Goal: Contribute content: Add original content to the website for others to see

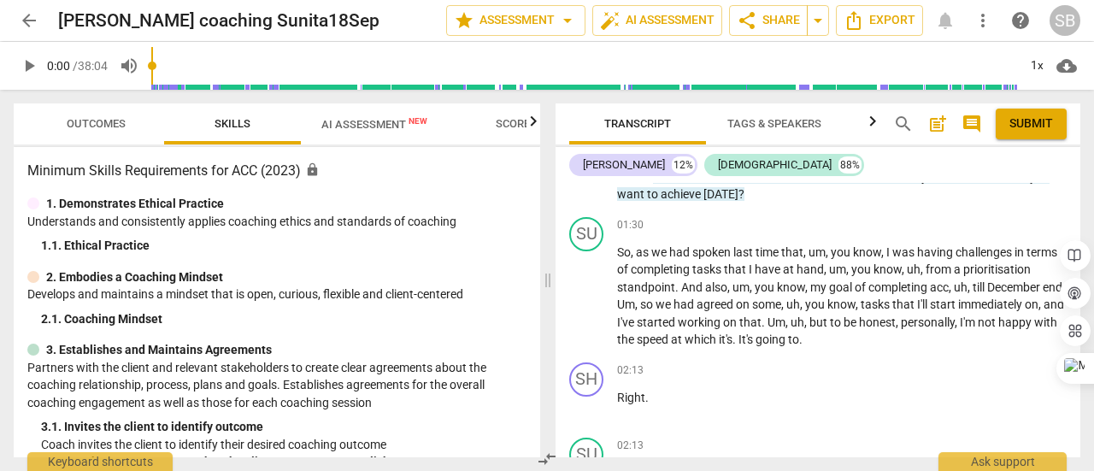
scroll to position [769, 0]
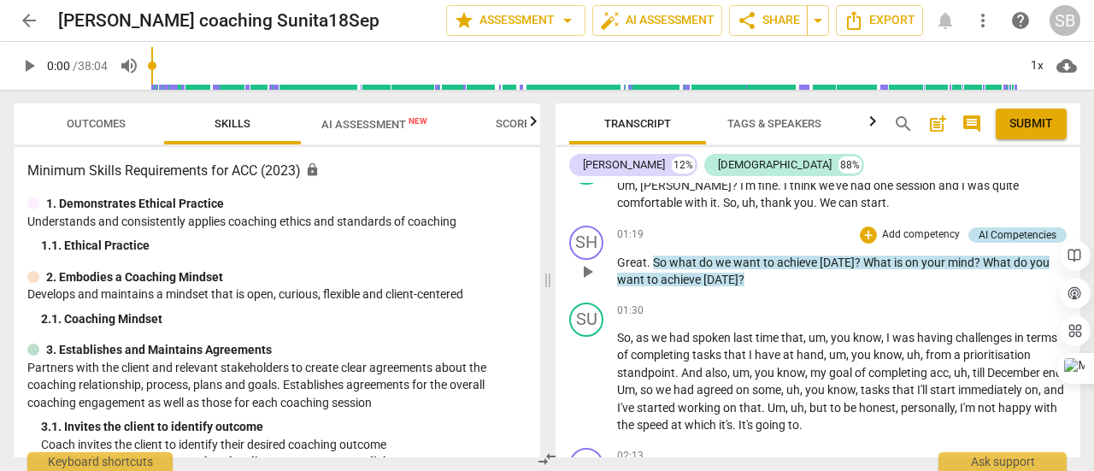
click at [1005, 230] on div "AI Competencies" at bounding box center [1018, 234] width 78 height 15
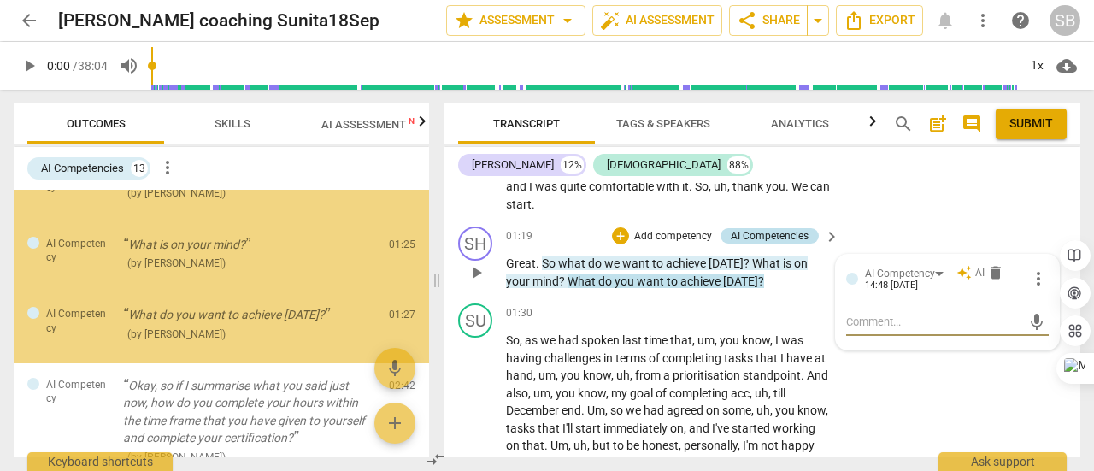
scroll to position [42, 0]
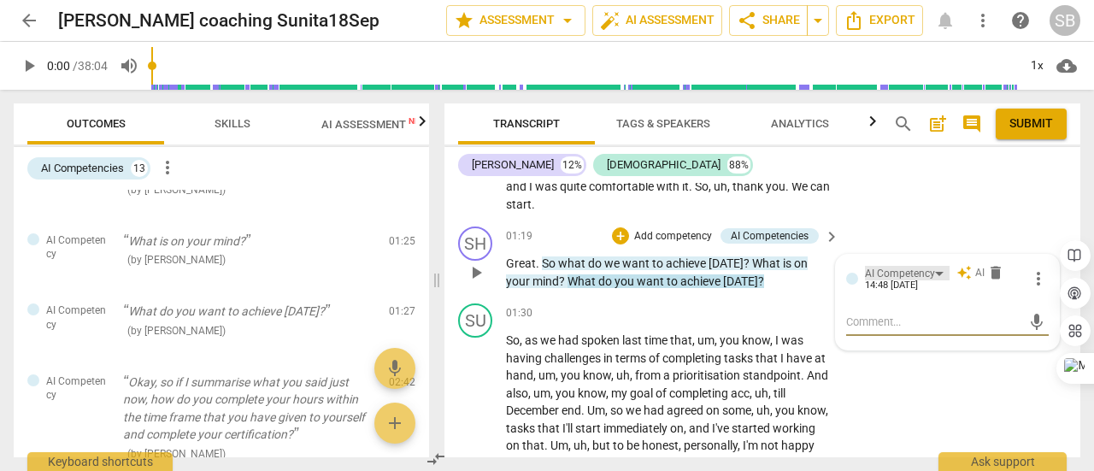
click at [930, 273] on div "AI Competency" at bounding box center [900, 274] width 70 height 16
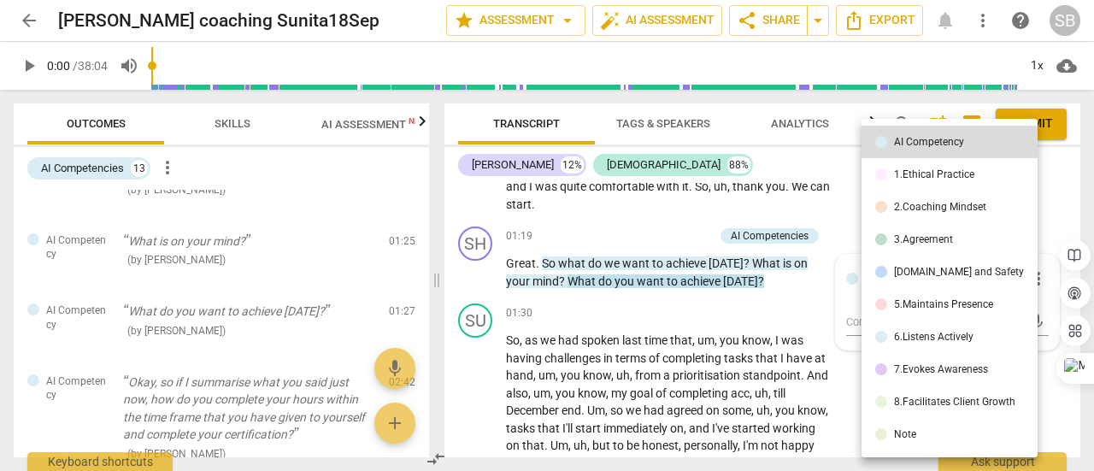
click at [935, 210] on div "2.Coaching Mindset" at bounding box center [940, 207] width 92 height 10
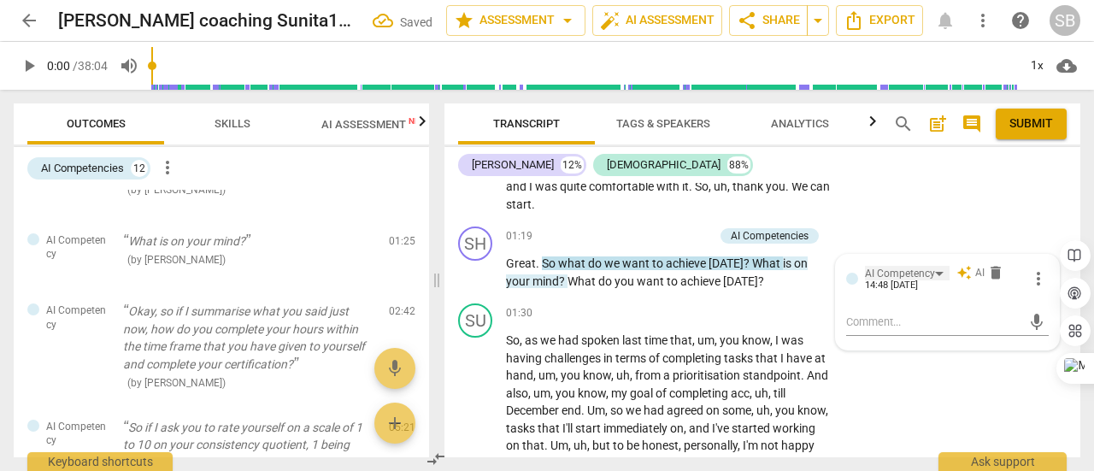
click at [930, 272] on div "AI Competency" at bounding box center [900, 274] width 70 height 16
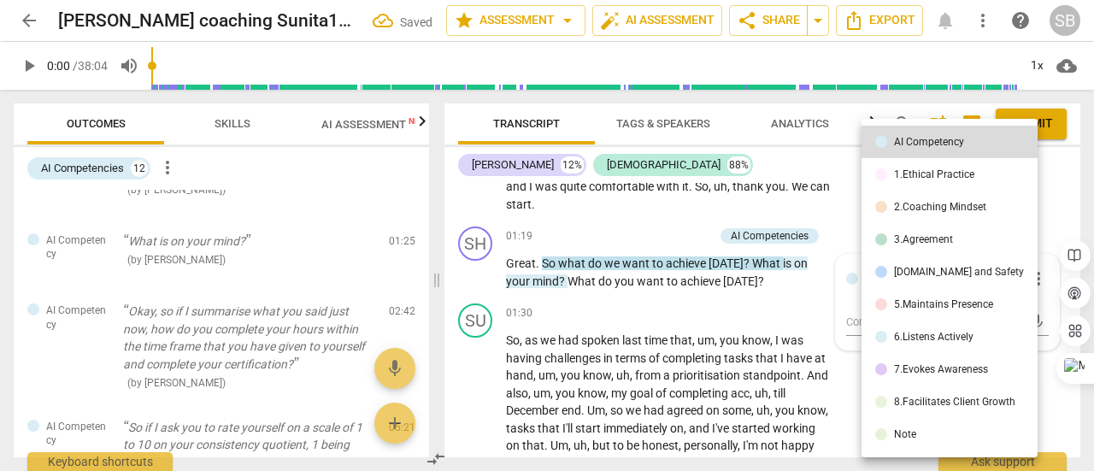
click at [930, 246] on li "3.Agreement" at bounding box center [950, 239] width 176 height 32
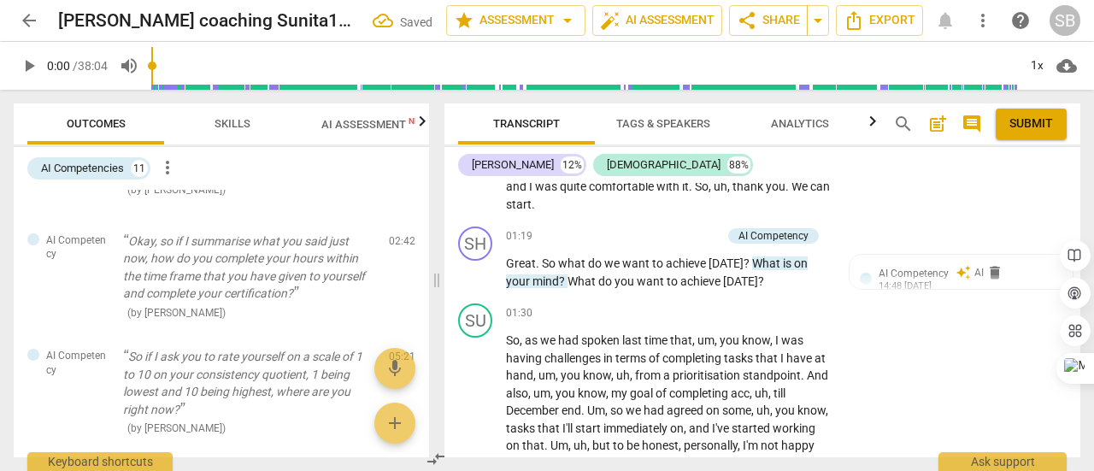
scroll to position [0, 0]
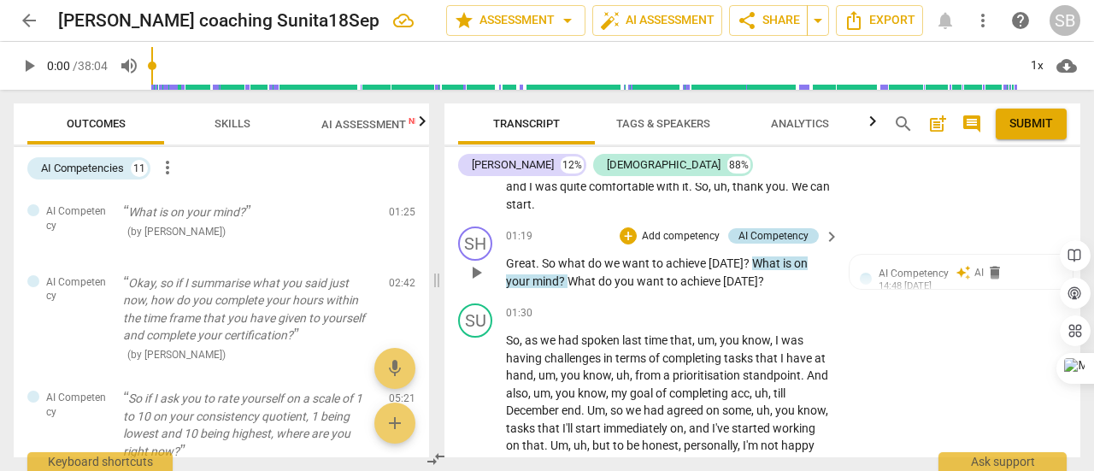
click at [782, 238] on div "AI Competency" at bounding box center [774, 235] width 70 height 15
click at [935, 266] on div "AI Competency" at bounding box center [907, 273] width 85 height 15
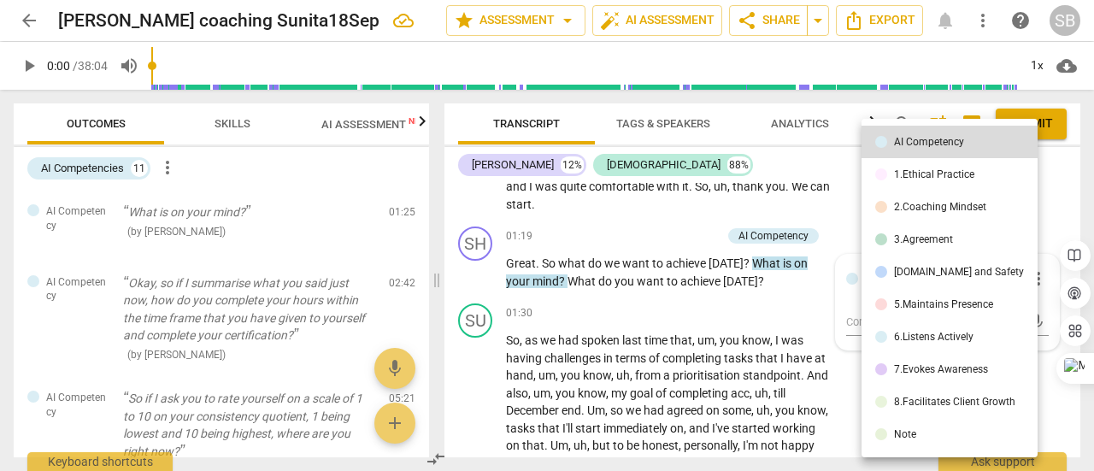
click at [939, 246] on li "3.Agreement" at bounding box center [950, 239] width 176 height 32
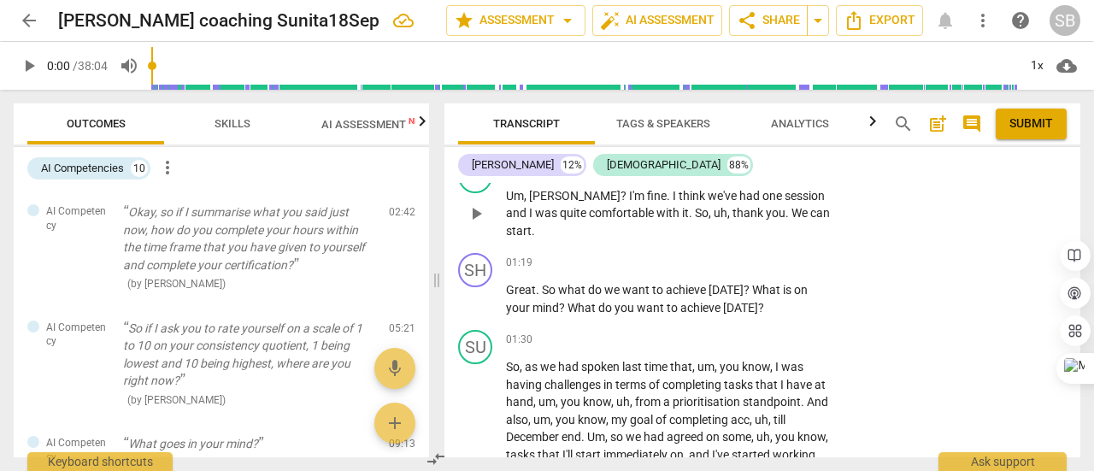
scroll to position [829, 0]
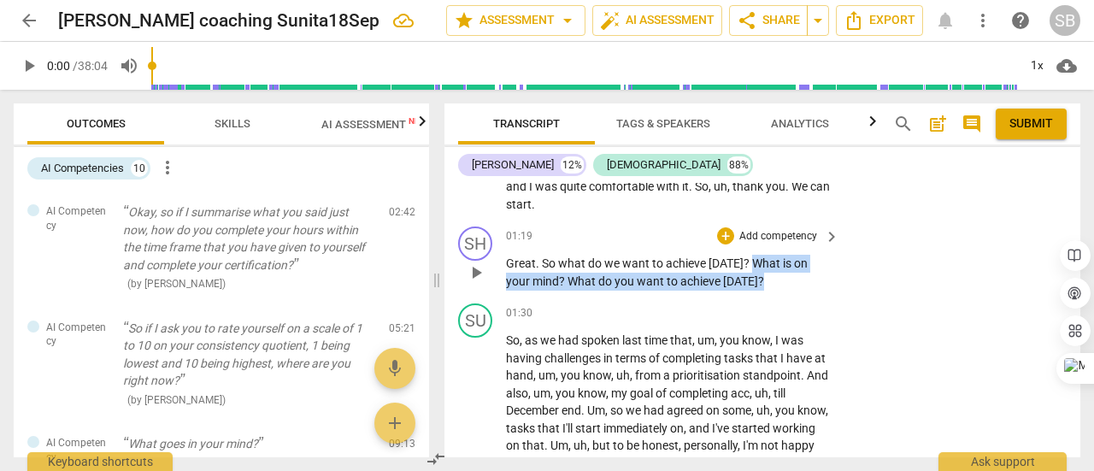
drag, startPoint x: 750, startPoint y: 262, endPoint x: 756, endPoint y: 285, distance: 23.8
click at [756, 285] on p "Great . So what do we want to achieve [DATE] ? What is on your mind ? What do y…" at bounding box center [668, 272] width 325 height 35
click at [768, 259] on div "+" at bounding box center [773, 258] width 17 height 17
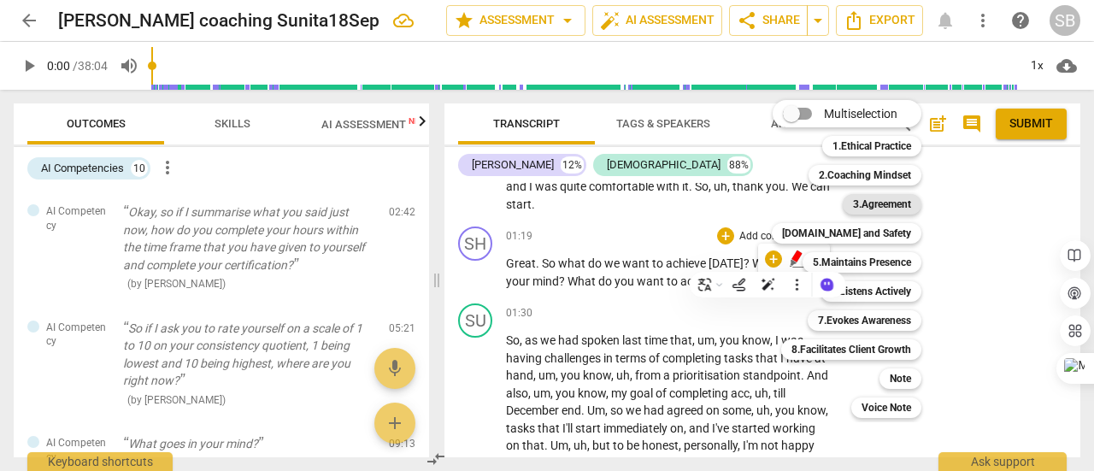
click at [870, 206] on b "3.Agreement" at bounding box center [882, 204] width 58 height 21
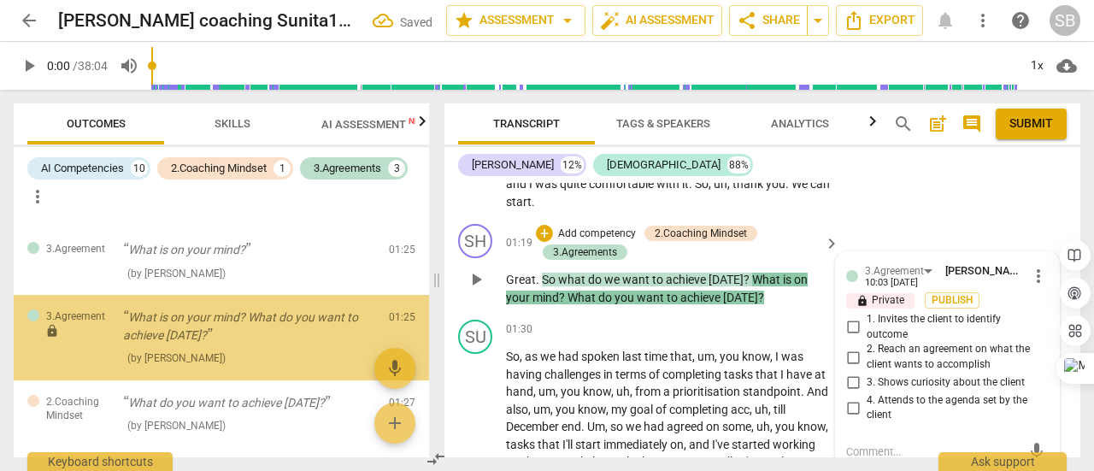
scroll to position [917, 0]
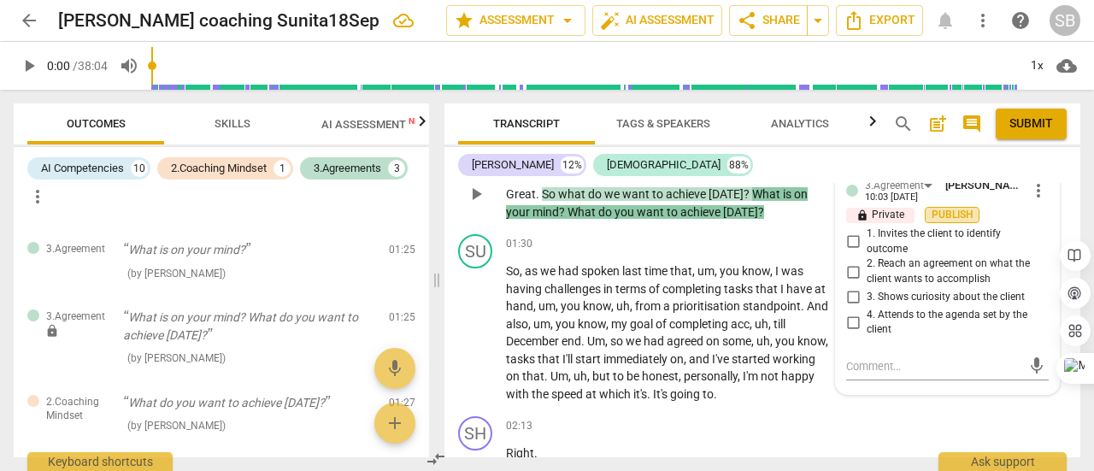
click at [955, 217] on span "Publish" at bounding box center [952, 215] width 26 height 15
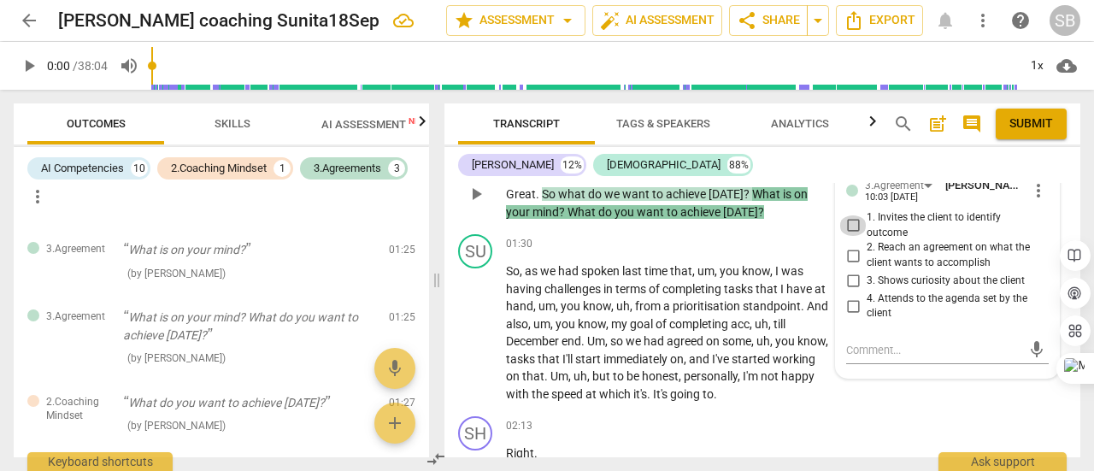
click at [848, 223] on input "1. Invites the client to identify outcome" at bounding box center [852, 225] width 27 height 21
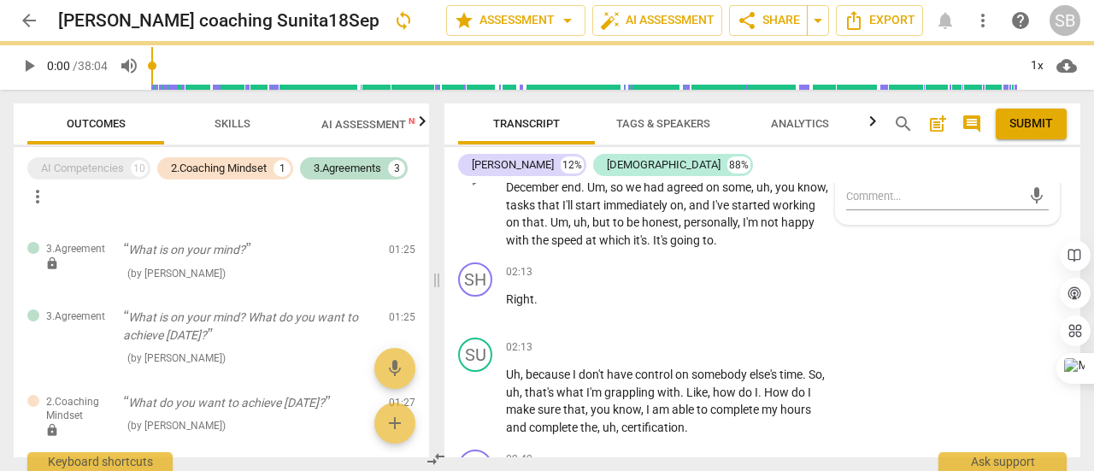
checkbox input "true"
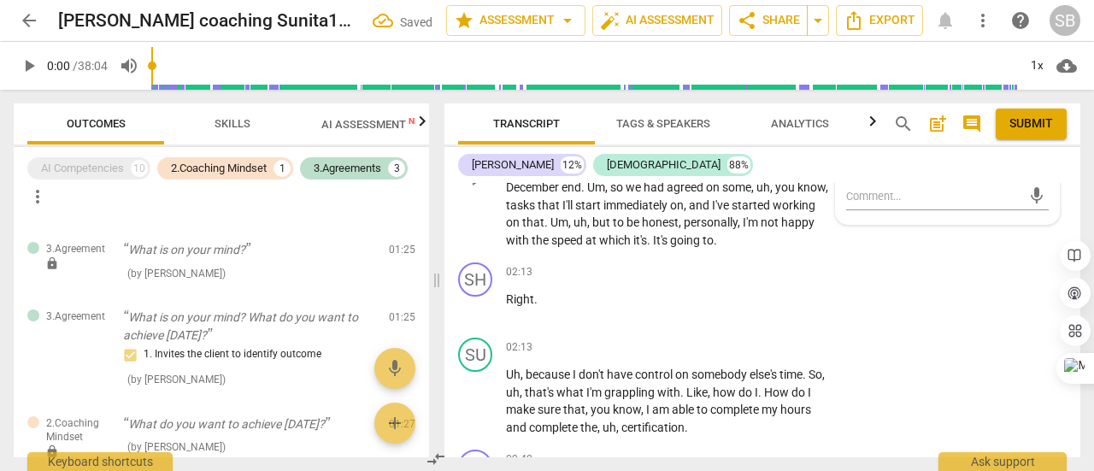
scroll to position [1088, 0]
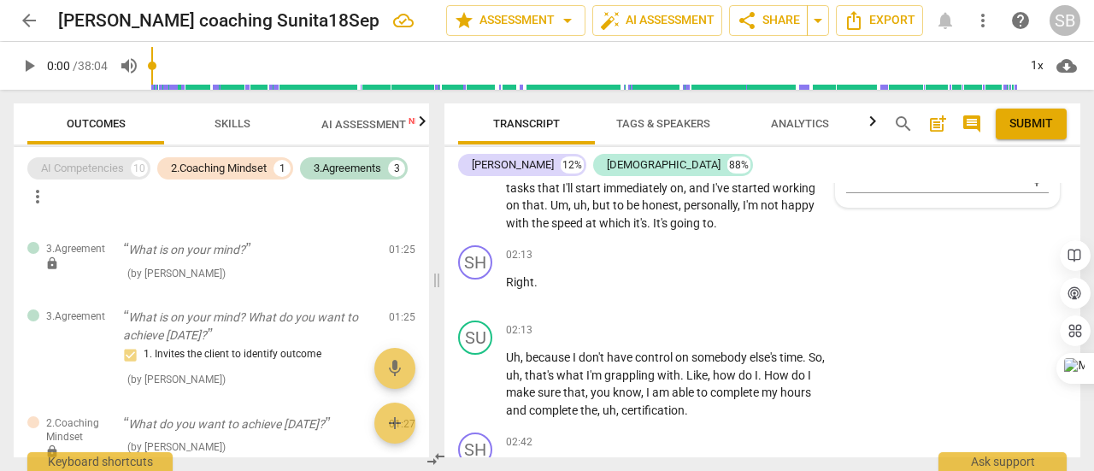
click at [80, 176] on div "AI Competencies" at bounding box center [82, 168] width 83 height 17
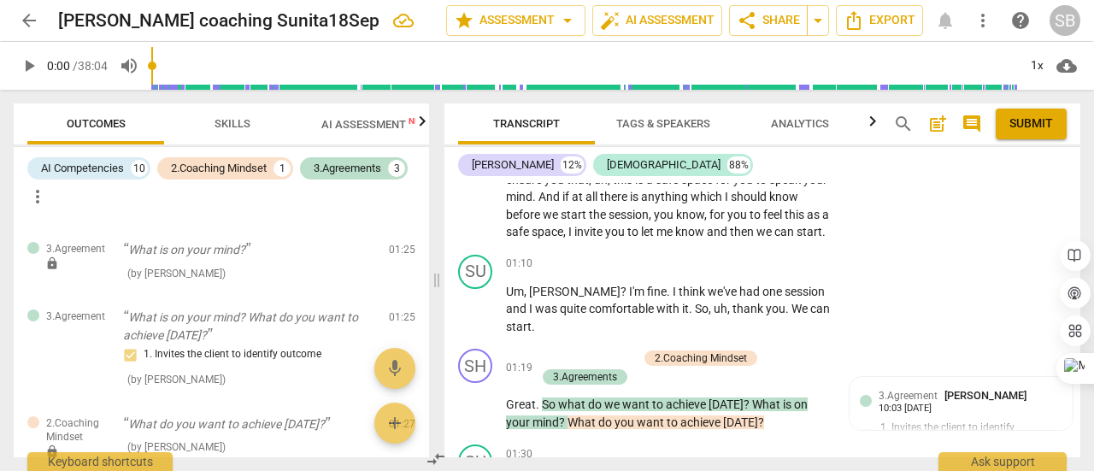
scroll to position [746, 0]
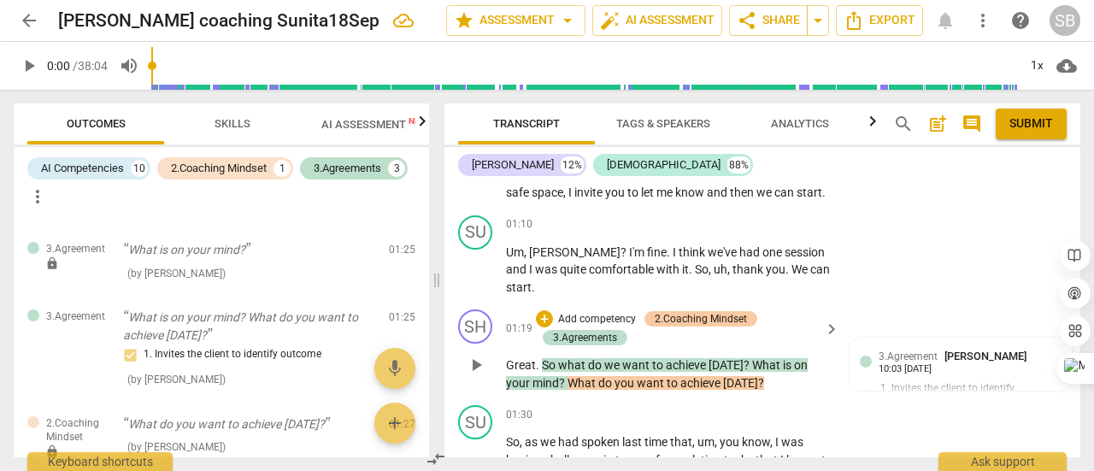
click at [721, 321] on div "2.Coaching Mindset" at bounding box center [701, 318] width 92 height 15
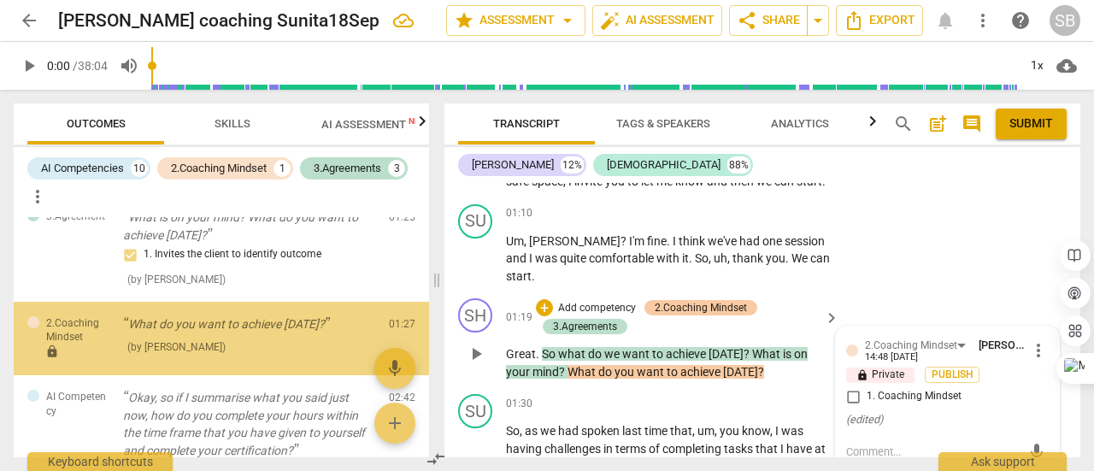
scroll to position [158, 0]
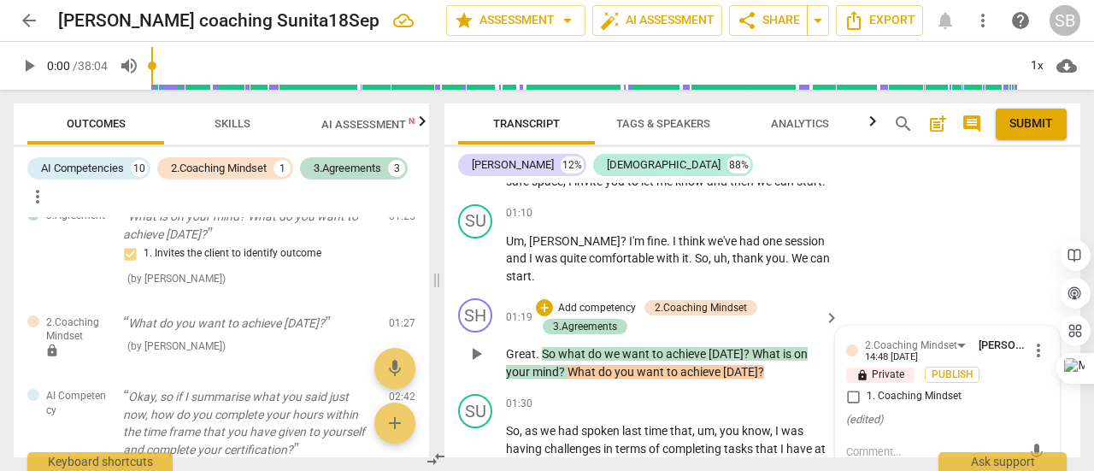
click at [1030, 351] on span "more_vert" at bounding box center [1038, 350] width 21 height 21
drag, startPoint x: 1035, startPoint y: 379, endPoint x: 634, endPoint y: 64, distance: 509.6
click at [1036, 379] on li "Delete" at bounding box center [1050, 381] width 59 height 32
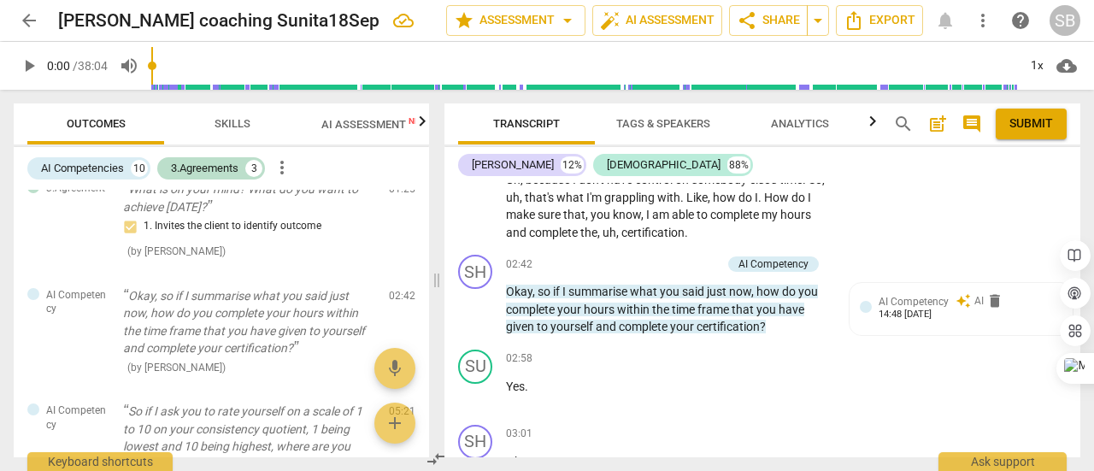
scroll to position [1270, 0]
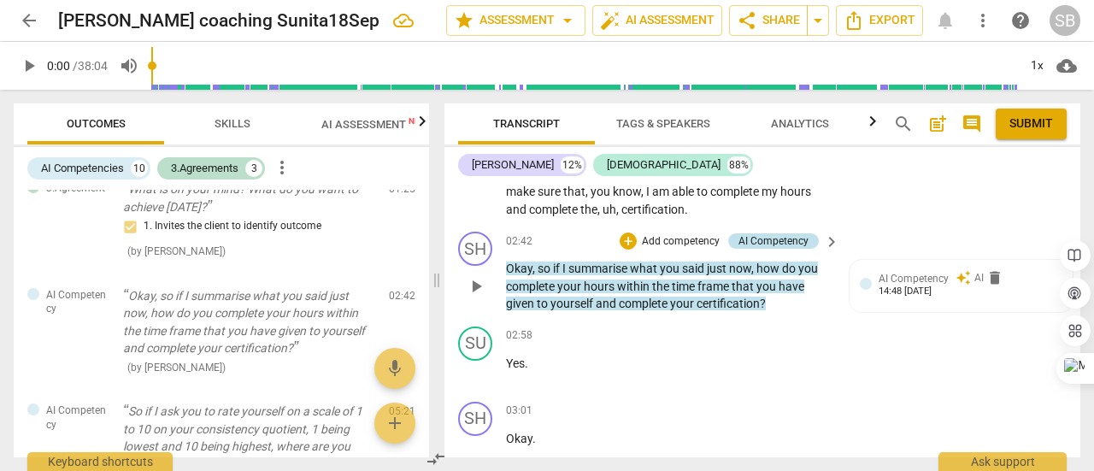
click at [796, 238] on div "AI Competency" at bounding box center [774, 240] width 70 height 15
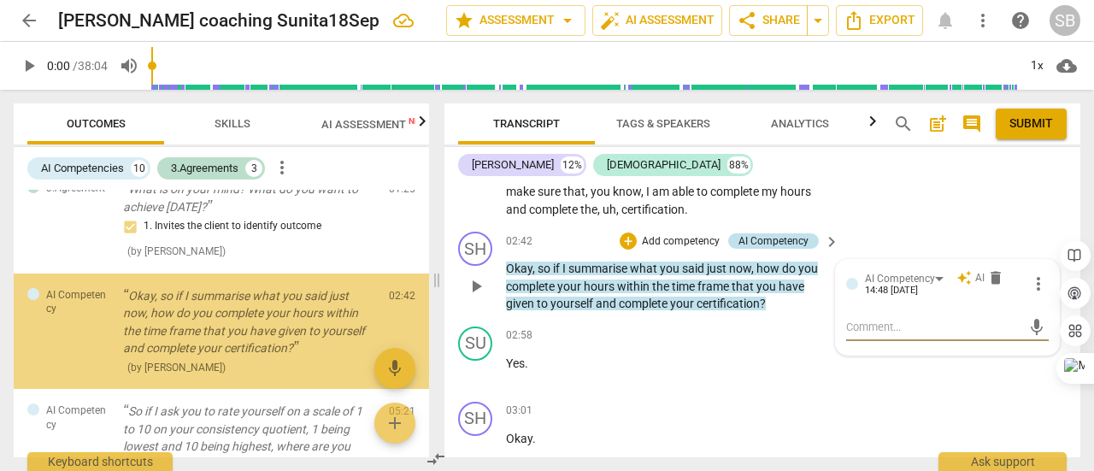
scroll to position [165, 0]
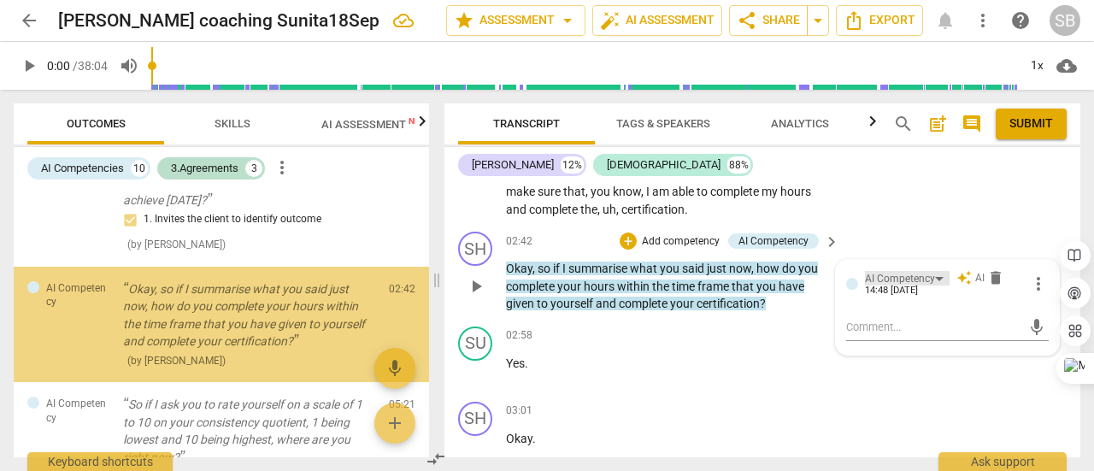
click at [939, 277] on div "AI Competency" at bounding box center [907, 278] width 85 height 15
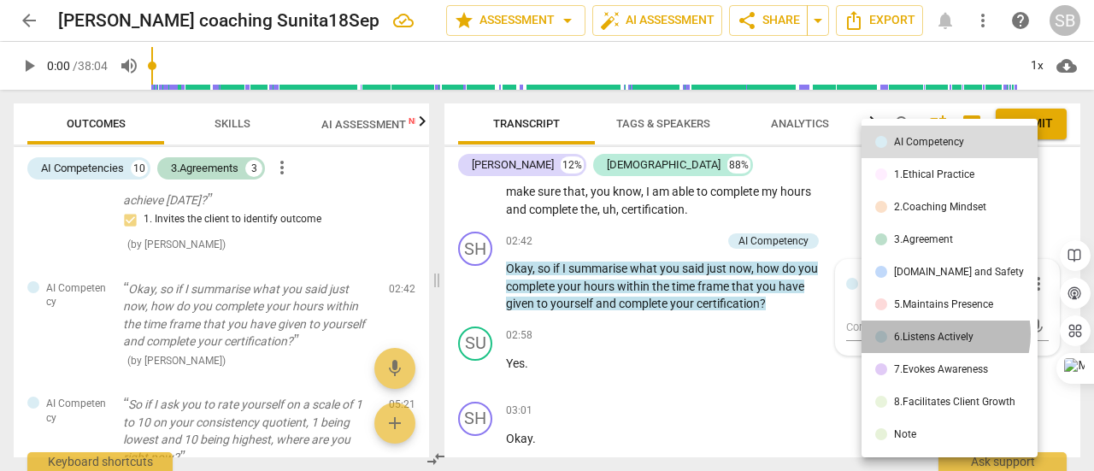
click at [939, 334] on div "6.Listens Actively" at bounding box center [933, 337] width 79 height 10
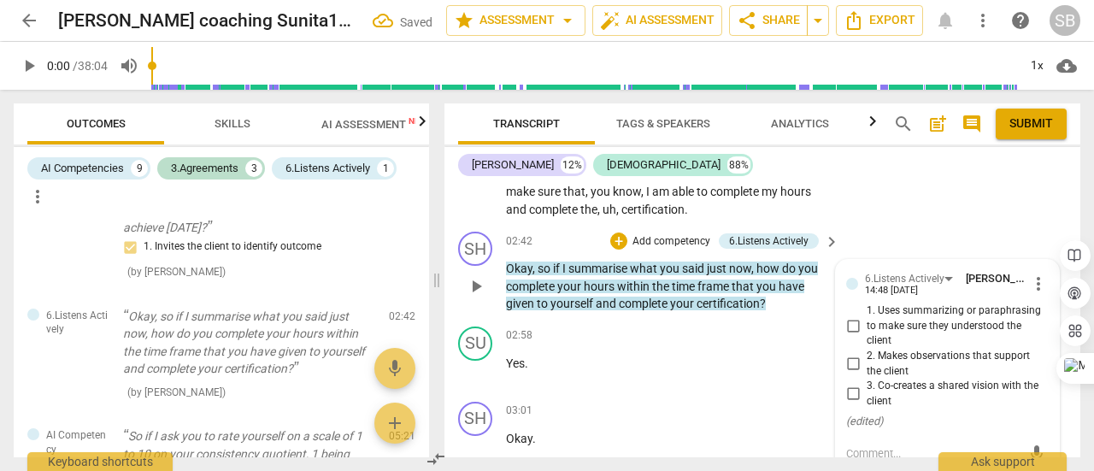
click at [908, 322] on span "1. Uses summarizing or paraphrasing to make sure they understood the client" at bounding box center [954, 325] width 175 height 45
click at [867, 322] on input "1. Uses summarizing or paraphrasing to make sure they understood the client" at bounding box center [852, 326] width 27 height 21
checkbox input "true"
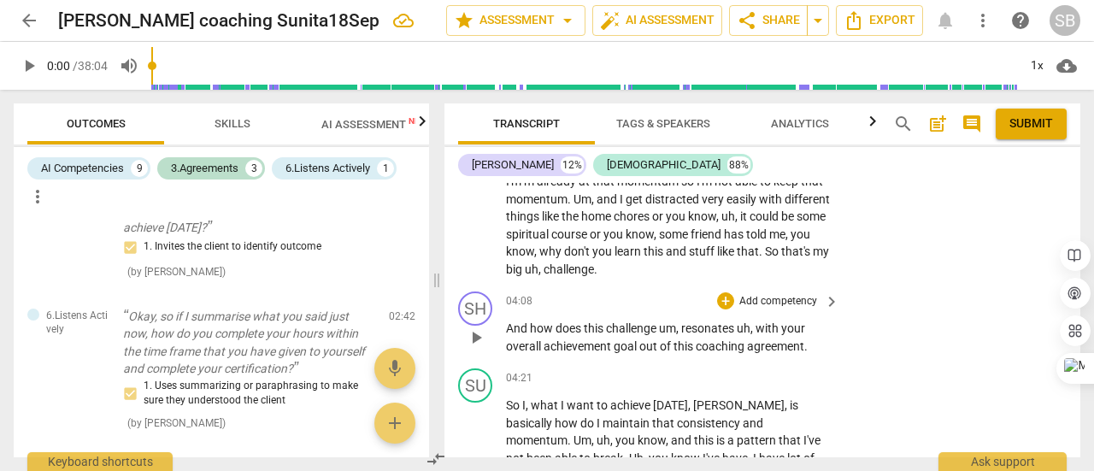
scroll to position [1783, 0]
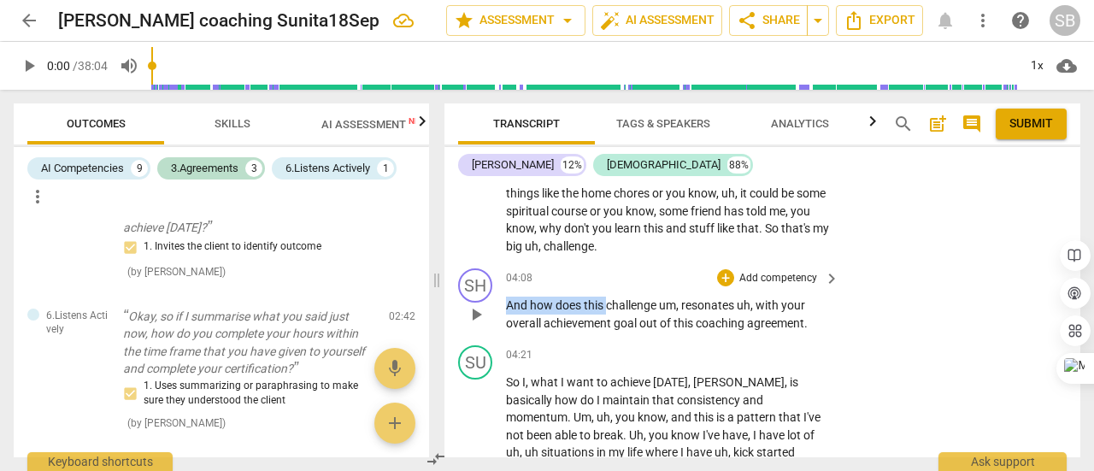
drag, startPoint x: 508, startPoint y: 302, endPoint x: 814, endPoint y: 327, distance: 307.1
click at [814, 327] on div "And how does this challenge um , resonates uh , with your overall achievement g…" at bounding box center [673, 314] width 335 height 35
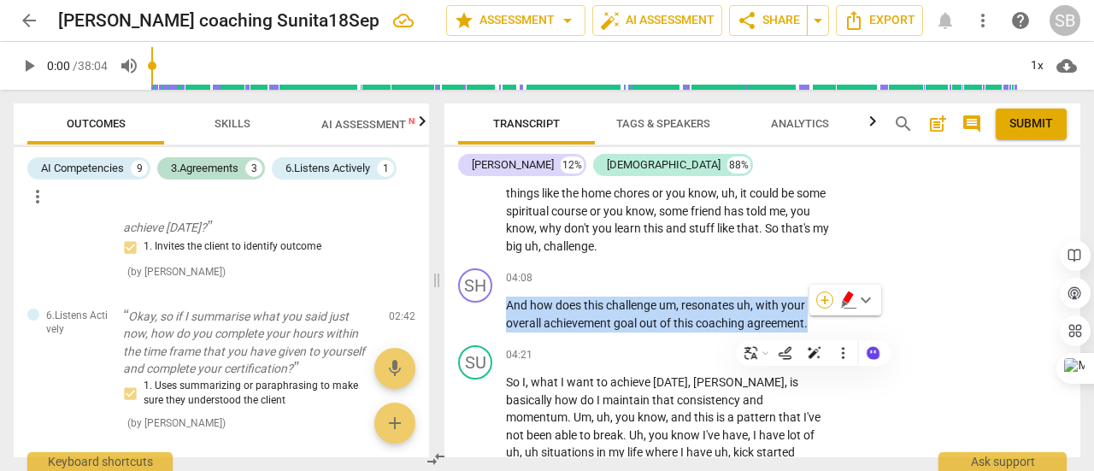
click at [827, 302] on div "+" at bounding box center [824, 299] width 17 height 17
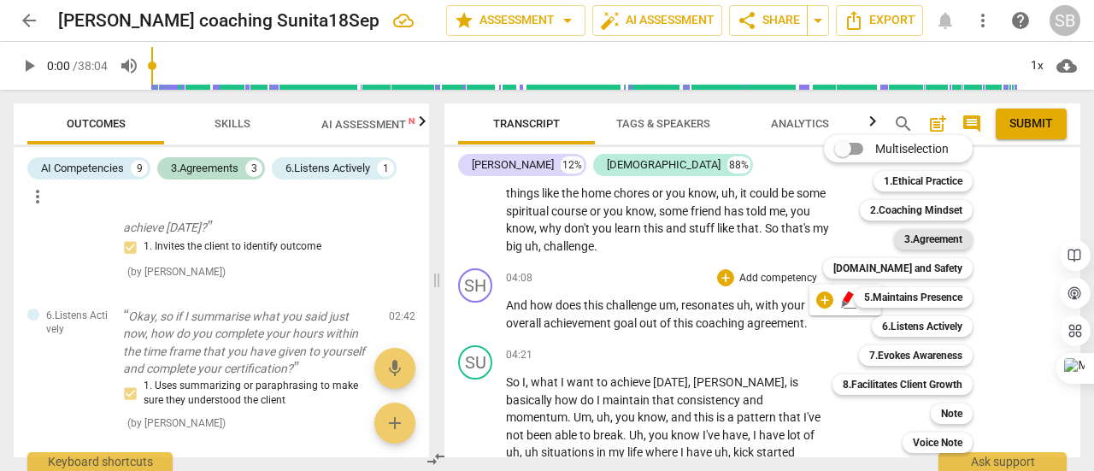
click at [921, 240] on b "3.Agreement" at bounding box center [933, 239] width 58 height 21
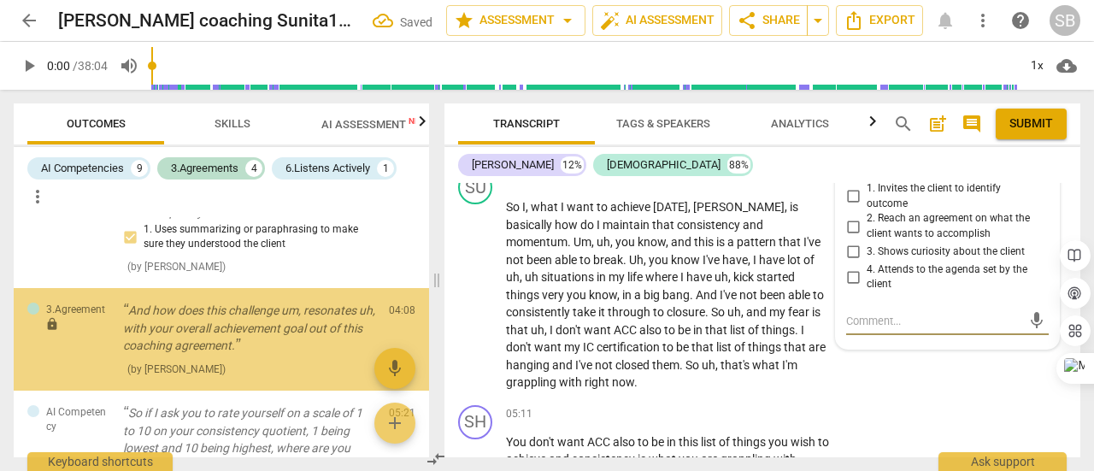
scroll to position [323, 0]
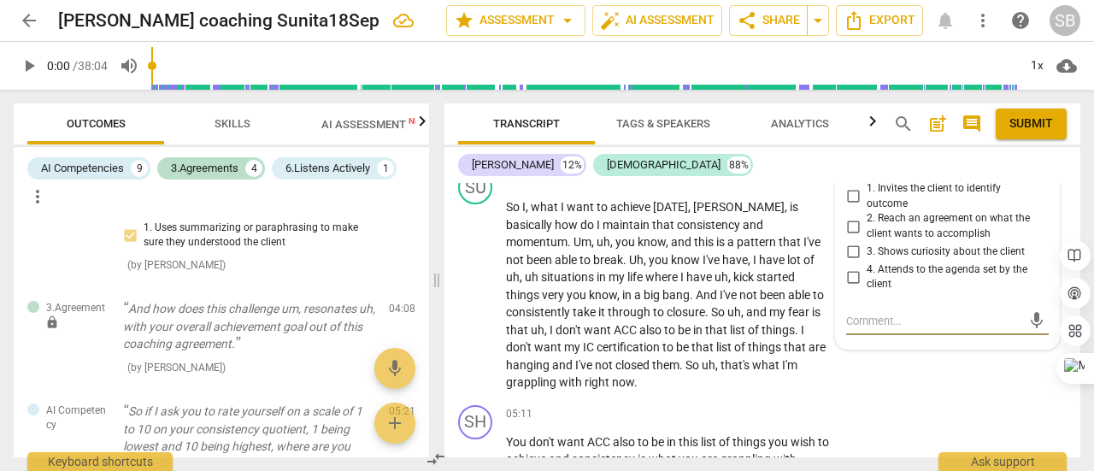
click at [846, 271] on input "4. Attends to the agenda set by the client" at bounding box center [852, 277] width 27 height 21
checkbox input "true"
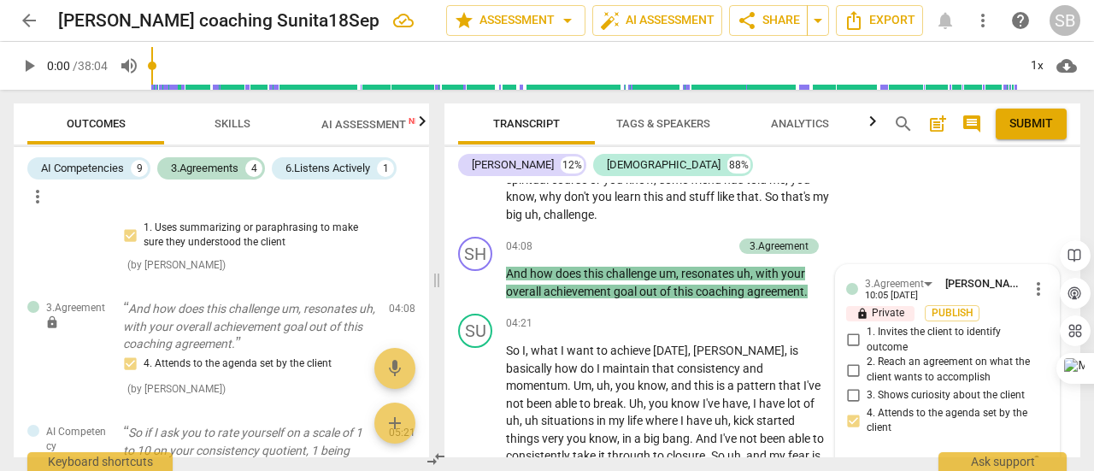
scroll to position [1787, 0]
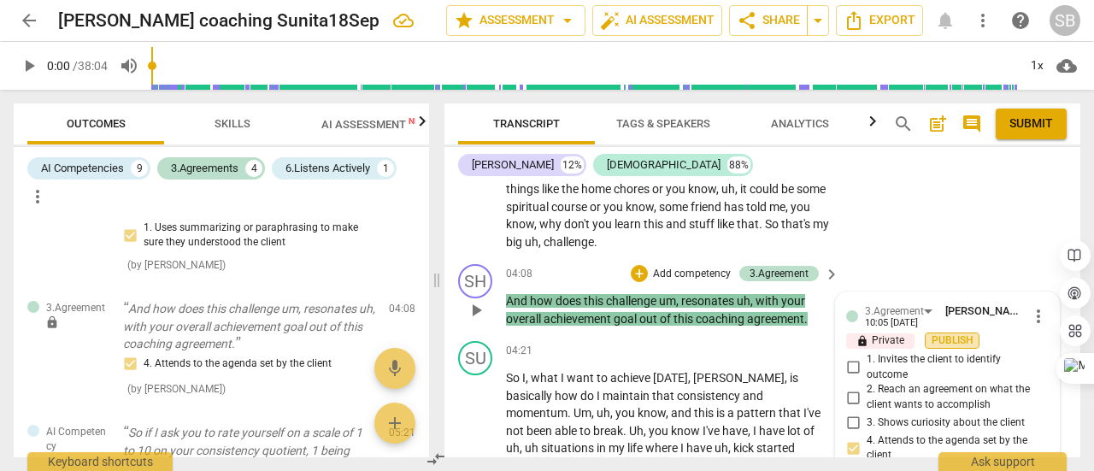
click at [939, 339] on span "Publish" at bounding box center [952, 340] width 26 height 15
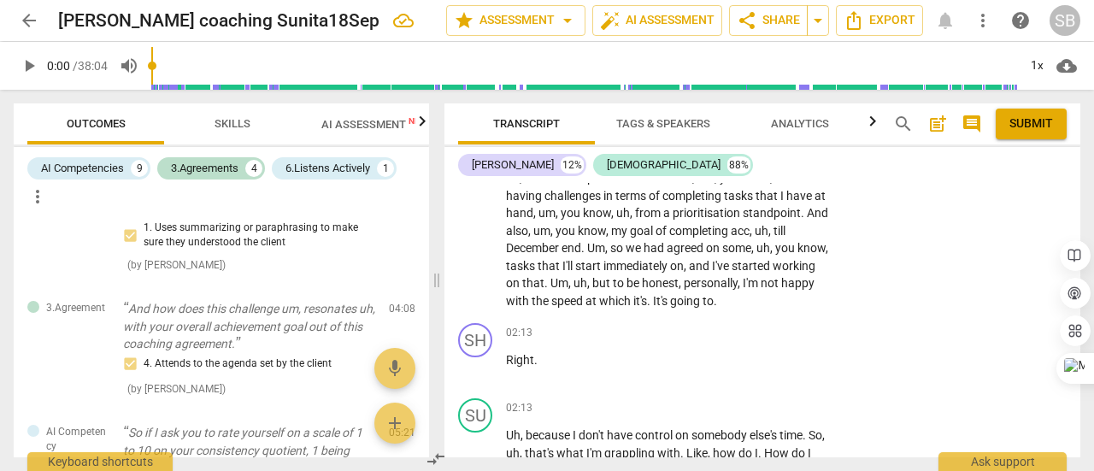
scroll to position [762, 0]
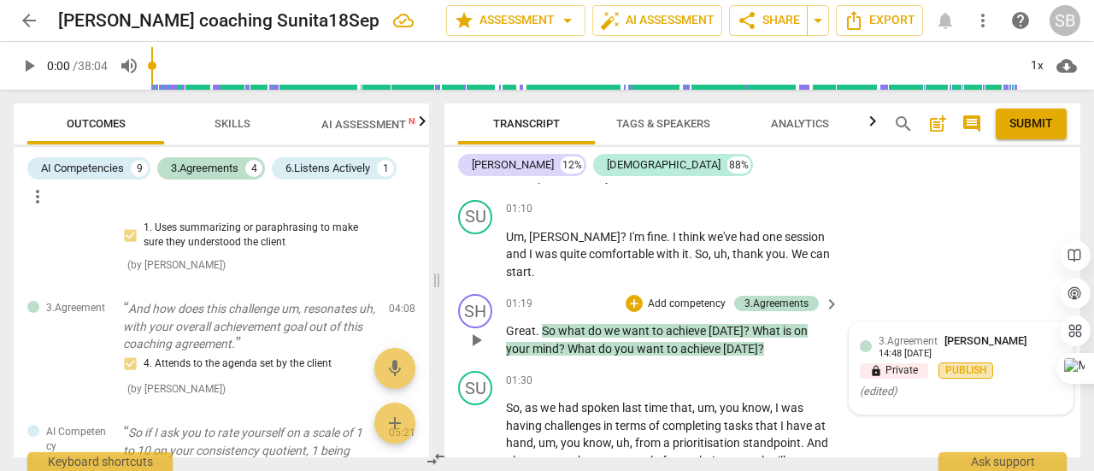
click at [953, 367] on span "Publish" at bounding box center [966, 370] width 26 height 15
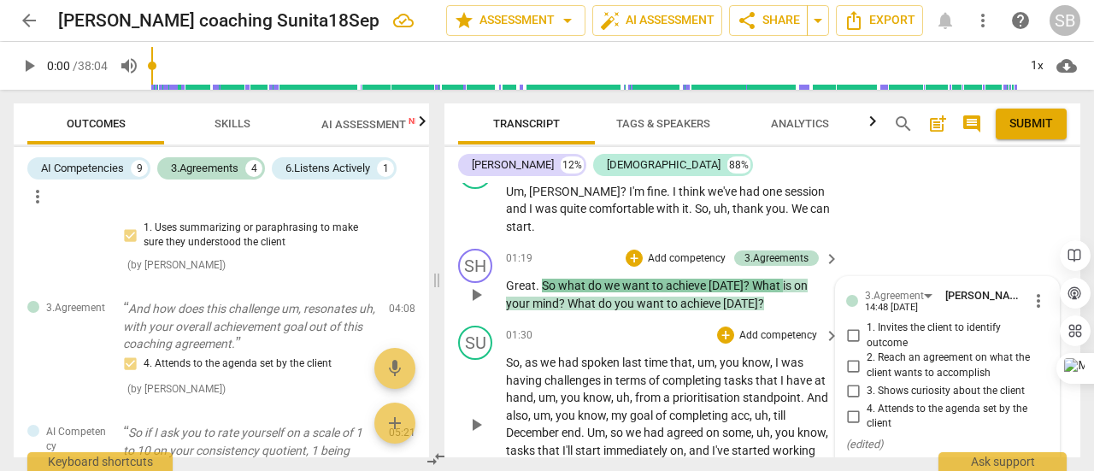
scroll to position [892, 0]
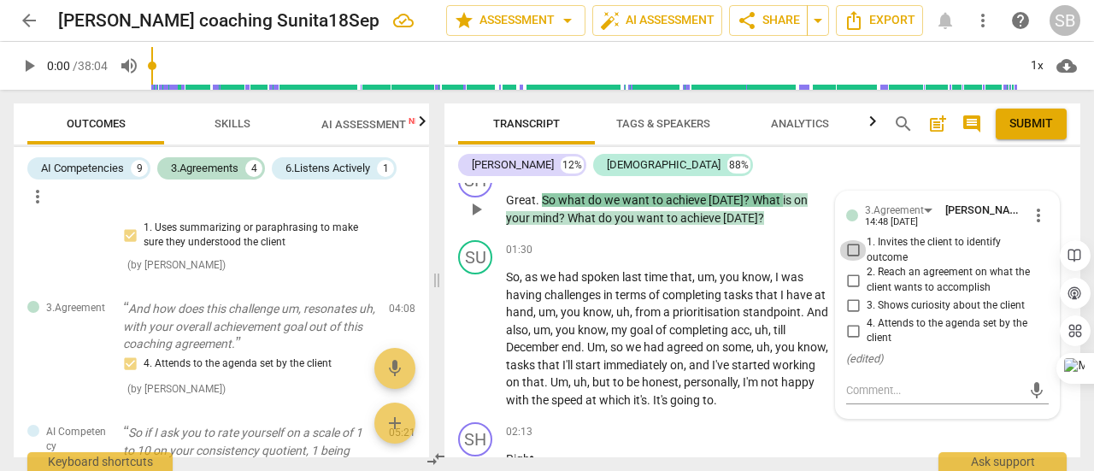
click at [847, 252] on input "1. Invites the client to identify outcome" at bounding box center [852, 250] width 27 height 21
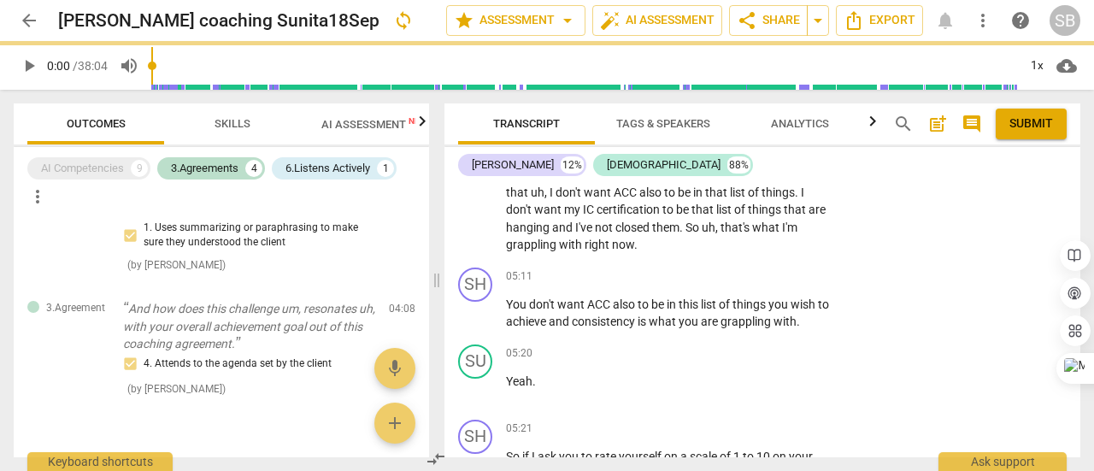
scroll to position [2175, 0]
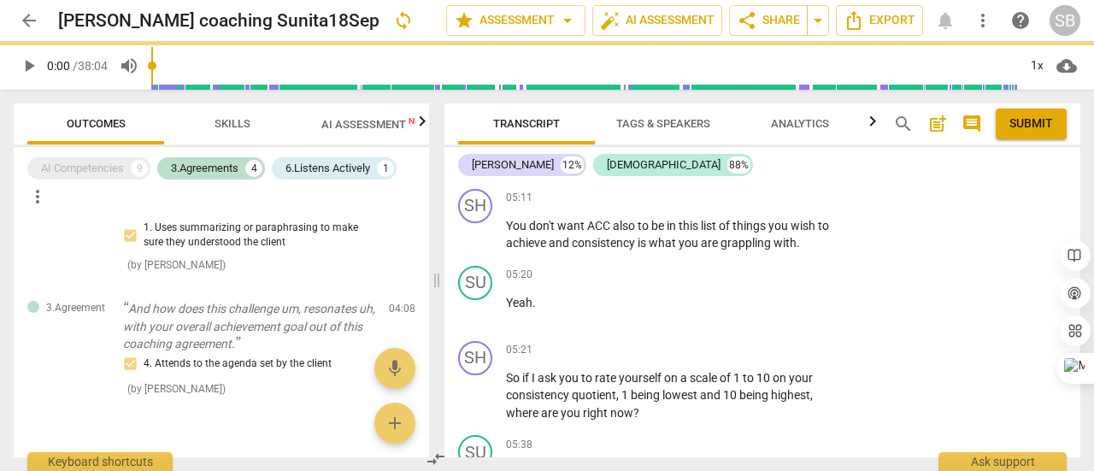
checkbox input "true"
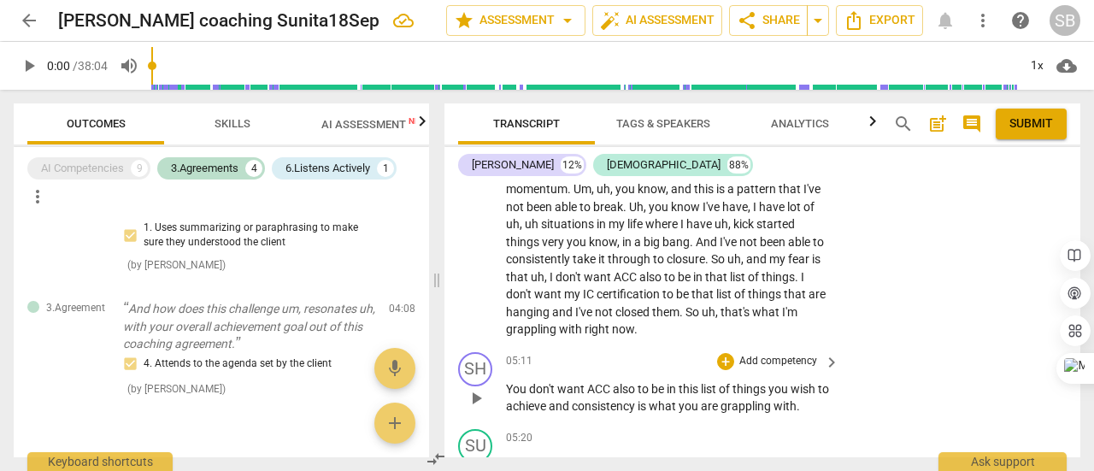
scroll to position [1918, 0]
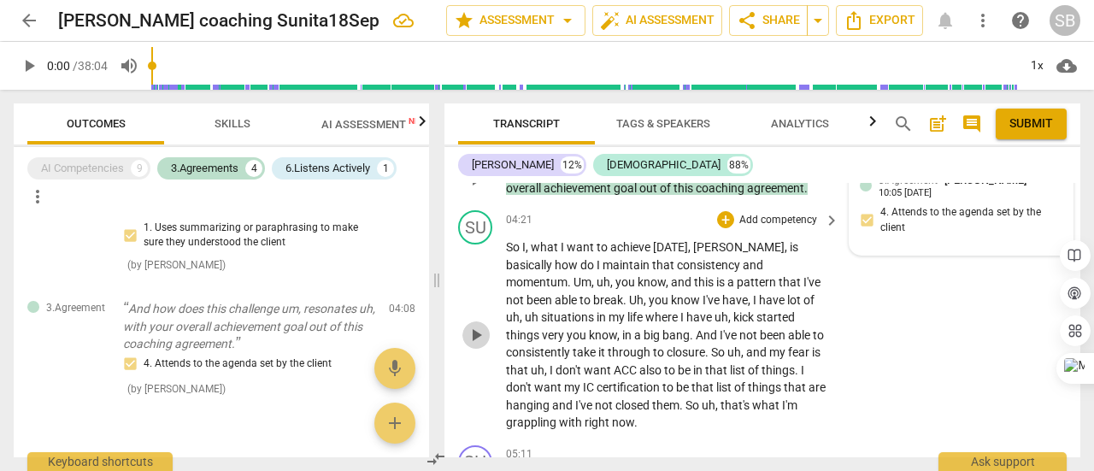
click at [472, 331] on span "play_arrow" at bounding box center [476, 335] width 21 height 21
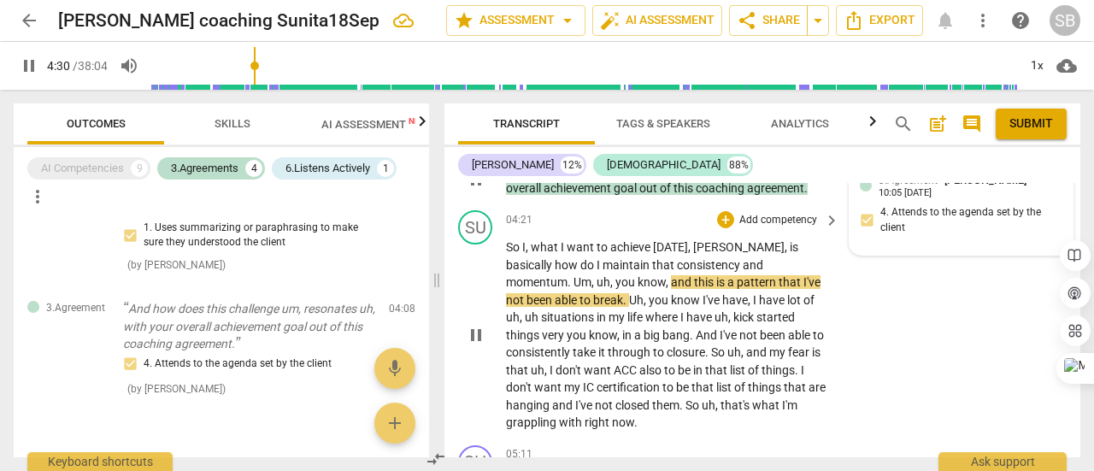
click at [474, 333] on span "pause" at bounding box center [476, 335] width 21 height 21
click at [788, 330] on span "able" at bounding box center [800, 335] width 25 height 14
click at [478, 330] on span "play_arrow" at bounding box center [476, 335] width 21 height 21
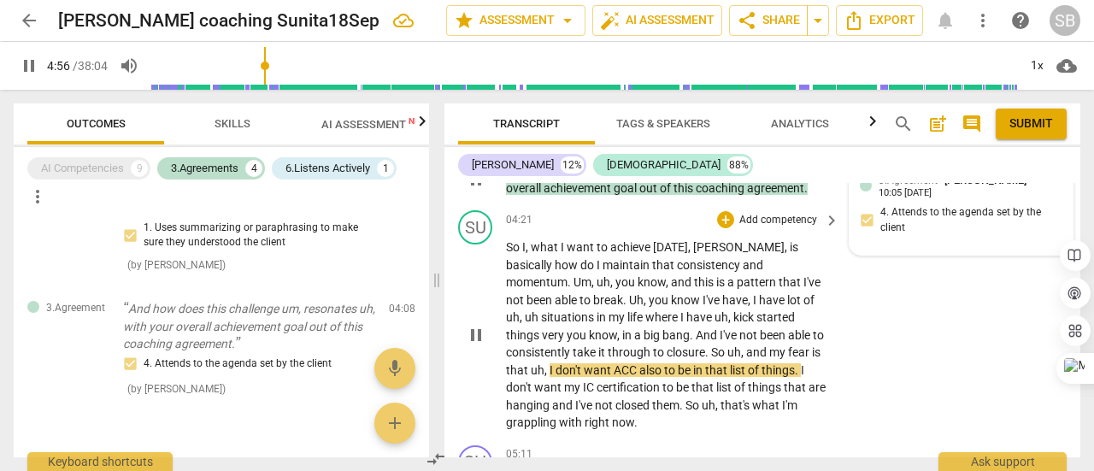
scroll to position [2004, 0]
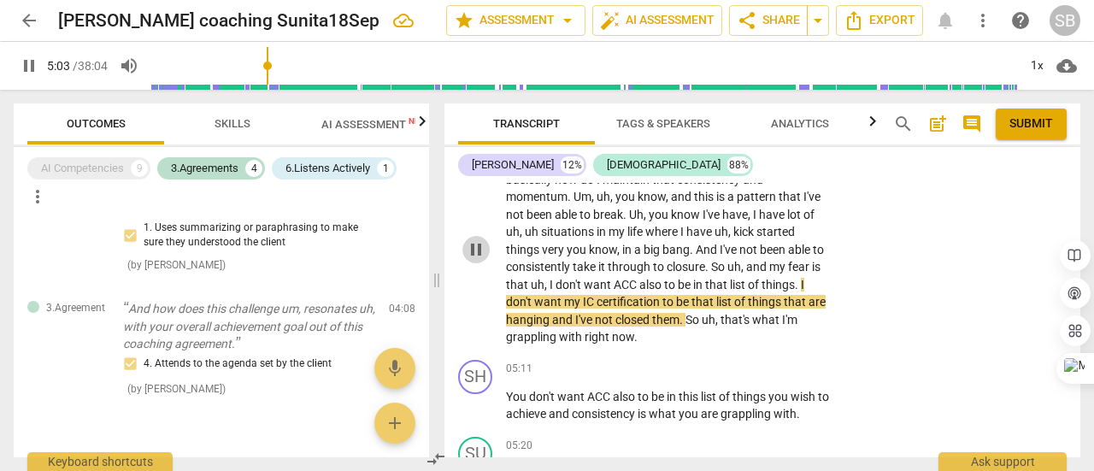
click at [475, 248] on span "pause" at bounding box center [476, 249] width 21 height 21
type input "304"
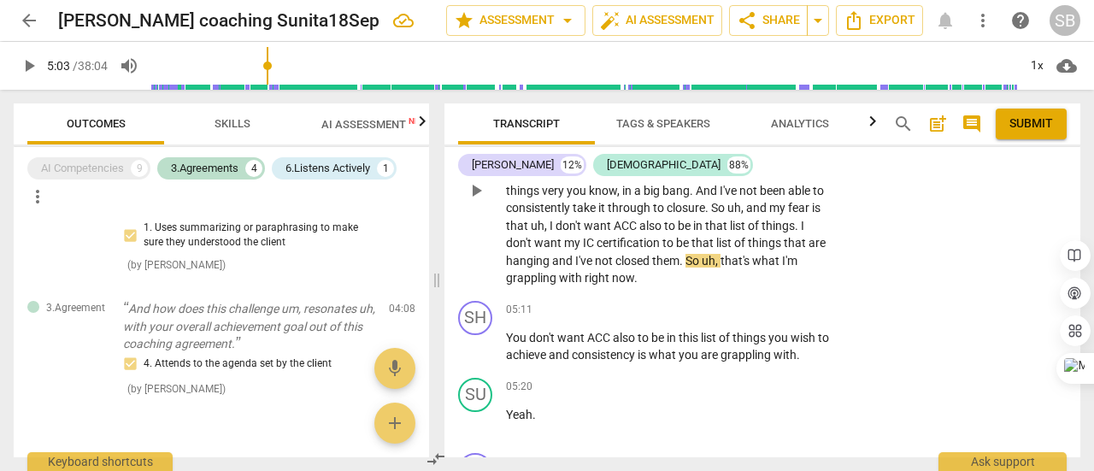
scroll to position [2089, 0]
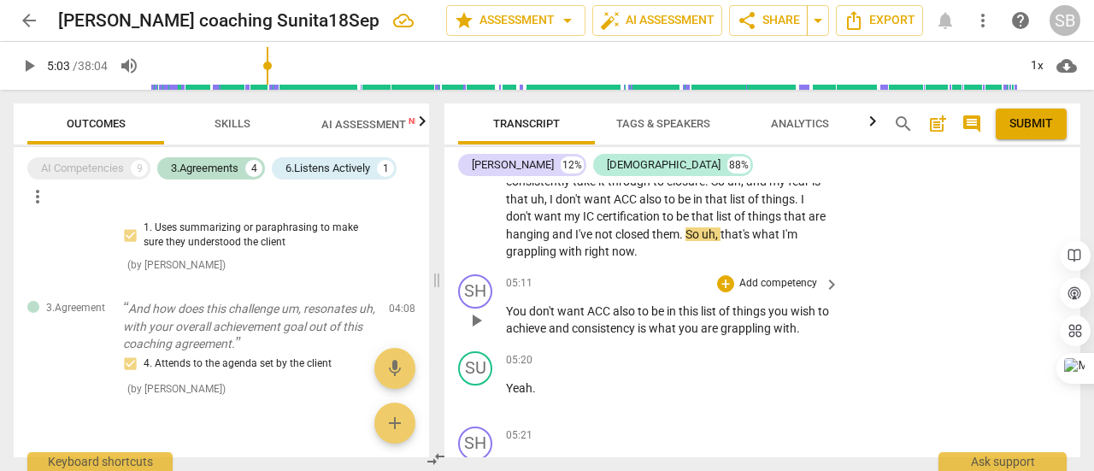
click at [745, 286] on p "Add competency" at bounding box center [778, 283] width 81 height 15
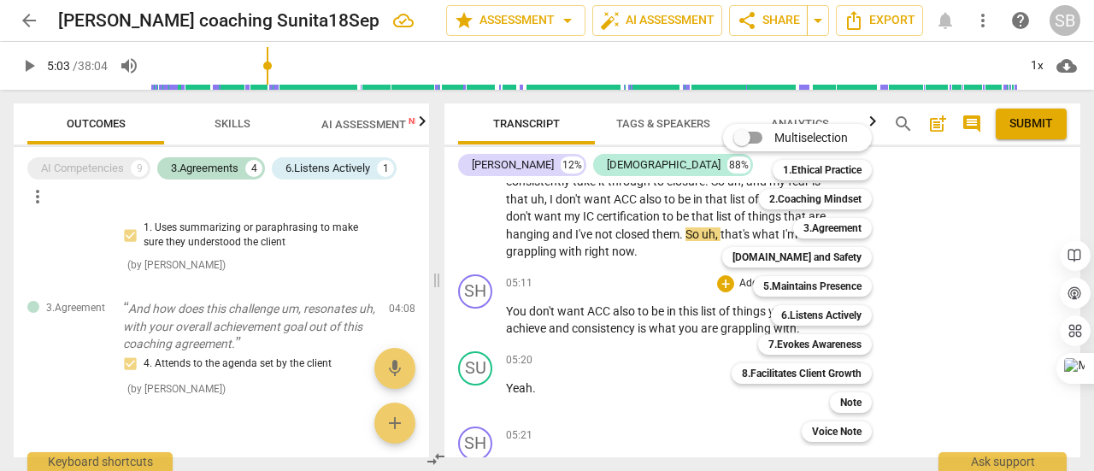
click at [631, 303] on div at bounding box center [547, 235] width 1094 height 471
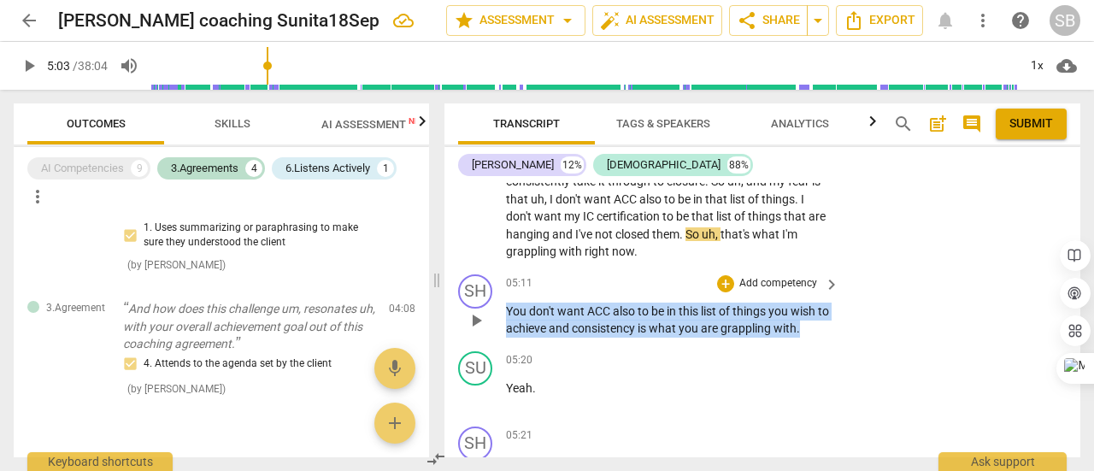
drag, startPoint x: 506, startPoint y: 308, endPoint x: 827, endPoint y: 321, distance: 320.8
click at [827, 321] on p "You don't want ACC also to be in this list of things you wish to achieve and co…" at bounding box center [668, 320] width 325 height 35
click at [852, 305] on icon "button" at bounding box center [852, 303] width 10 height 12
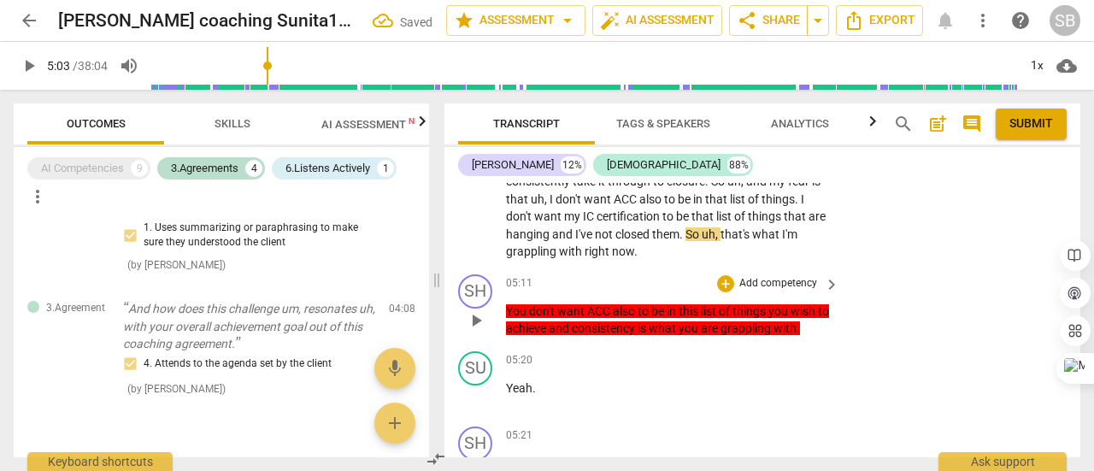
click at [821, 283] on span "keyboard_arrow_right" at bounding box center [831, 284] width 21 height 21
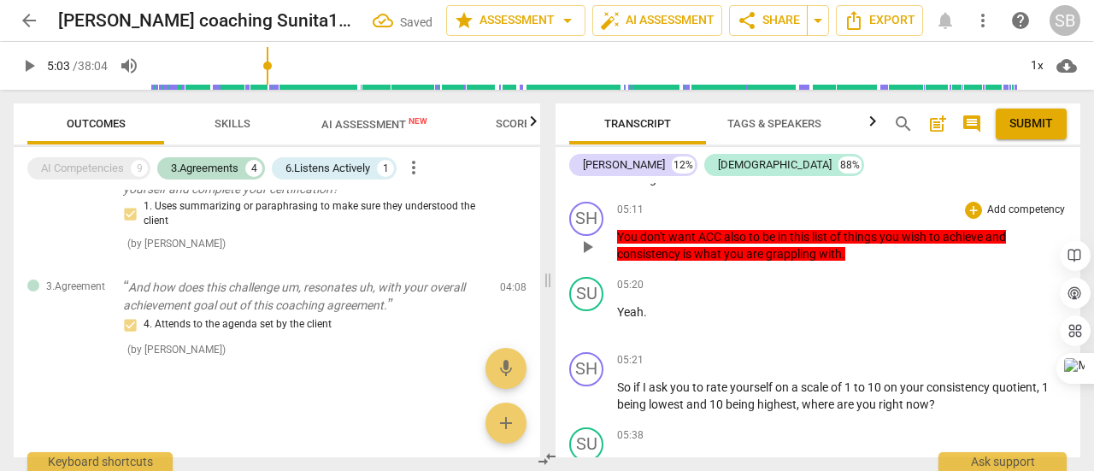
scroll to position [303, 0]
click at [988, 218] on p "Add competency" at bounding box center [1026, 210] width 81 height 15
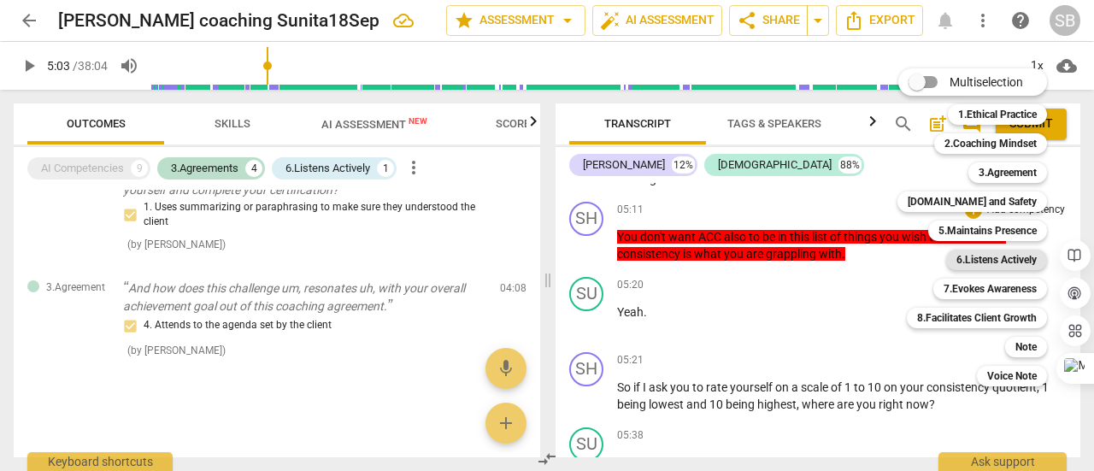
click at [995, 256] on b "6.Listens Actively" at bounding box center [997, 260] width 80 height 21
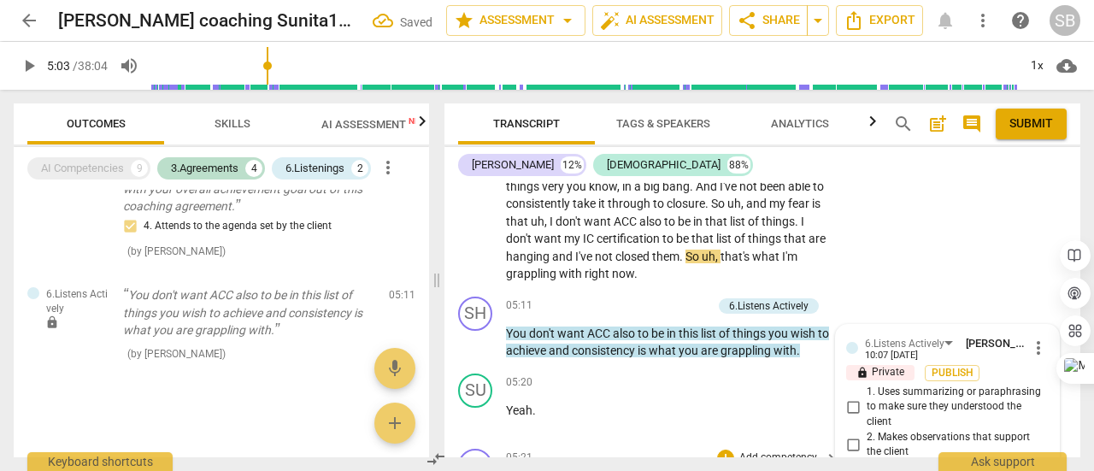
scroll to position [2093, 0]
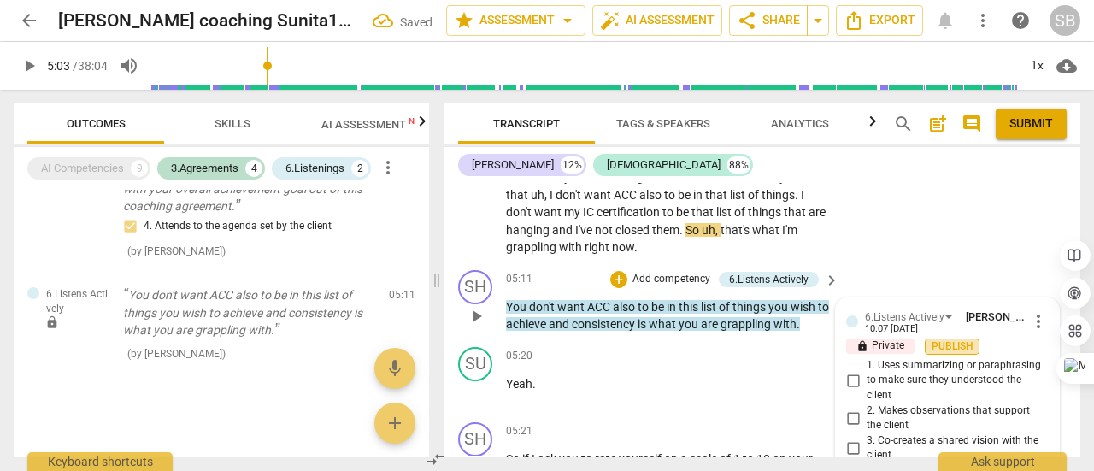
click at [941, 342] on span "Publish" at bounding box center [952, 346] width 26 height 15
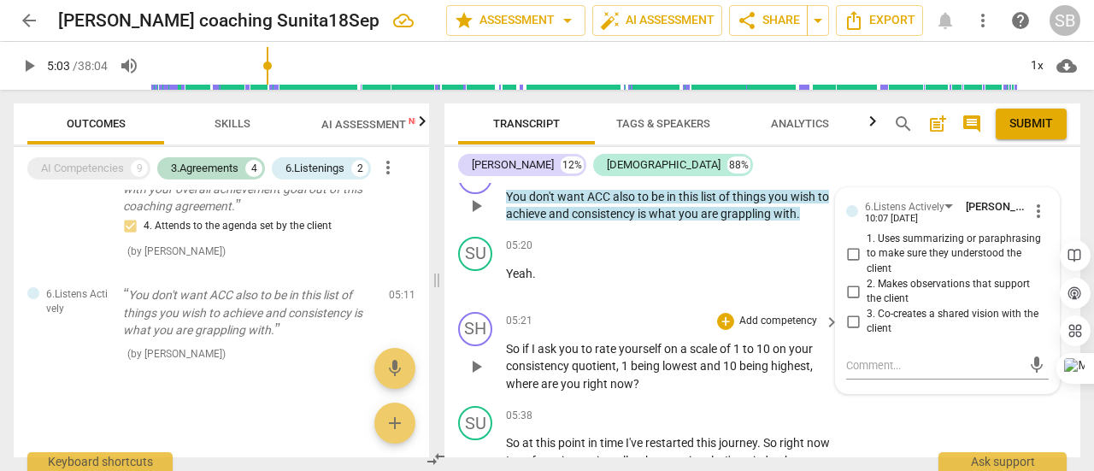
scroll to position [2179, 0]
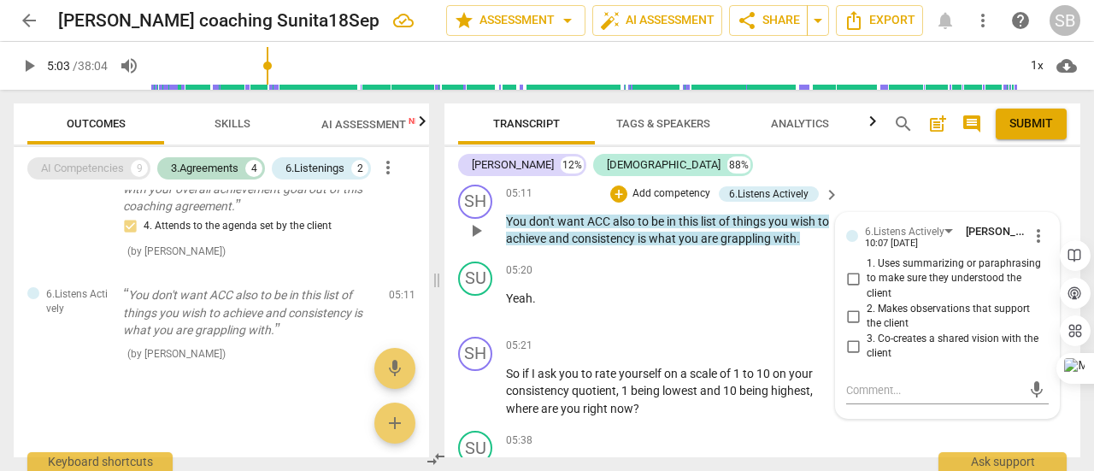
click at [123, 174] on div "AI Competencies" at bounding box center [82, 168] width 83 height 17
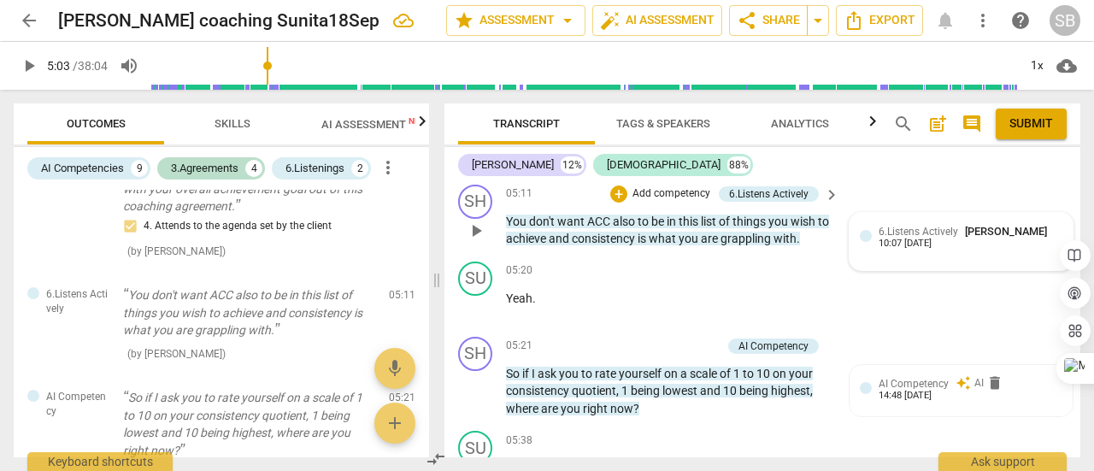
click at [932, 246] on div "10:07 [DATE]" at bounding box center [905, 243] width 53 height 11
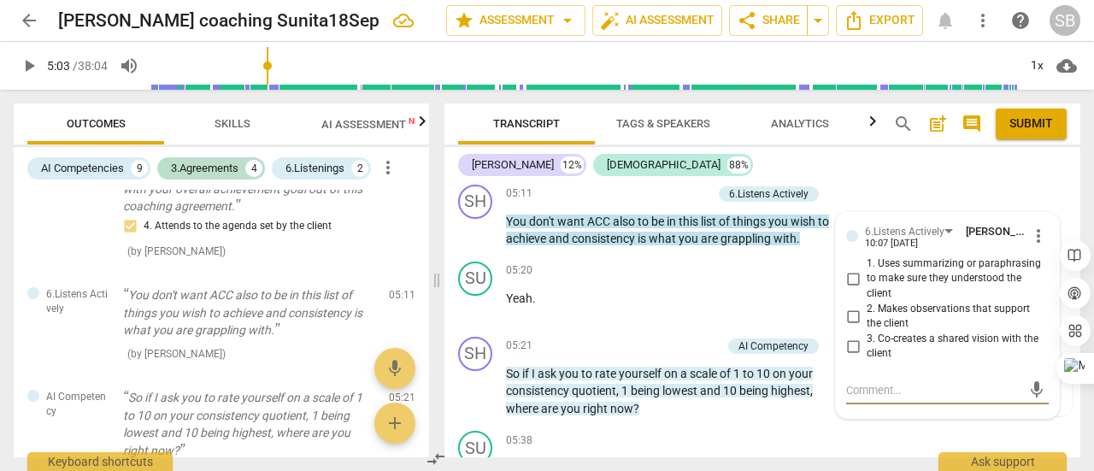
click at [849, 281] on input "1. Uses summarizing or paraphrasing to make sure they understood the client" at bounding box center [852, 278] width 27 height 21
checkbox input "true"
click at [878, 394] on textarea at bounding box center [933, 390] width 175 height 16
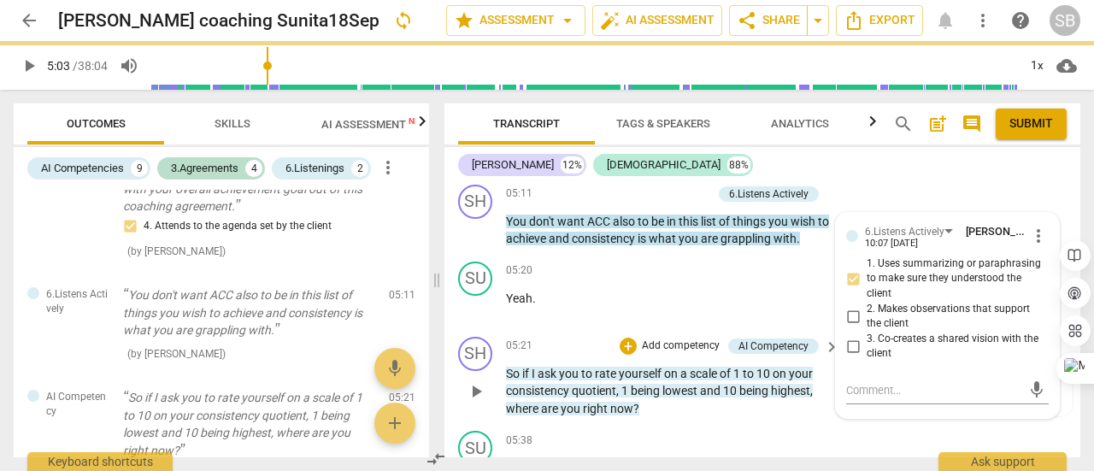
click at [757, 333] on div "SH play_arrow pause 05:21 + Add competency AI Competency keyboard_arrow_right S…" at bounding box center [763, 377] width 636 height 95
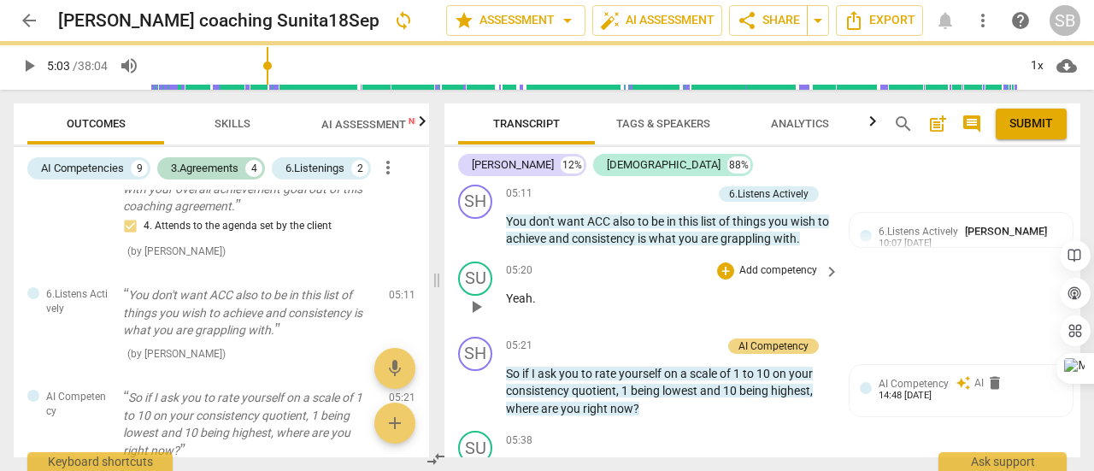
type input "304"
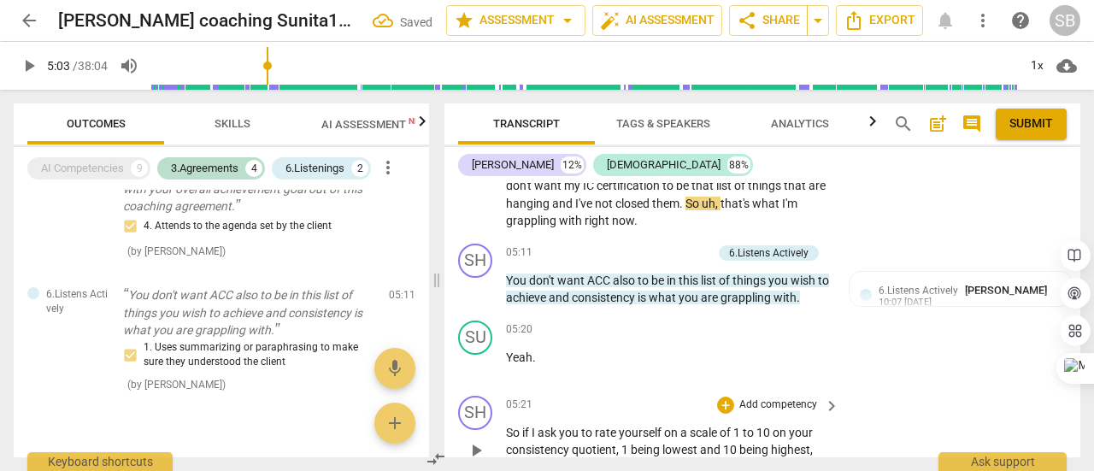
scroll to position [2093, 0]
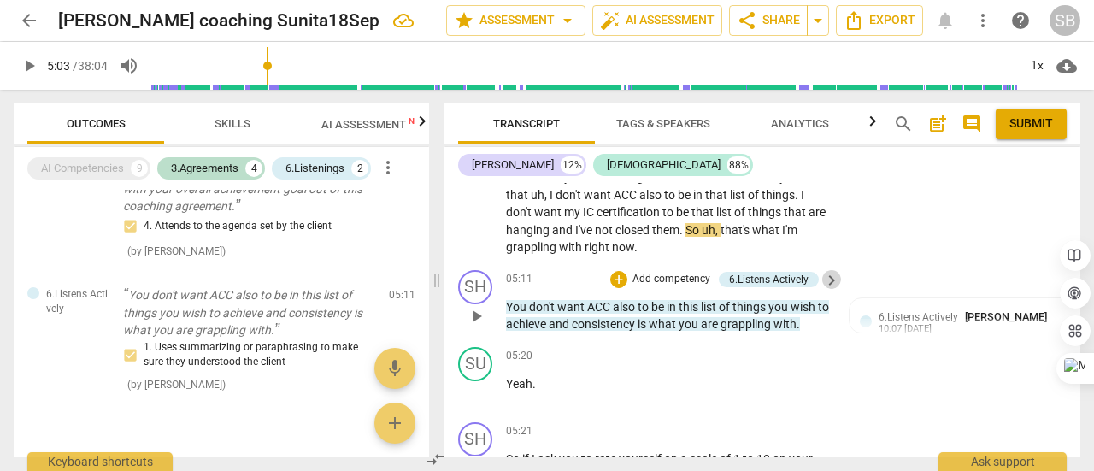
click at [829, 285] on span "keyboard_arrow_right" at bounding box center [831, 280] width 21 height 21
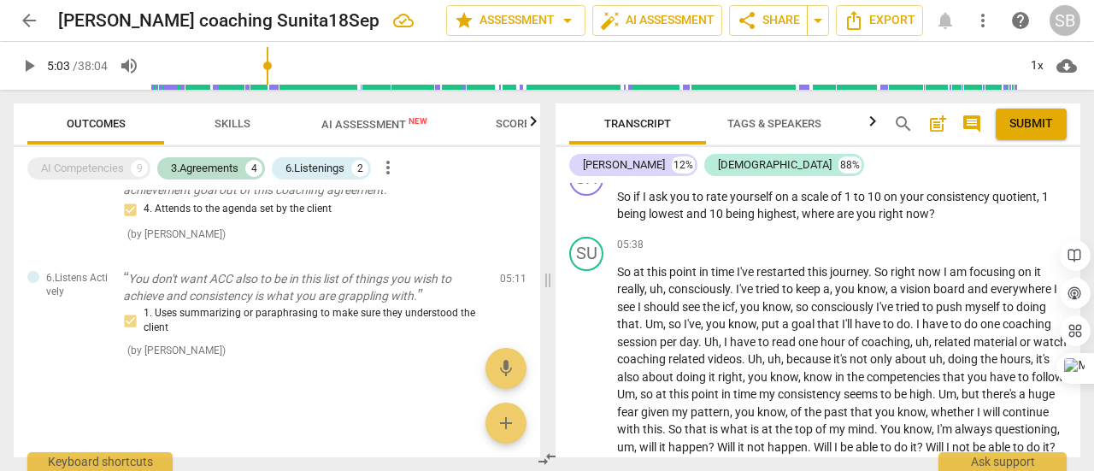
scroll to position [419, 0]
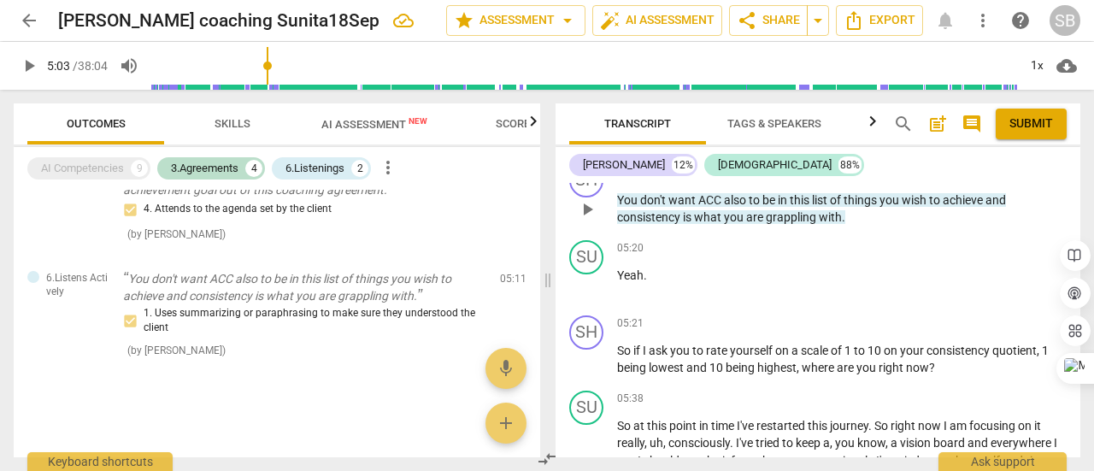
click at [920, 180] on p "Add competency" at bounding box center [919, 172] width 81 height 15
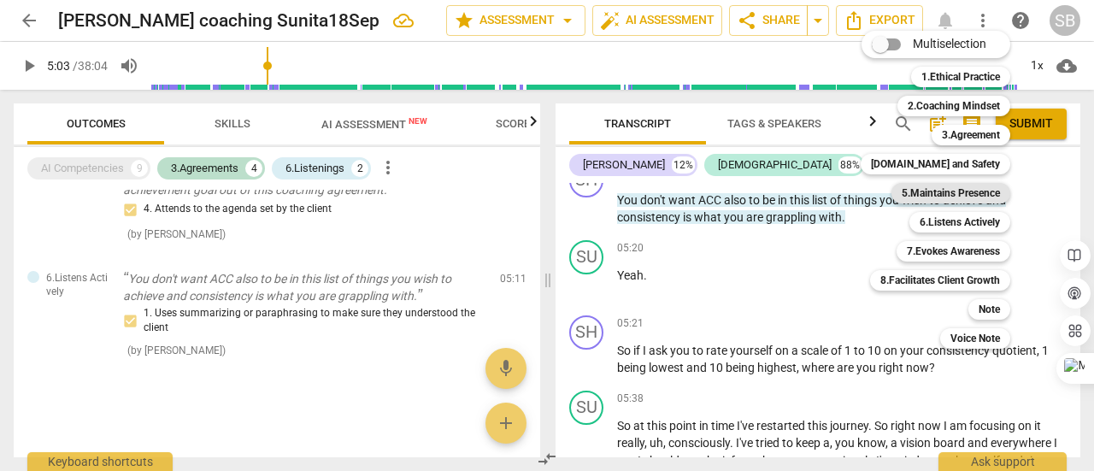
click at [954, 200] on b "5.Maintains Presence" at bounding box center [951, 193] width 98 height 21
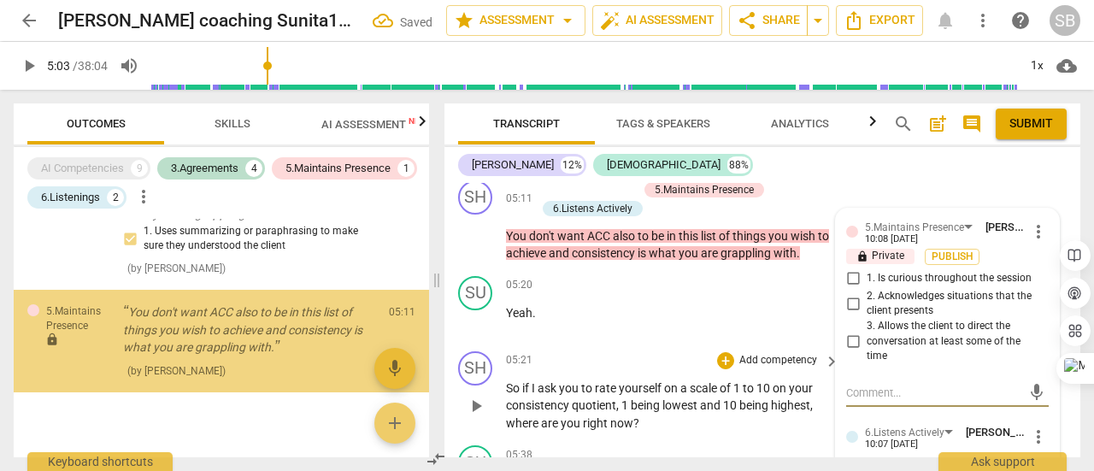
scroll to position [603, 0]
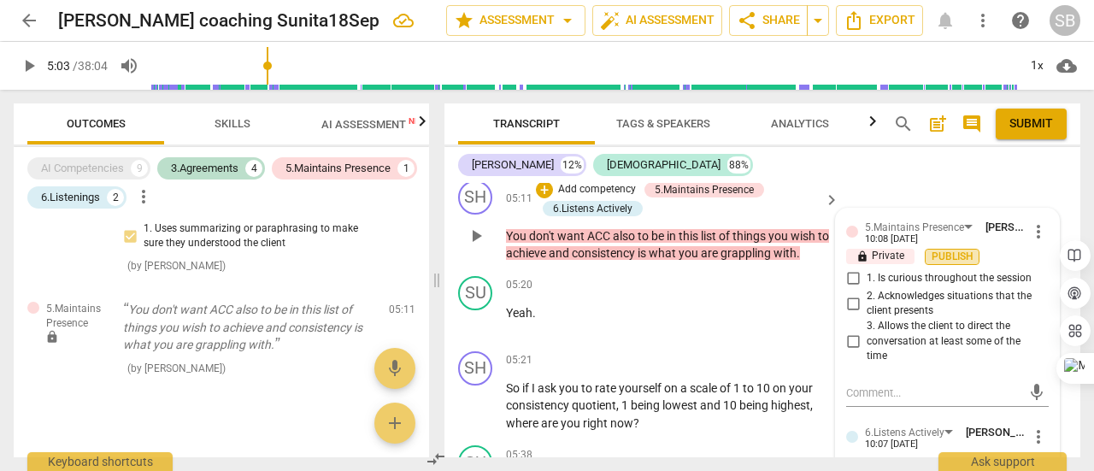
click at [945, 257] on span "Publish" at bounding box center [952, 257] width 26 height 15
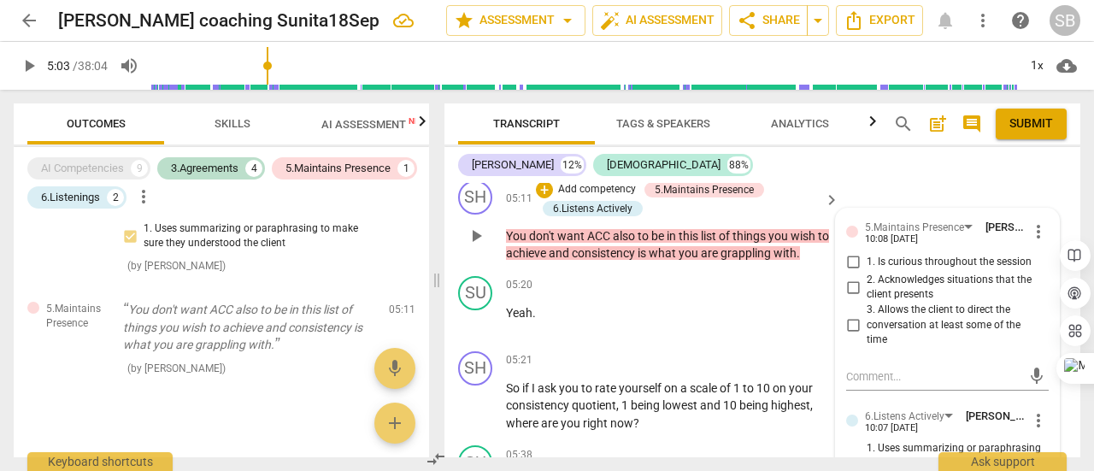
click at [848, 282] on input "2. Acknowledges situations that the client presents" at bounding box center [852, 287] width 27 height 21
checkbox input "true"
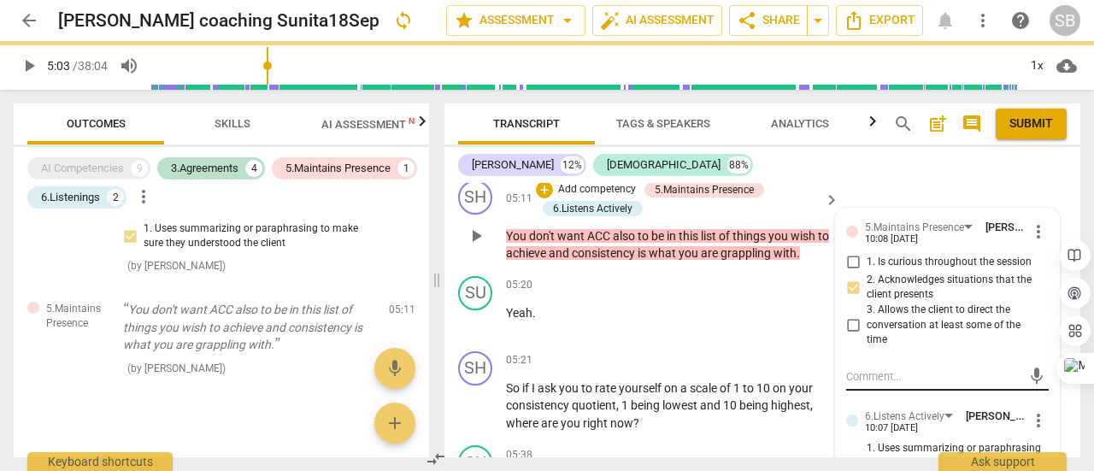
scroll to position [2269, 0]
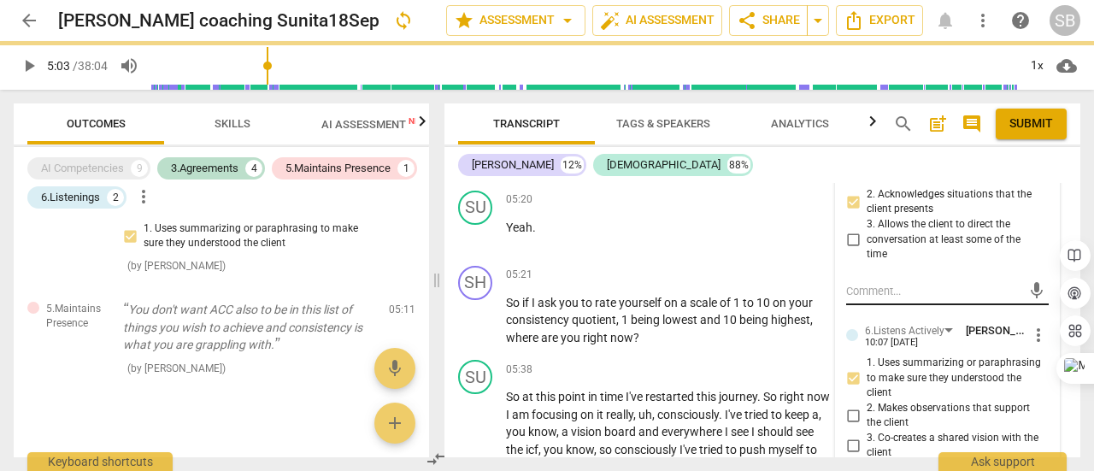
type input "304"
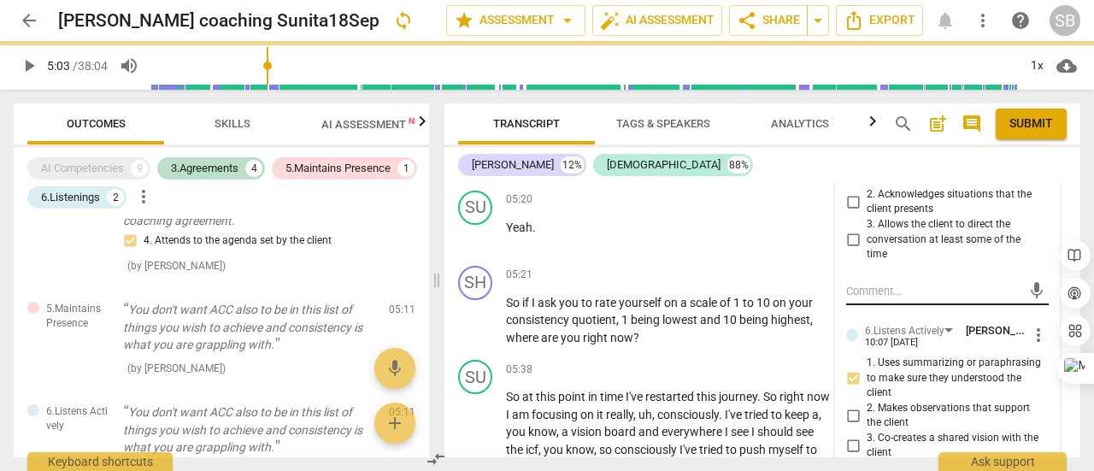
scroll to position [2183, 0]
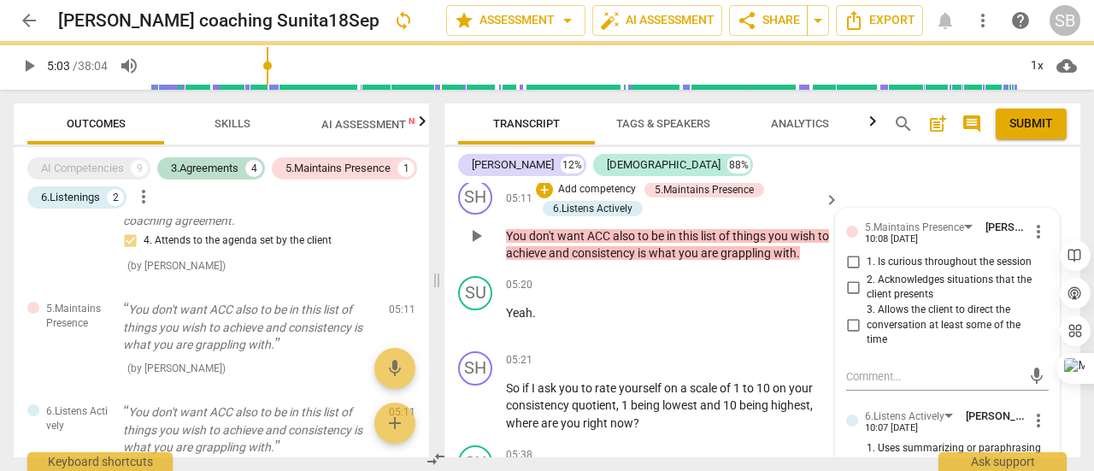
checkbox input "true"
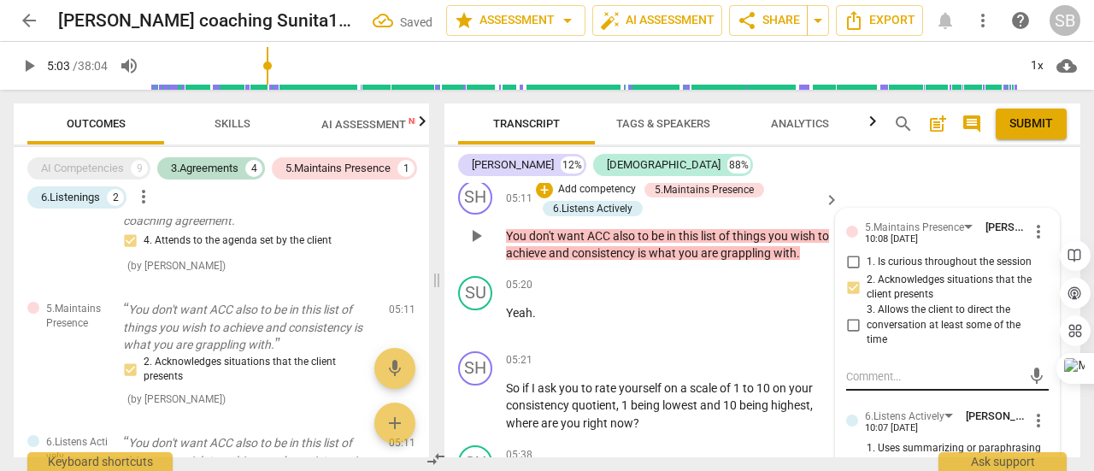
click at [890, 374] on textarea at bounding box center [933, 376] width 175 height 16
type textarea "M"
type textarea "Mi"
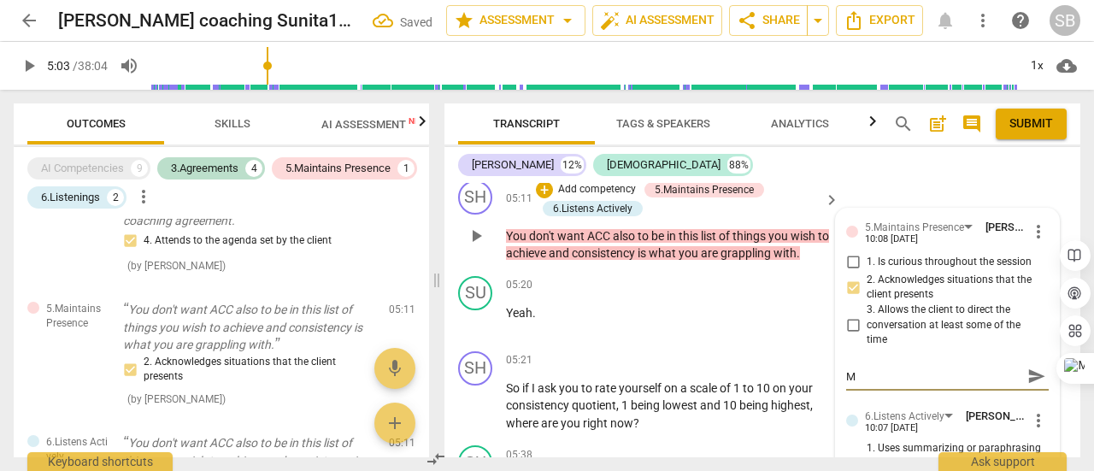
type textarea "Mi"
type textarea "Mis"
type textarea "Miss"
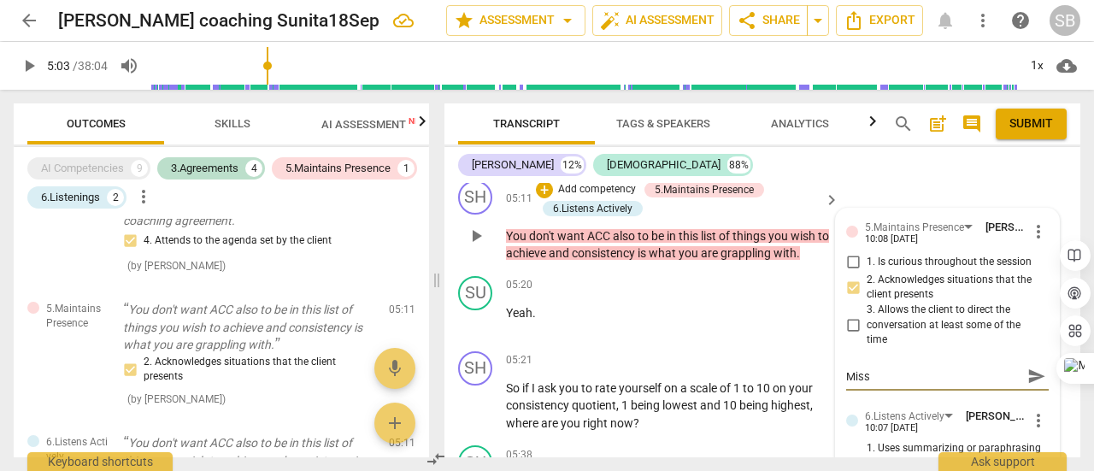
type textarea "Misse"
type textarea "Missed"
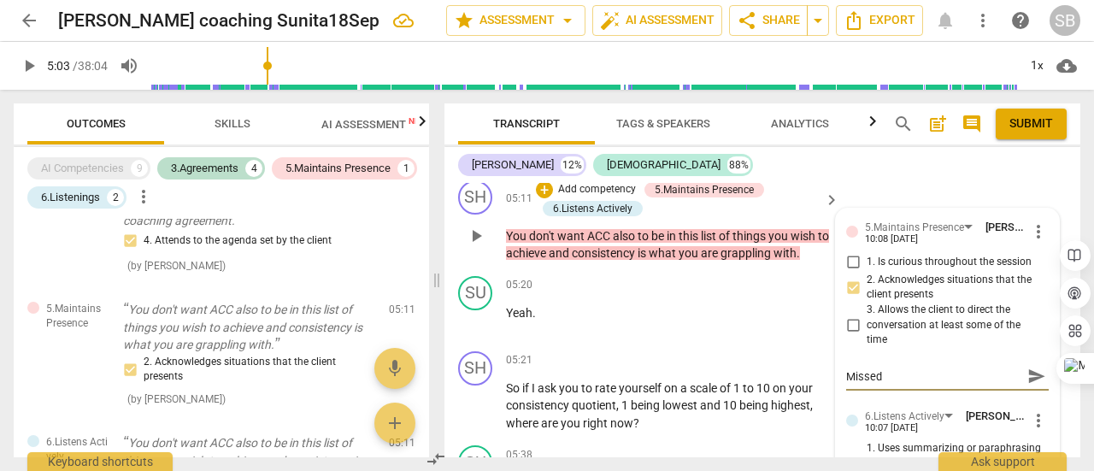
type textarea "Missed"
type textarea "Missed o"
type textarea "Missed op"
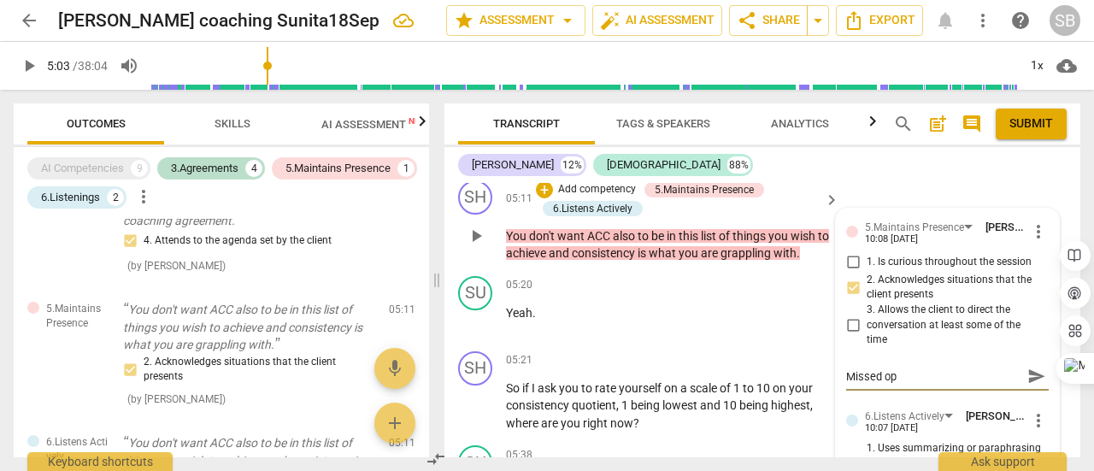
type textarea "Missed opp"
type textarea "Missed oppo"
type textarea "Missed oppor"
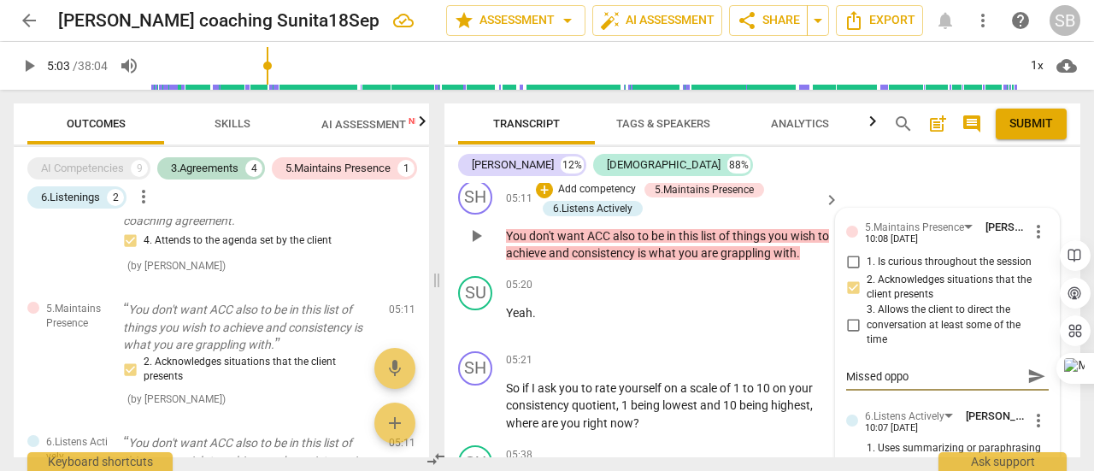
type textarea "Missed oppor"
type textarea "Missed opport"
type textarea "Missed opportu"
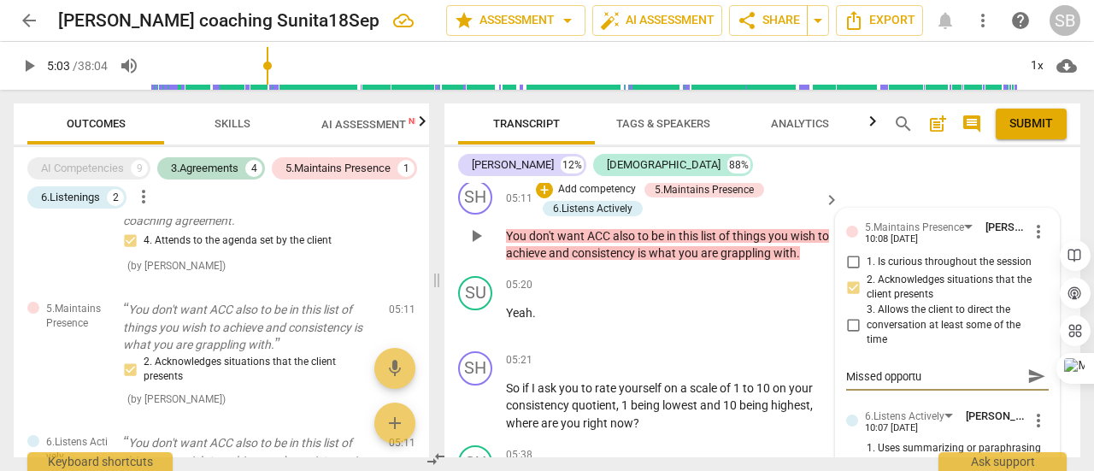
type textarea "Missed opportun"
type textarea "Missed opportuni"
type textarea "Missed opportunit"
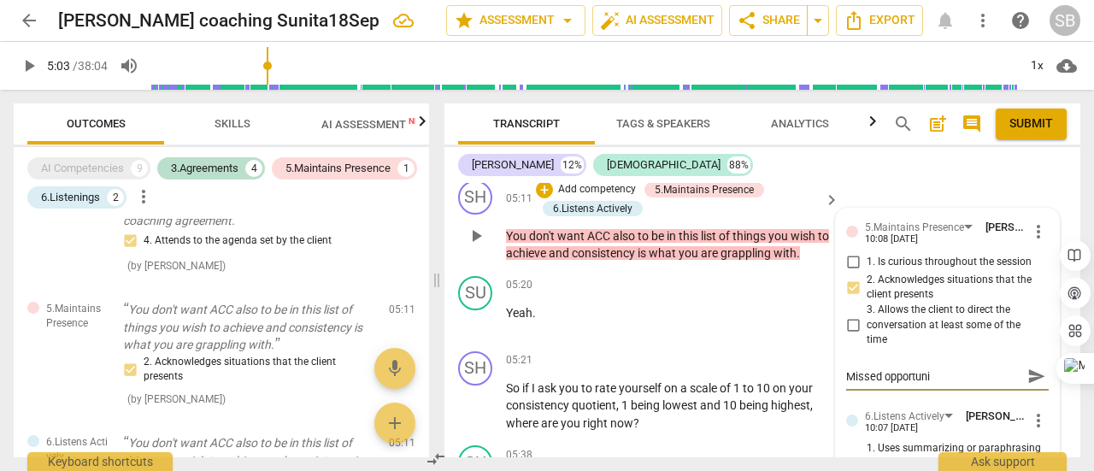
type textarea "Missed opportunit"
type textarea "Missed opportunity"
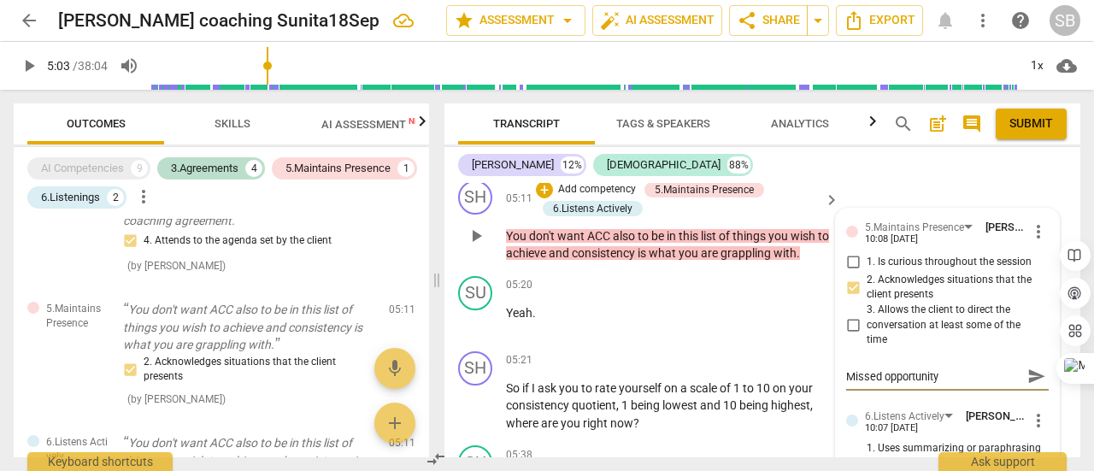
type textarea "Missed opportunity t"
type textarea "Missed opportunity to"
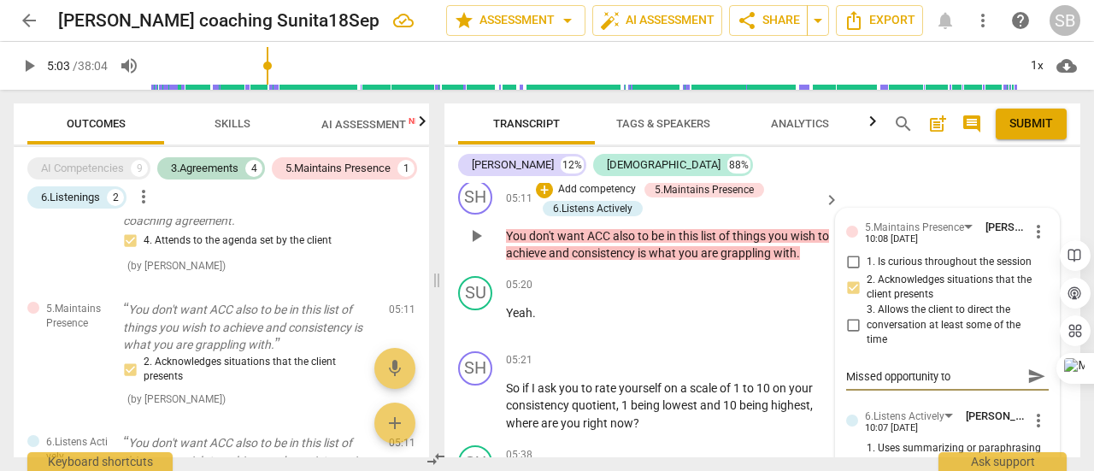
type textarea "Missed opportunity to"
type textarea "Missed opportunity to u"
type textarea "Missed opportunity to un"
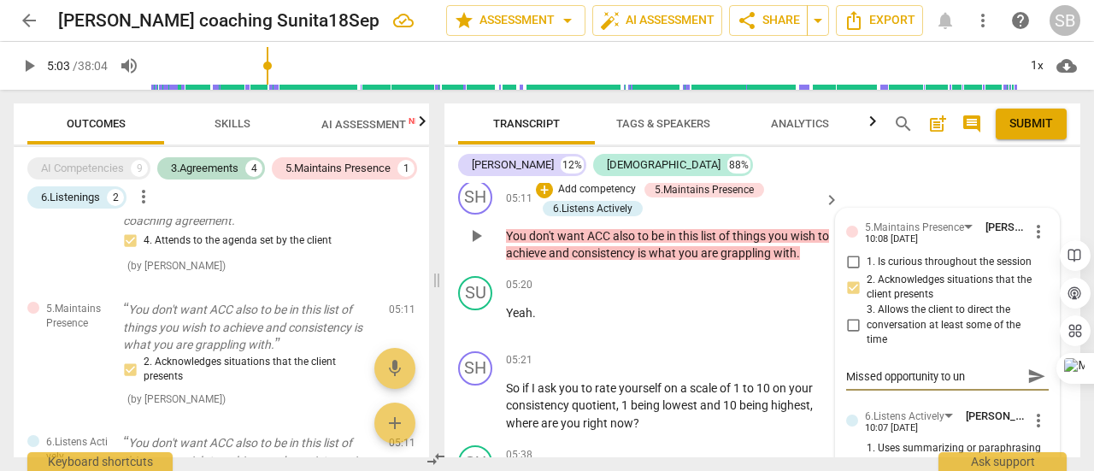
type textarea "Missed opportunity to unc"
type textarea "Missed opportunity to unco"
type textarea "Missed opportunity to uncov"
type textarea "Missed opportunity to uncove"
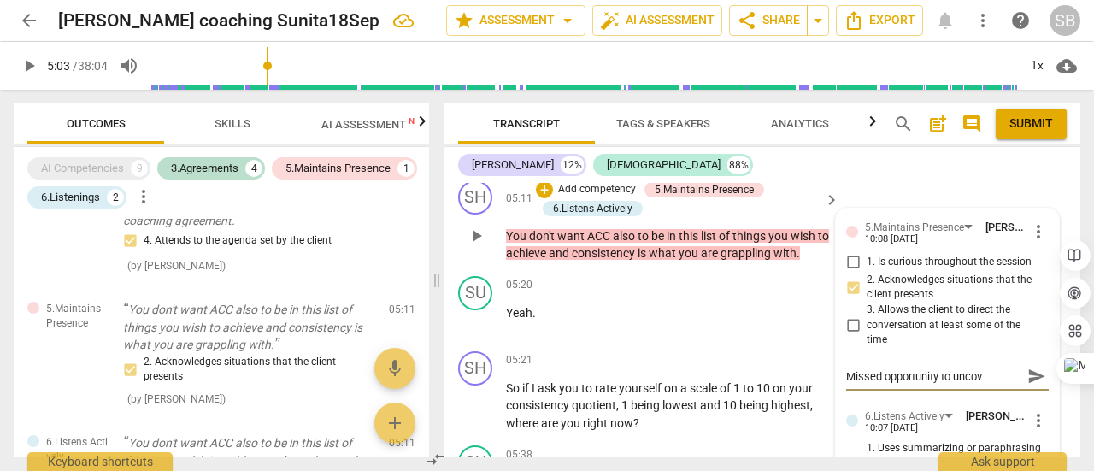
type textarea "Missed opportunity to uncove"
type textarea "Missed opportunity to uncover"
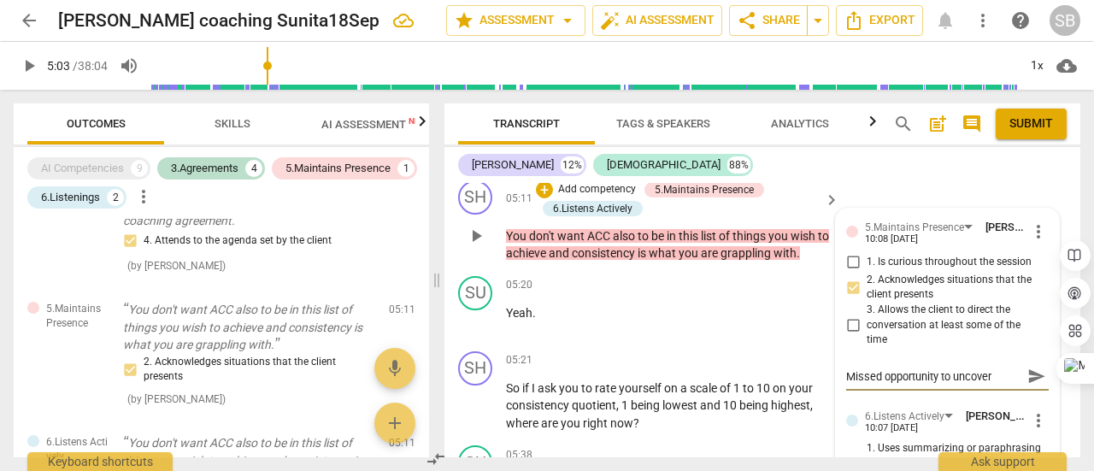
type textarea "Missed opportunity to uncover t"
type textarea "Missed opportunity to uncover th"
type textarea "Missed opportunity to uncover the"
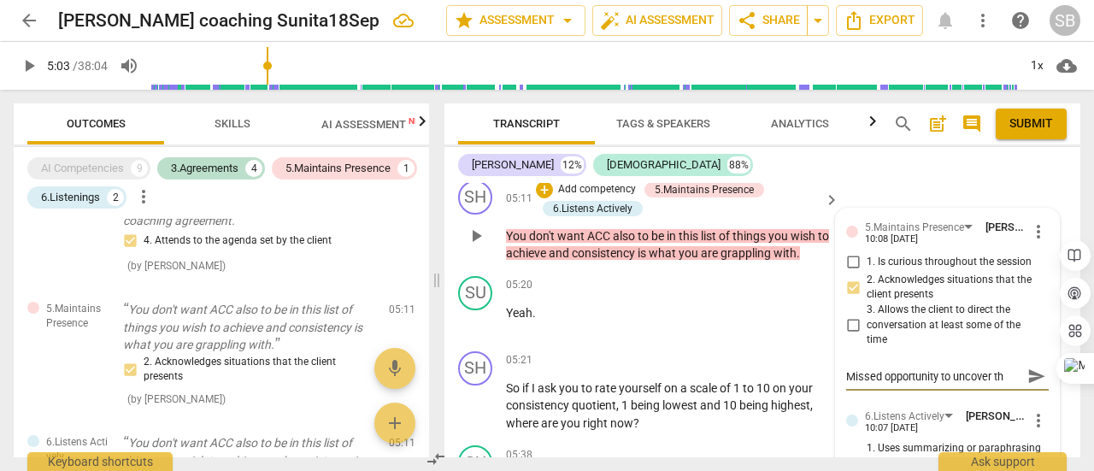
type textarea "Missed opportunity to uncover the"
type textarea "Missed opportunity to uncover the a"
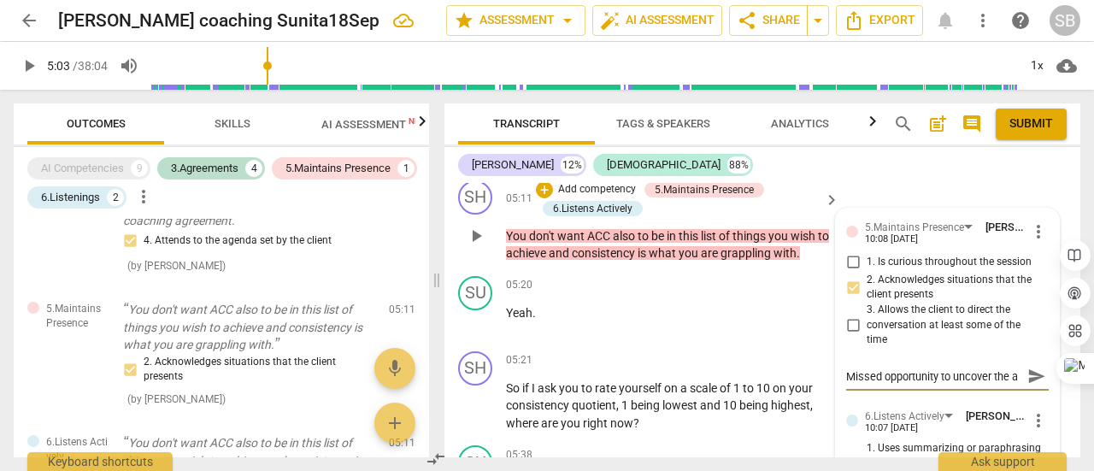
scroll to position [14, 0]
type textarea "Missed opportunity to uncover the ap"
type textarea "Missed opportunity to uncover the a"
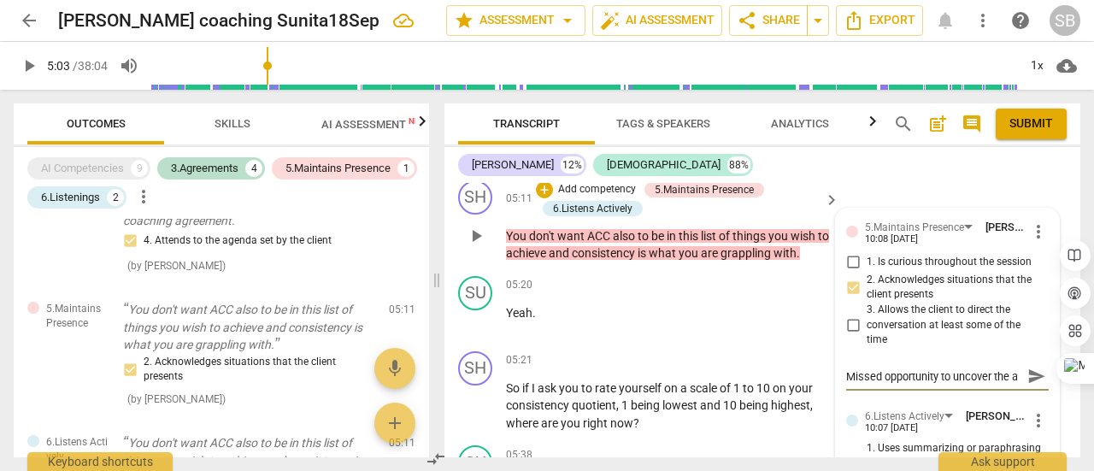
type textarea "Missed opportunity to uncover the"
type textarea "Missed opportunity to uncover the p"
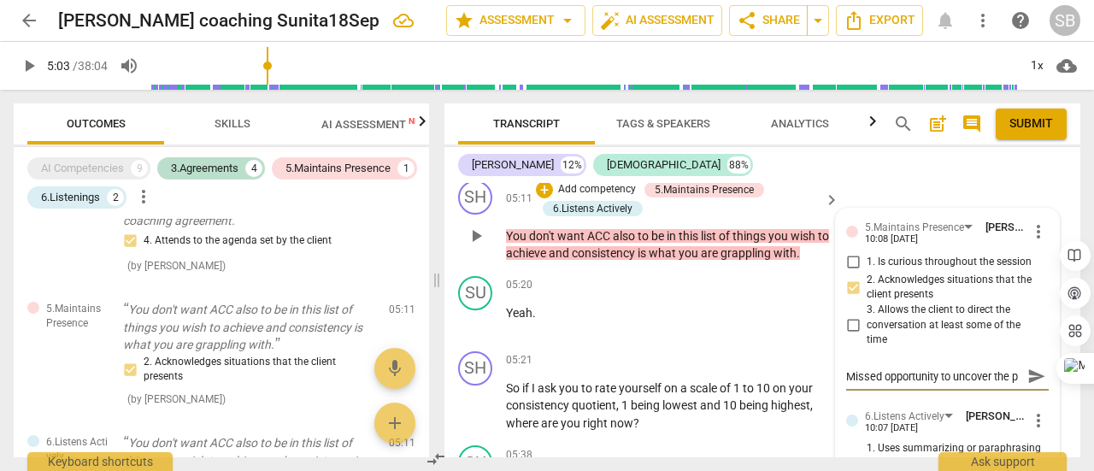
scroll to position [14, 0]
type textarea "Missed opportunity to uncover the pa"
type textarea "Missed opportunity to uncover the pat"
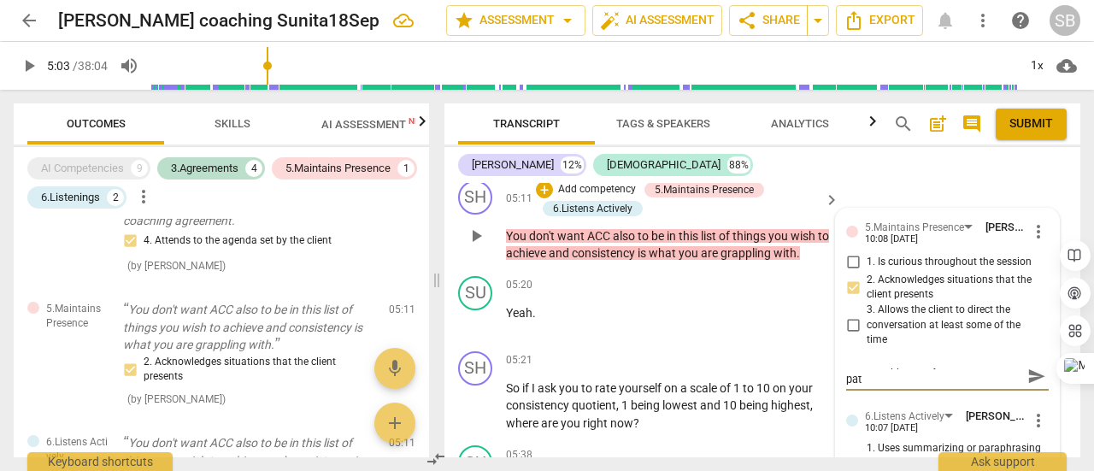
type textarea "Missed opportunity to uncover the patt"
type textarea "Missed opportunity to uncover the patte"
type textarea "Missed opportunity to uncover the patter"
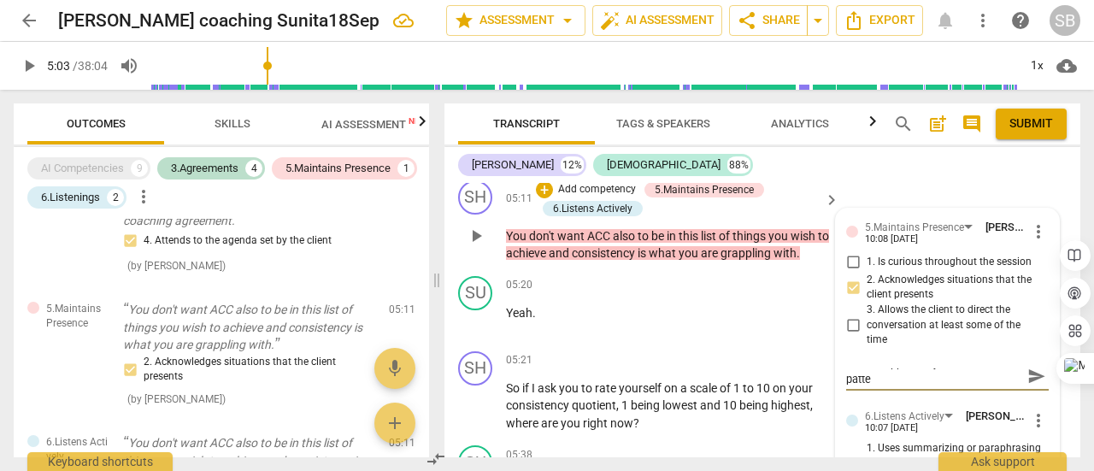
type textarea "Missed opportunity to uncover the patter"
type textarea "Missed opportunity to uncover the pattern"
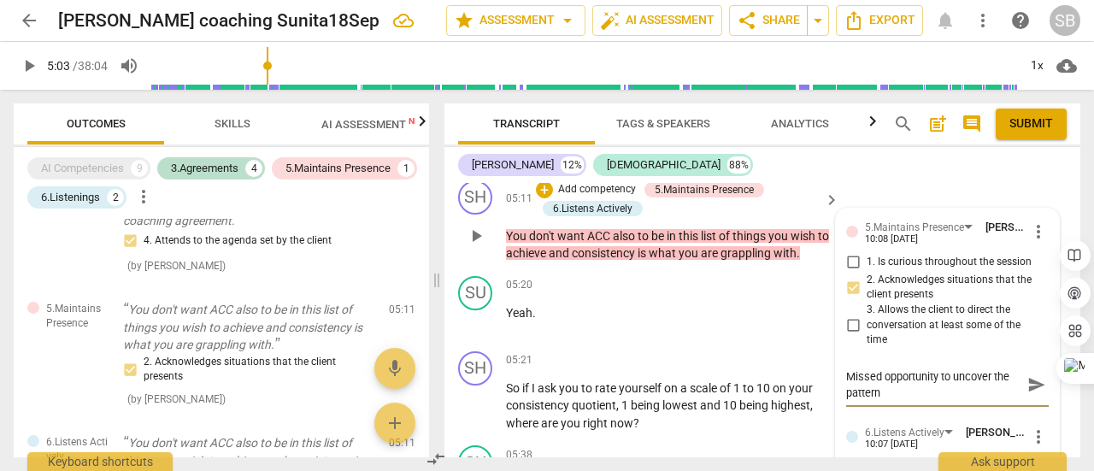
type textarea "Missed opportunity to uncover the pattern"
type textarea "Missed opportunity to uncover the pattern o"
type textarea "Missed opportunity to uncover the pattern of"
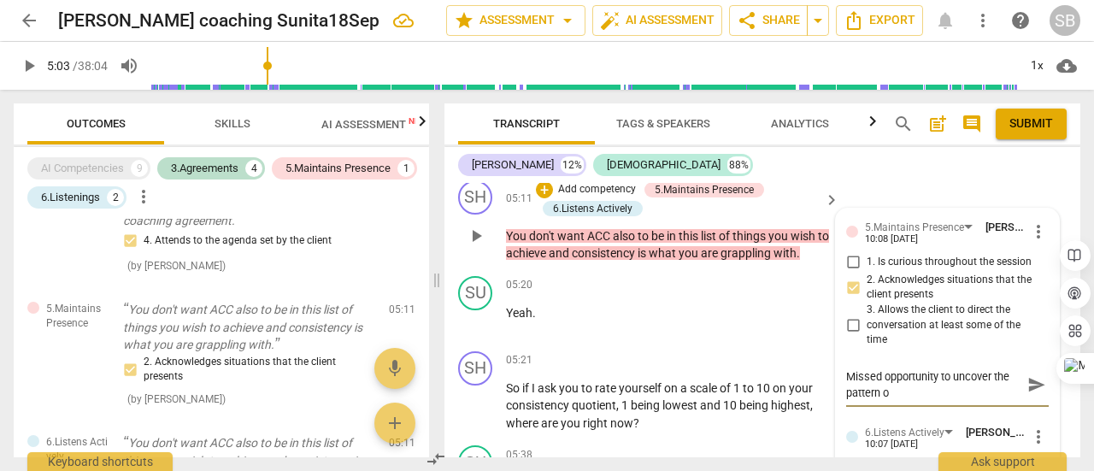
type textarea "Missed opportunity to uncover the pattern of"
type textarea "Missed opportunity to uncover the pattern of l"
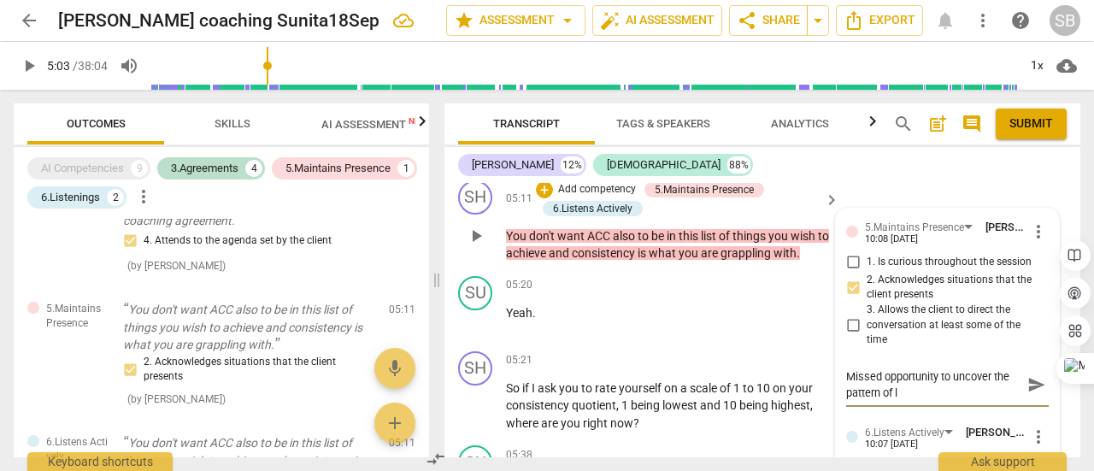
type textarea "Missed opportunity to uncover the pattern of le"
type textarea "Missed opportunity to uncover the pattern of lea"
type textarea "Missed opportunity to uncover the pattern of leav"
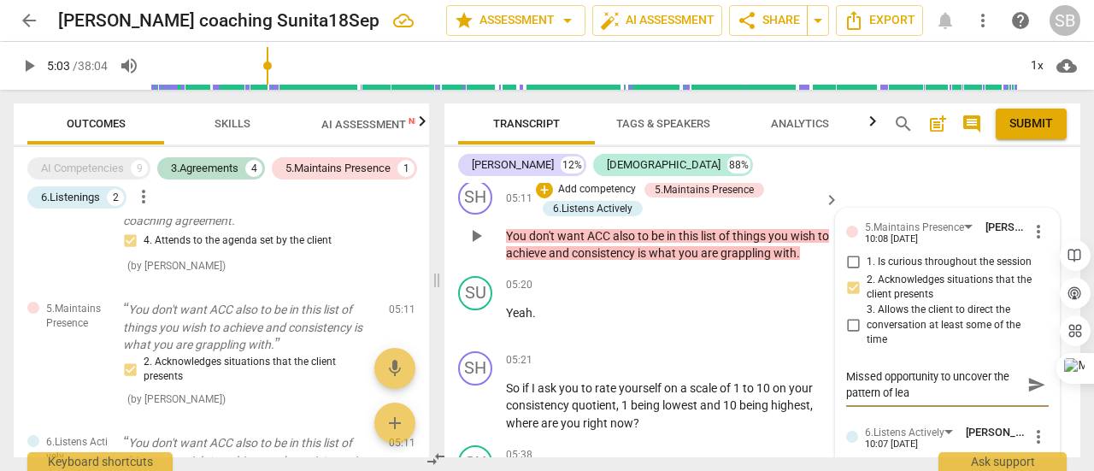
type textarea "Missed opportunity to uncover the pattern of leav"
type textarea "Missed opportunity to uncover the pattern of leavi"
type textarea "Missed opportunity to uncover the pattern of leavin"
type textarea "Missed opportunity to uncover the pattern of leaving"
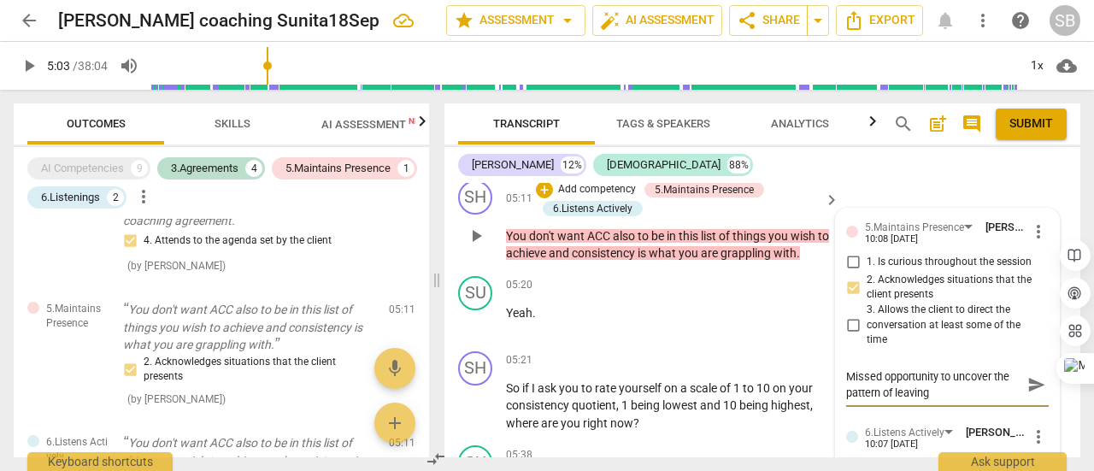
type textarea "Missed opportunity to uncover the pattern of leaving"
type textarea "Missed opportunity to uncover the pattern of leaving t"
type textarea "Missed opportunity to uncover the pattern of leaving th"
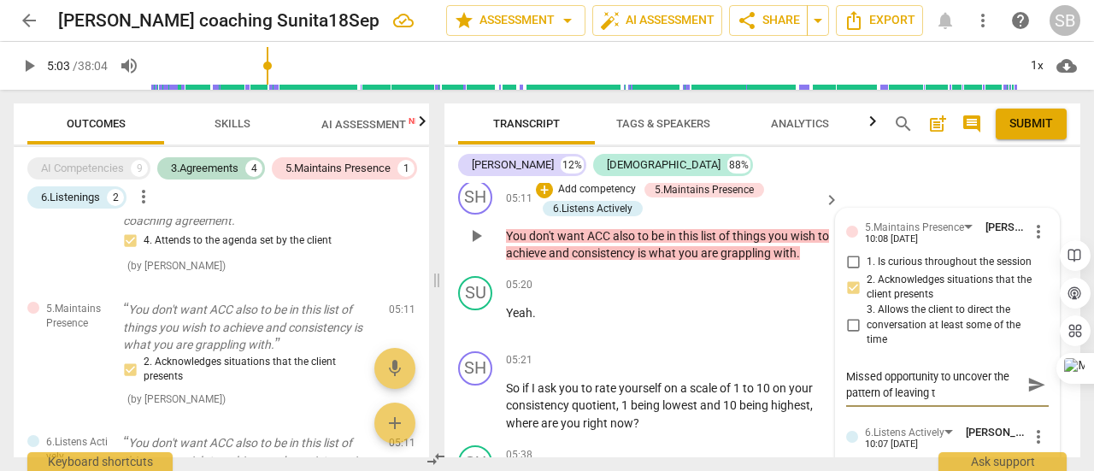
type textarea "Missed opportunity to uncover the pattern of leaving th"
type textarea "Missed opportunity to uncover the pattern of leaving thi"
type textarea "Missed opportunity to uncover the pattern of leaving thin"
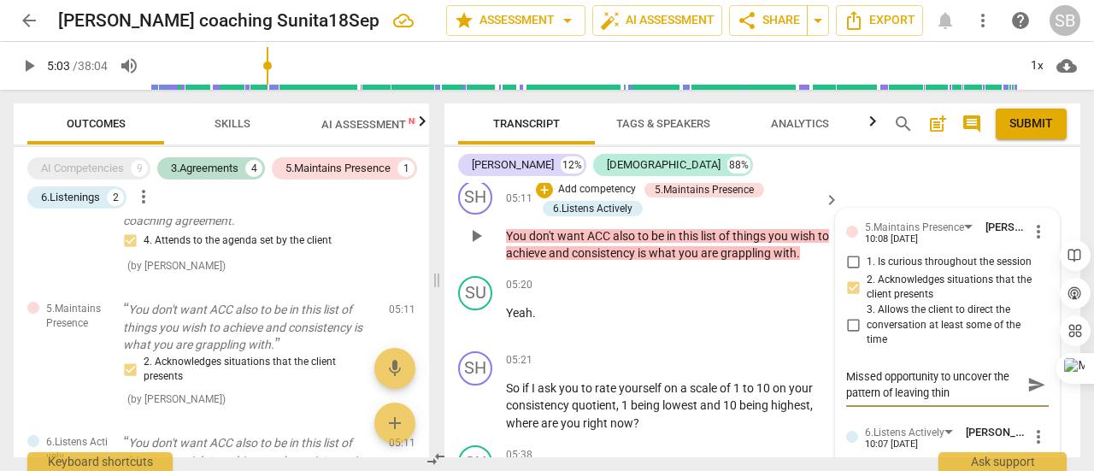
type textarea "Missed opportunity to uncover the pattern of leaving thing"
type textarea "Missed opportunity to uncover the pattern of leaving things"
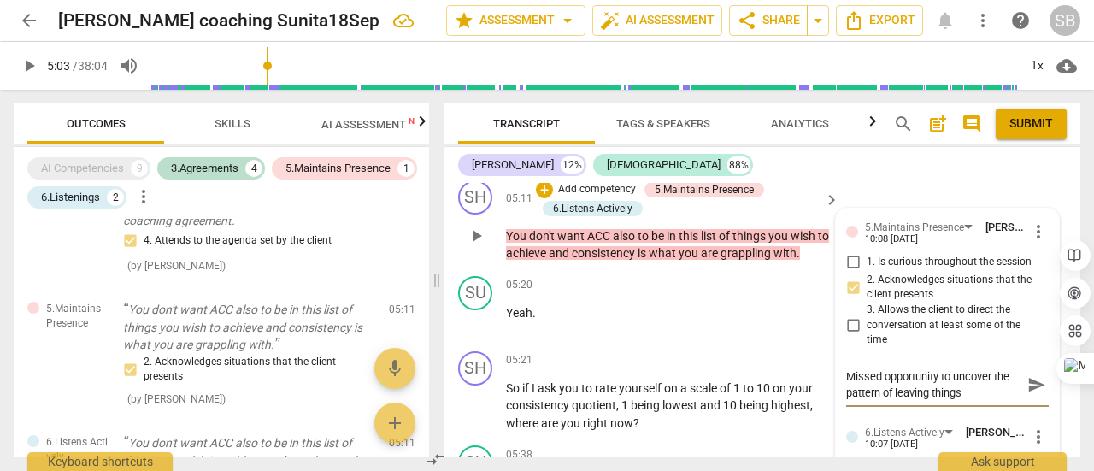
type textarea "Missed opportunity to uncover the pattern of leaving things"
type textarea "Missed opportunity to uncover the pattern of leaving things u"
type textarea "Missed opportunity to uncover the pattern of leaving things un"
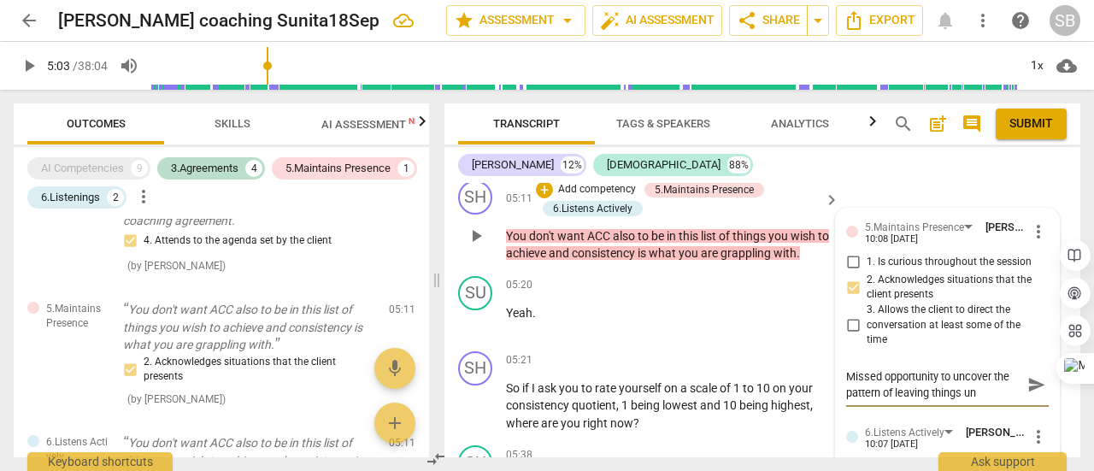
type textarea "Missed opportunity to uncover the pattern of leaving things unf"
type textarea "Missed opportunity to uncover the pattern of leaving things unfi"
type textarea "Missed opportunity to uncover the pattern of leaving things unfin"
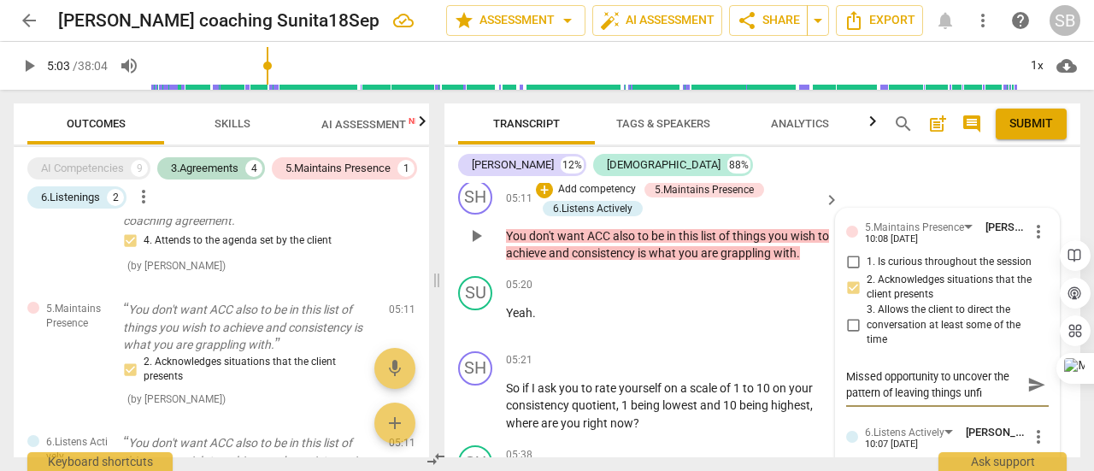
type textarea "Missed opportunity to uncover the pattern of leaving things unfin"
type textarea "Missed opportunity to uncover the pattern of leaving things unfini"
type textarea "Missed opportunity to uncover the pattern of leaving things unfinis"
type textarea "Missed opportunity to uncover the pattern of leaving things unfinish"
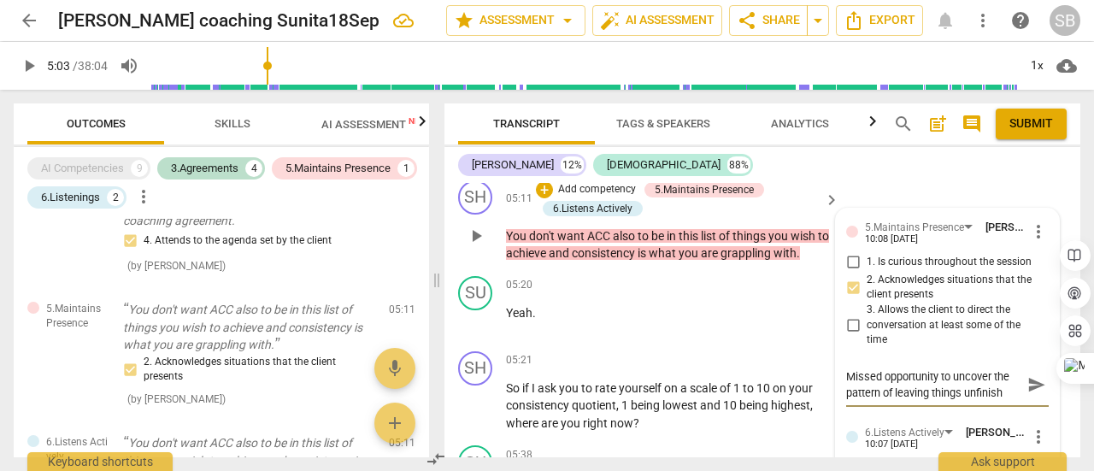
type textarea "Missed opportunity to uncover the pattern of leaving things unfinishe"
type textarea "Missed opportunity to uncover the pattern of leaving things unfinished"
type textarea "Missed opportunity to uncover the pattern of leaving things unfinished."
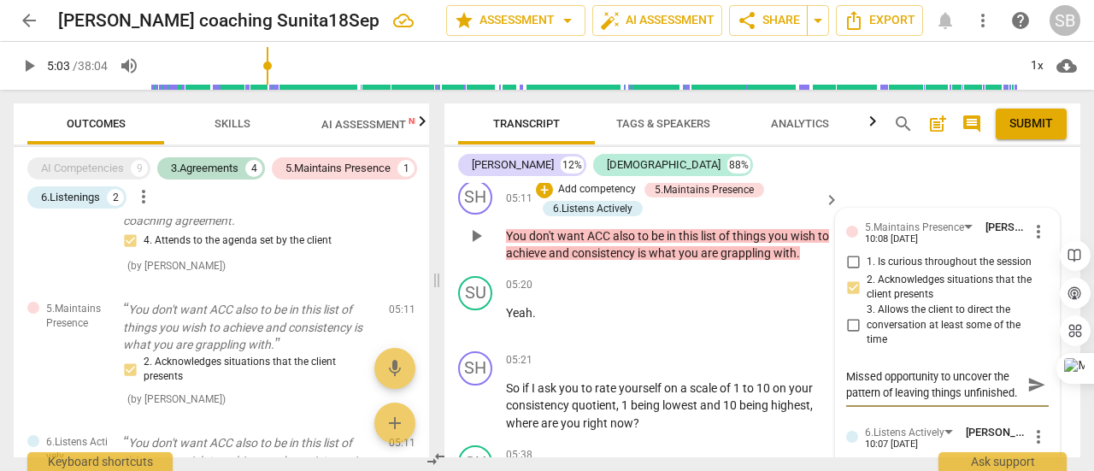
scroll to position [15, 0]
type textarea "Missed opportunity to uncover the pattern of leaving things unfinished."
click at [1030, 384] on span "send" at bounding box center [1036, 384] width 19 height 19
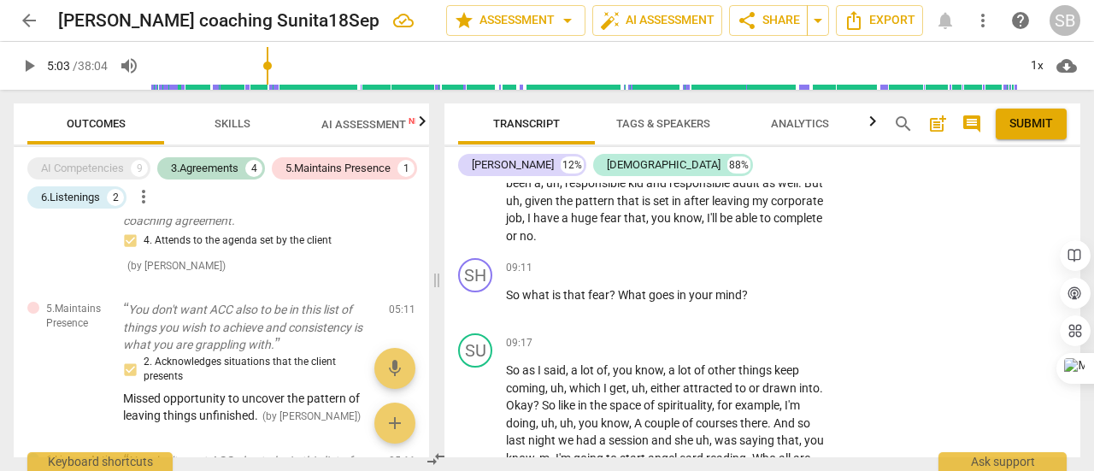
scroll to position [3294, 0]
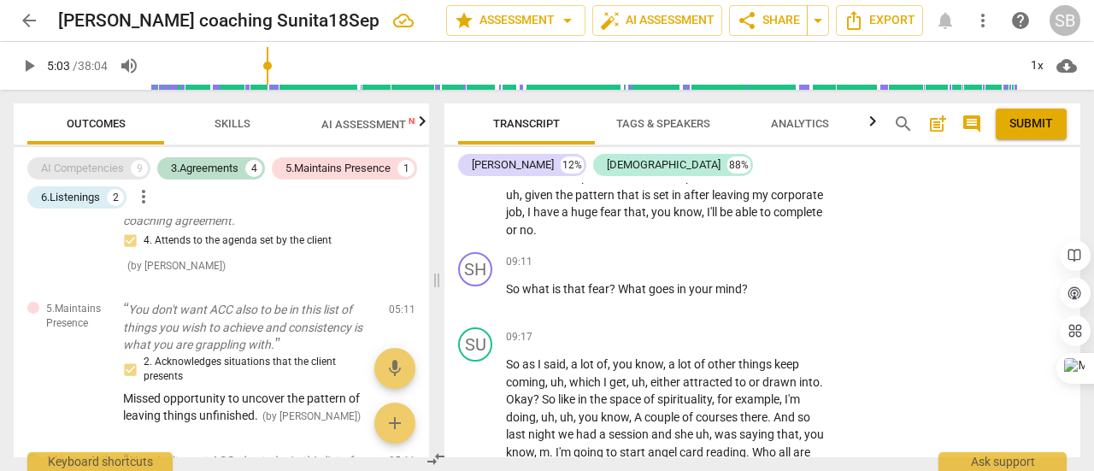
click at [103, 175] on div "AI Competencies" at bounding box center [82, 168] width 83 height 17
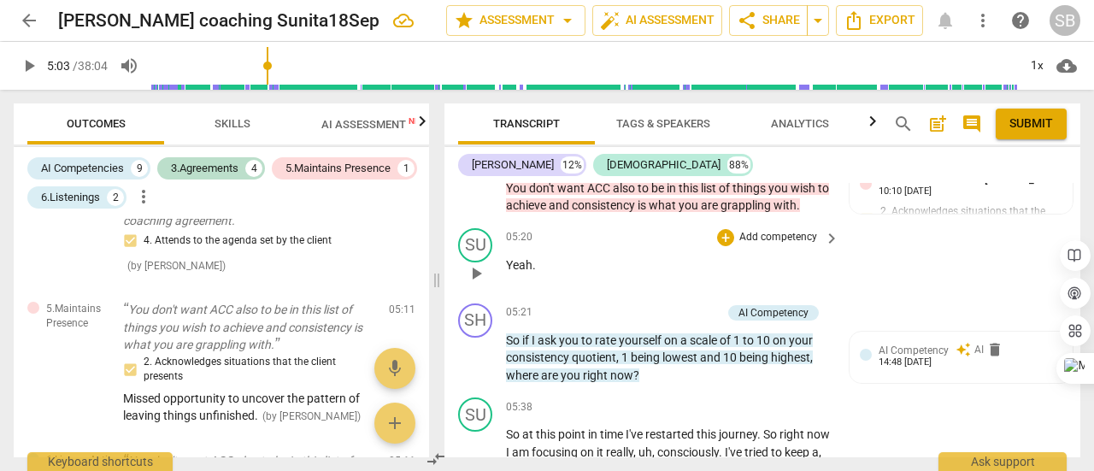
scroll to position [2269, 0]
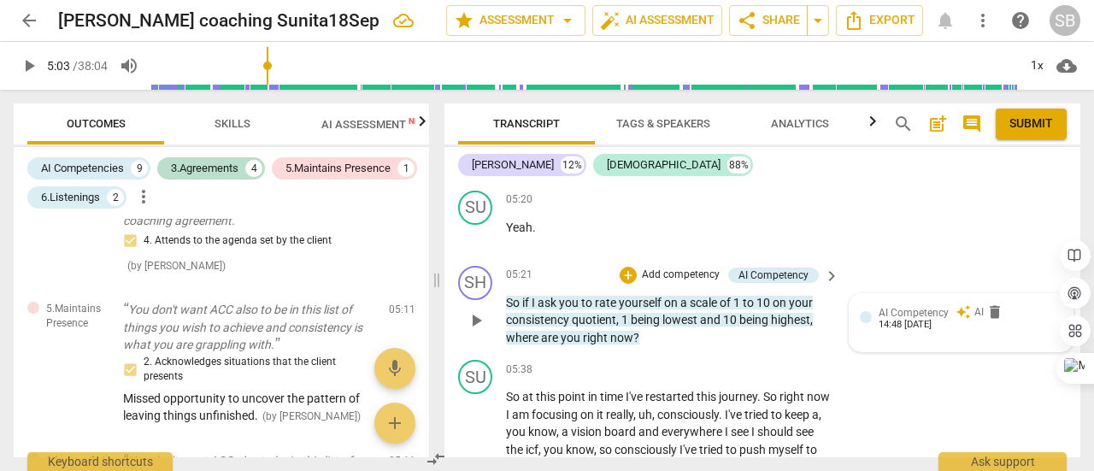
click at [922, 314] on span "AI Competency" at bounding box center [914, 313] width 70 height 12
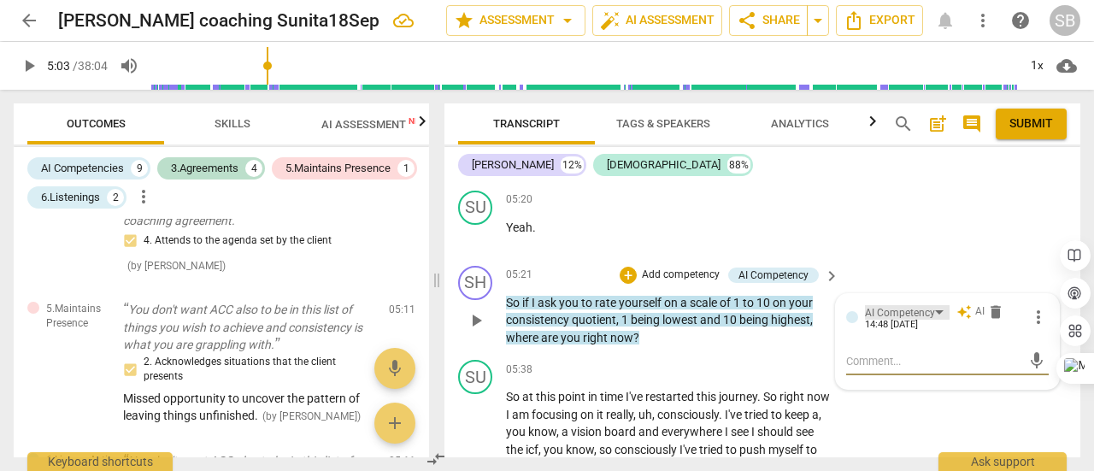
click at [933, 313] on div "AI Competency" at bounding box center [907, 312] width 85 height 15
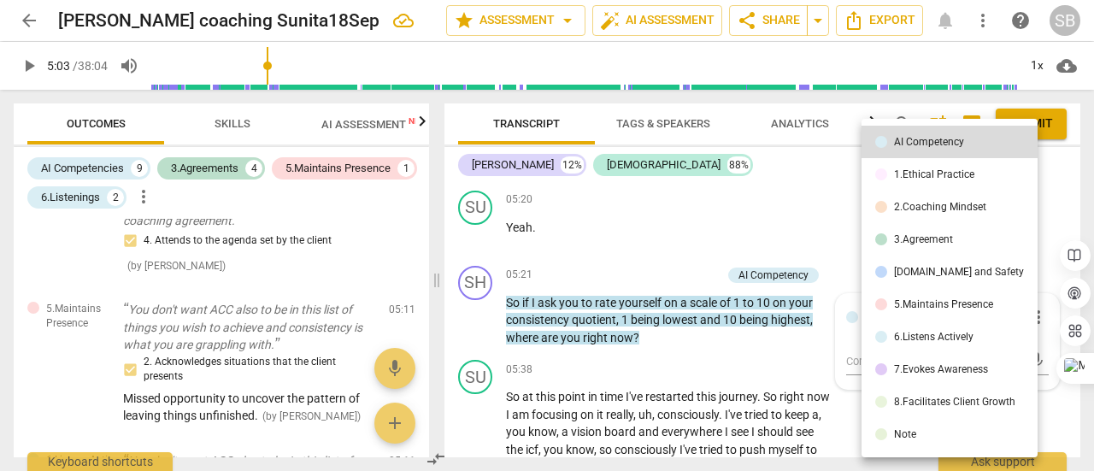
click at [939, 378] on li "7.Evokes Awareness" at bounding box center [950, 369] width 176 height 32
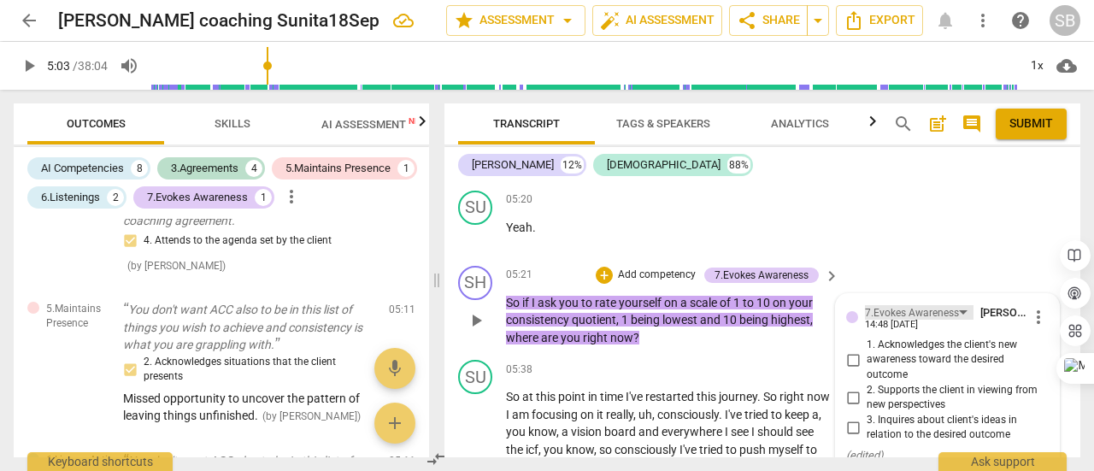
click at [947, 314] on div "7.Evokes Awareness" at bounding box center [912, 313] width 94 height 16
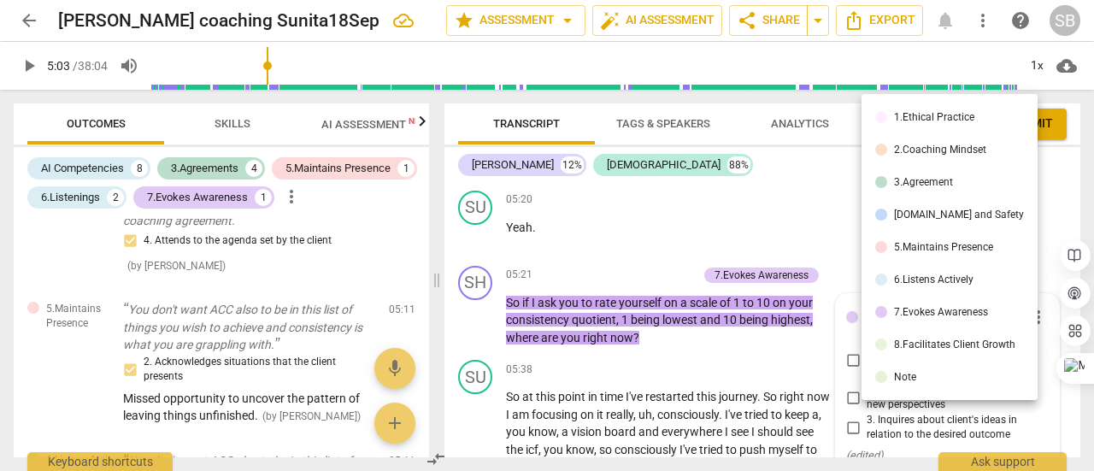
click at [928, 312] on div "7.Evokes Awareness" at bounding box center [941, 312] width 94 height 10
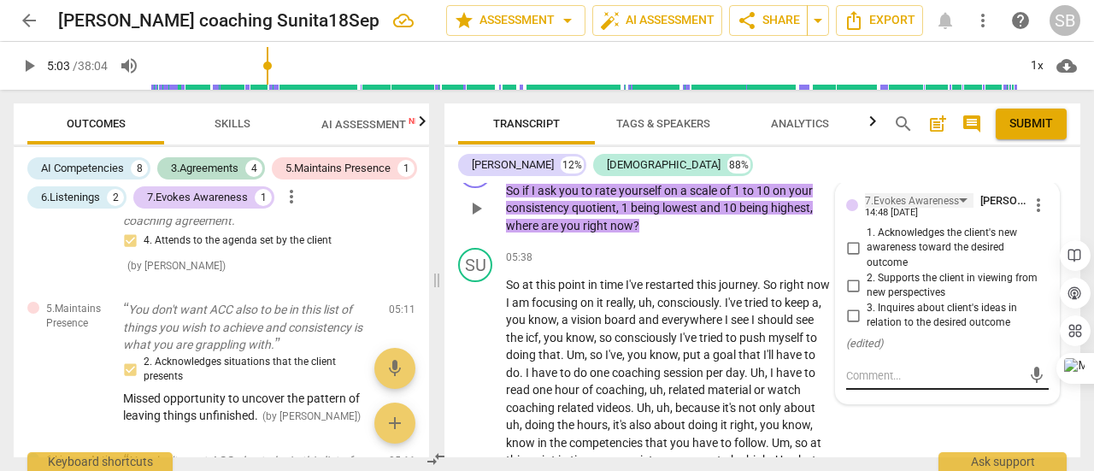
scroll to position [2354, 0]
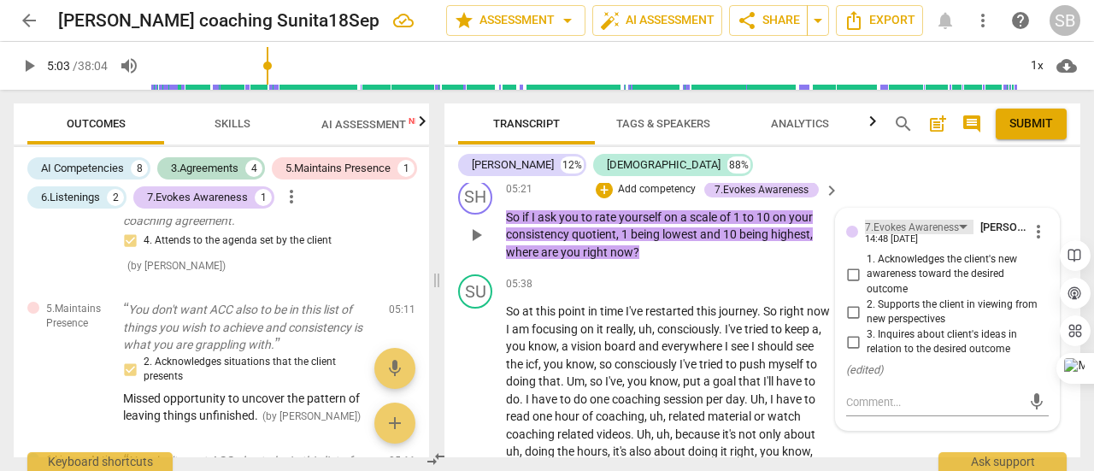
click at [945, 233] on div "7.Evokes Awareness" at bounding box center [912, 228] width 94 height 16
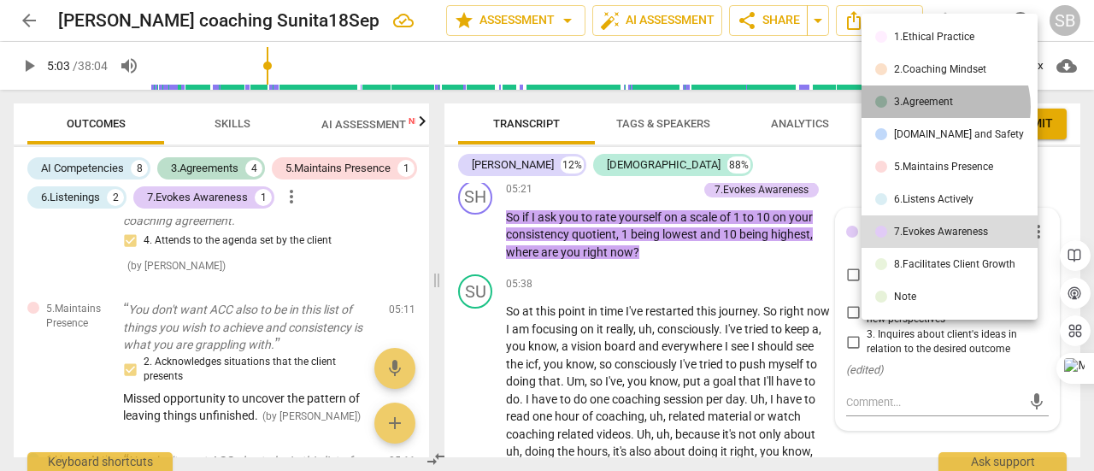
click at [941, 107] on div "3.Agreement" at bounding box center [923, 102] width 59 height 10
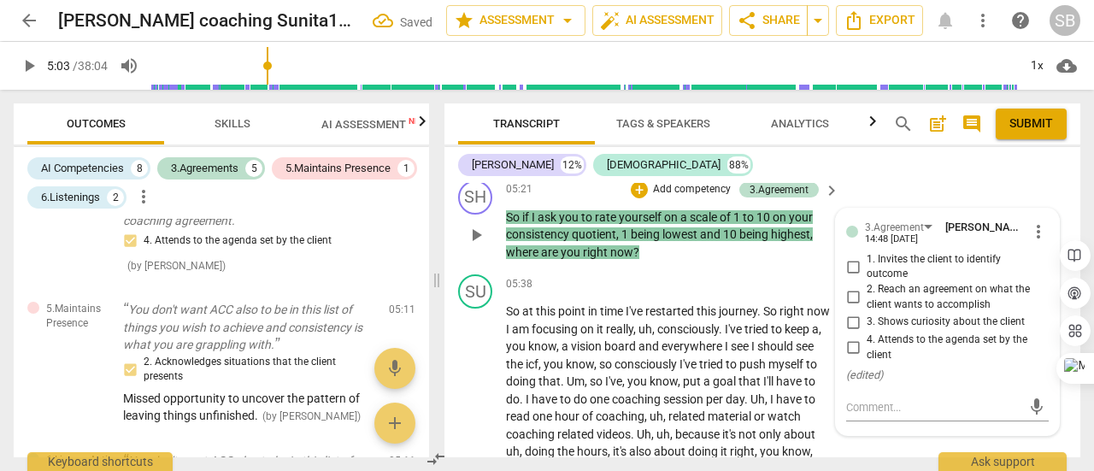
click at [850, 297] on input "2. Reach an agreement on what the client wants to accomplish" at bounding box center [852, 297] width 27 height 21
checkbox input "true"
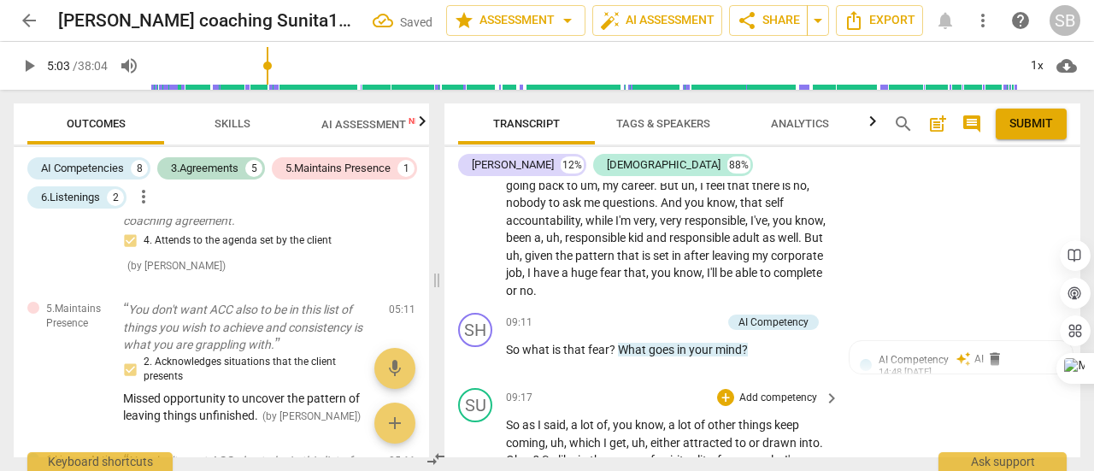
scroll to position [3209, 0]
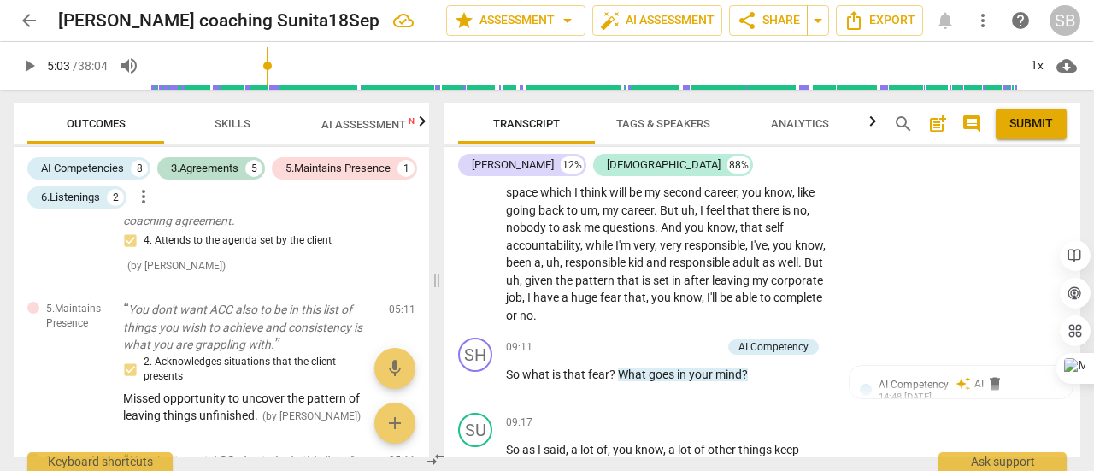
click at [574, 193] on span "which" at bounding box center [557, 192] width 34 height 14
click at [31, 68] on span "play_arrow" at bounding box center [29, 66] width 21 height 21
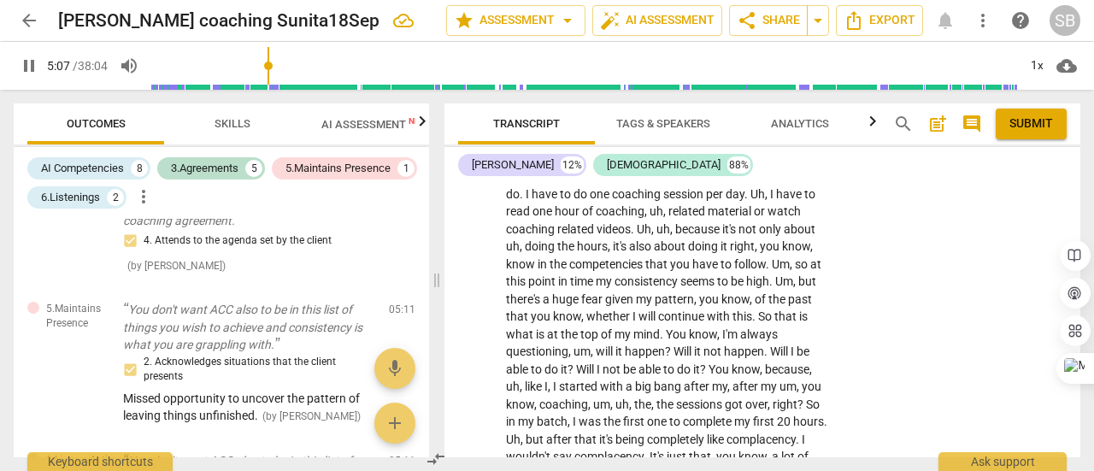
scroll to position [2645, 0]
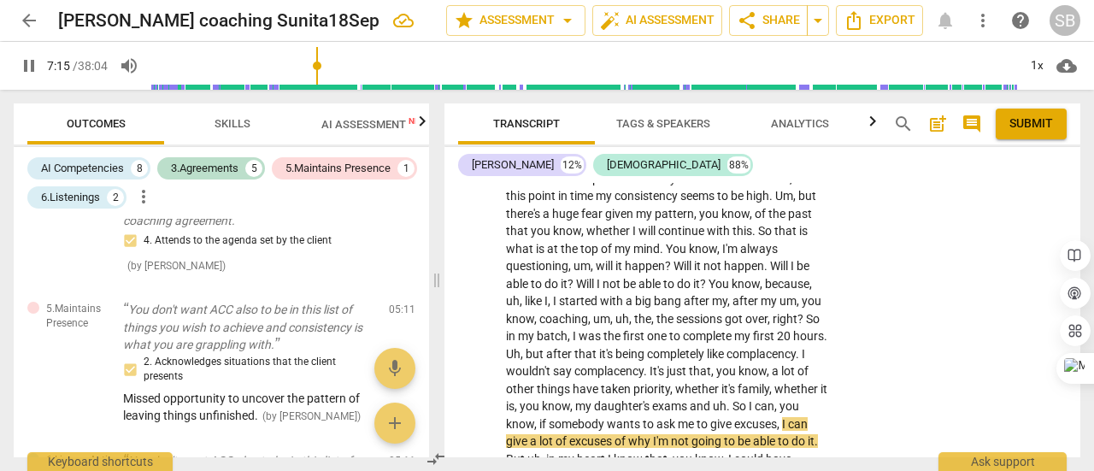
click at [319, 73] on input "range" at bounding box center [584, 65] width 866 height 55
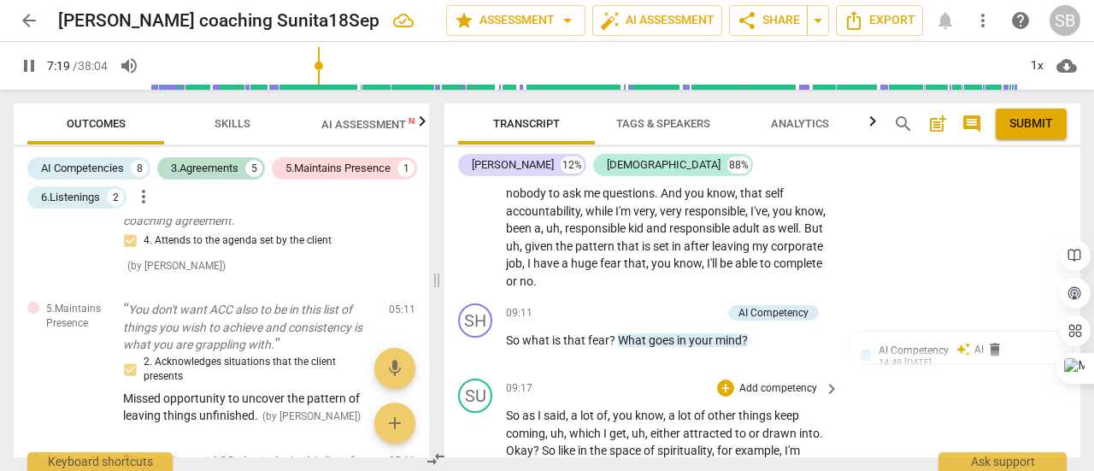
scroll to position [3158, 0]
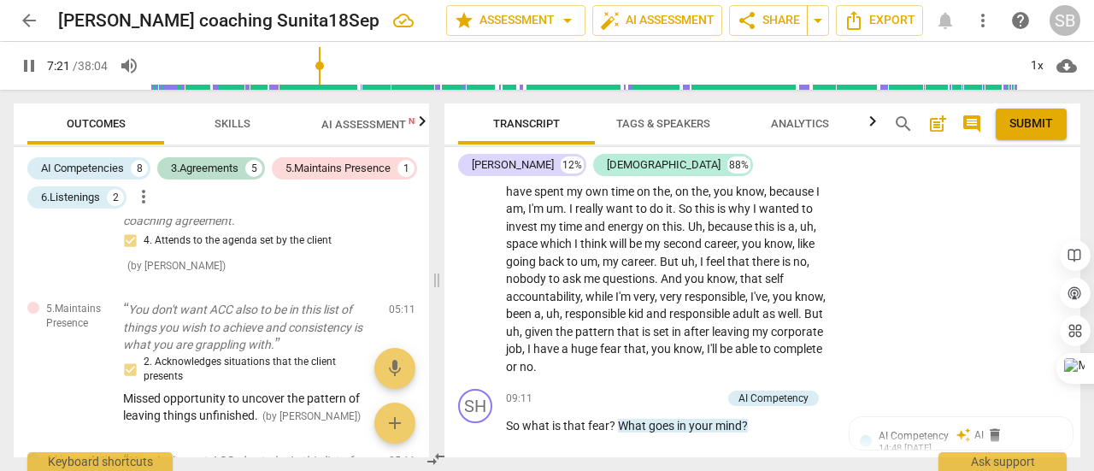
click at [333, 66] on input "range" at bounding box center [584, 65] width 866 height 55
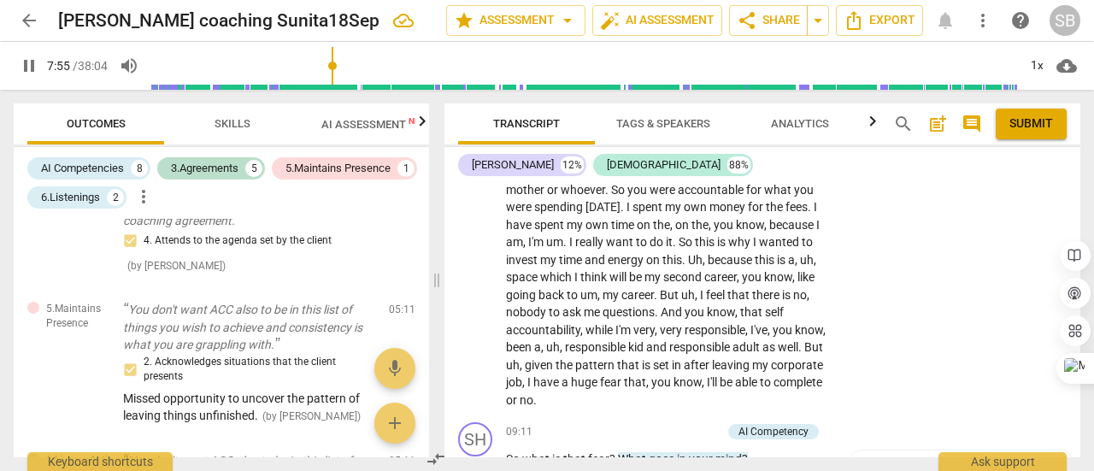
scroll to position [3072, 0]
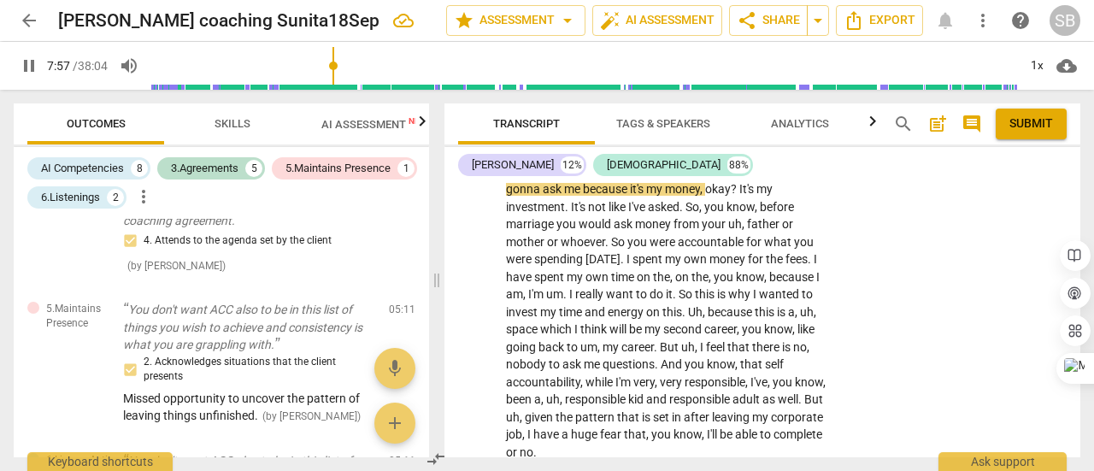
click at [347, 63] on input "range" at bounding box center [584, 65] width 866 height 55
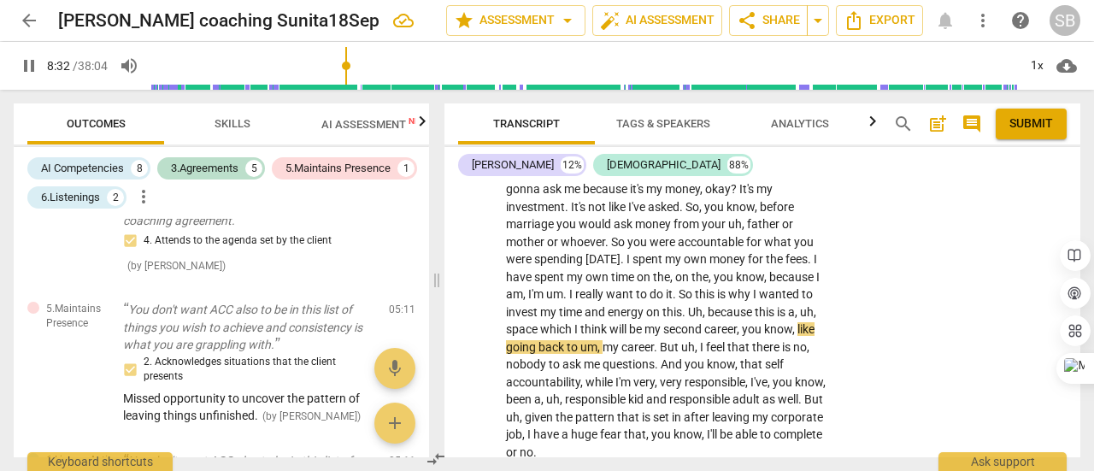
click at [364, 70] on input "range" at bounding box center [584, 65] width 866 height 55
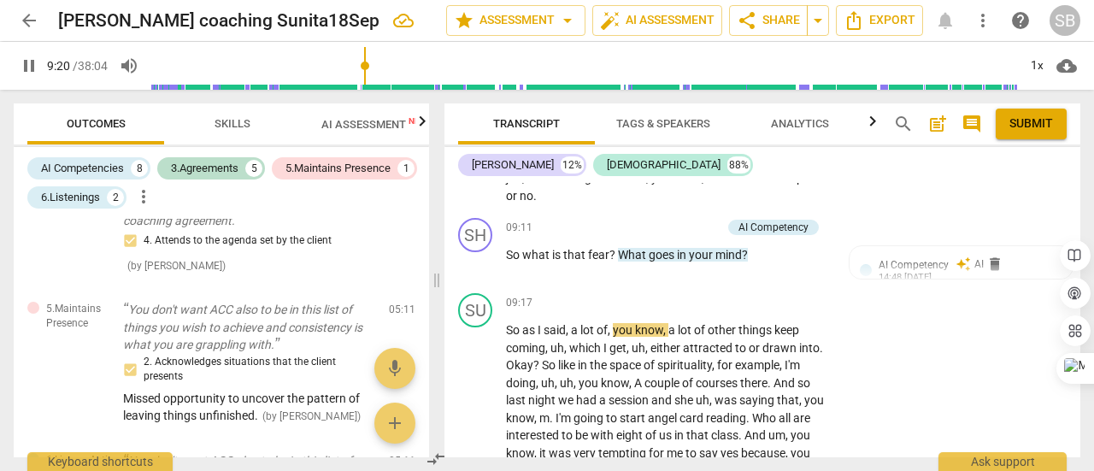
scroll to position [3158, 0]
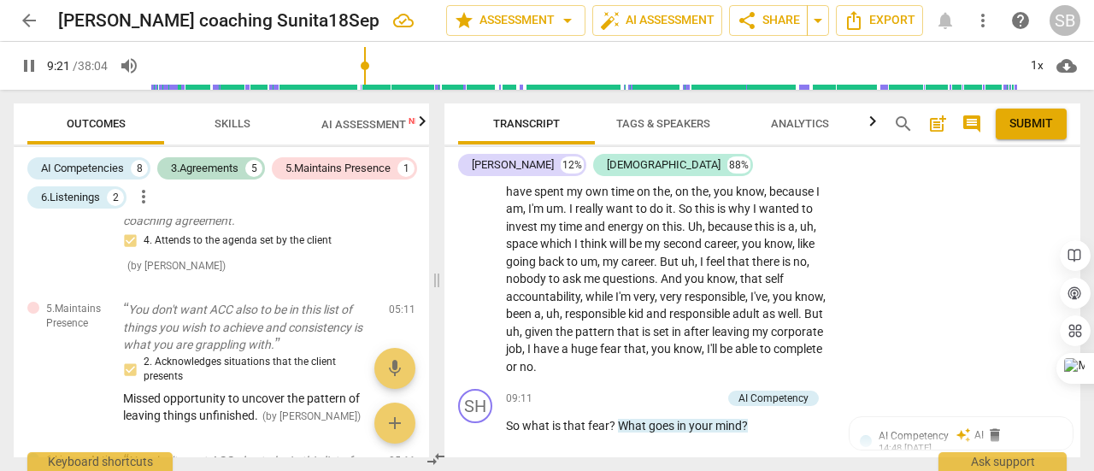
click at [354, 63] on input "range" at bounding box center [584, 65] width 866 height 55
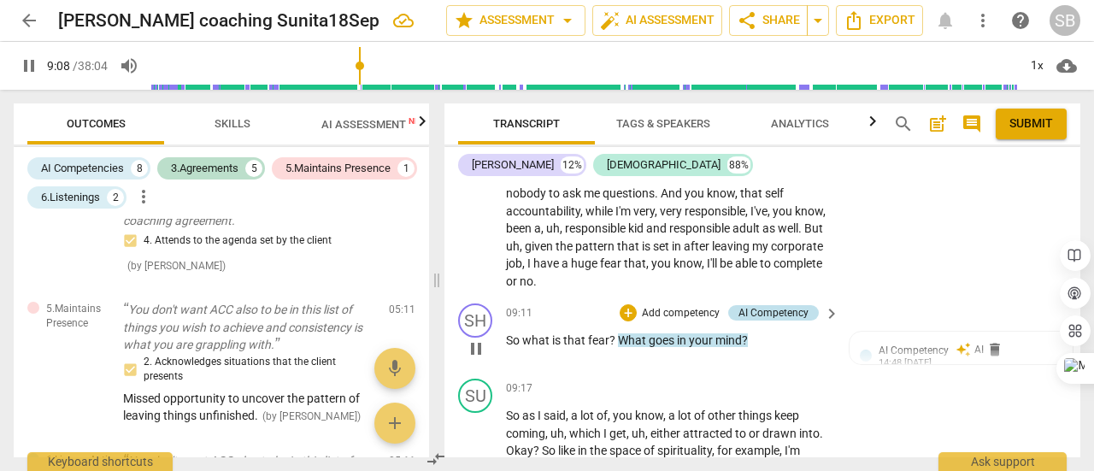
click at [793, 310] on div "AI Competency" at bounding box center [774, 312] width 70 height 15
type input "549"
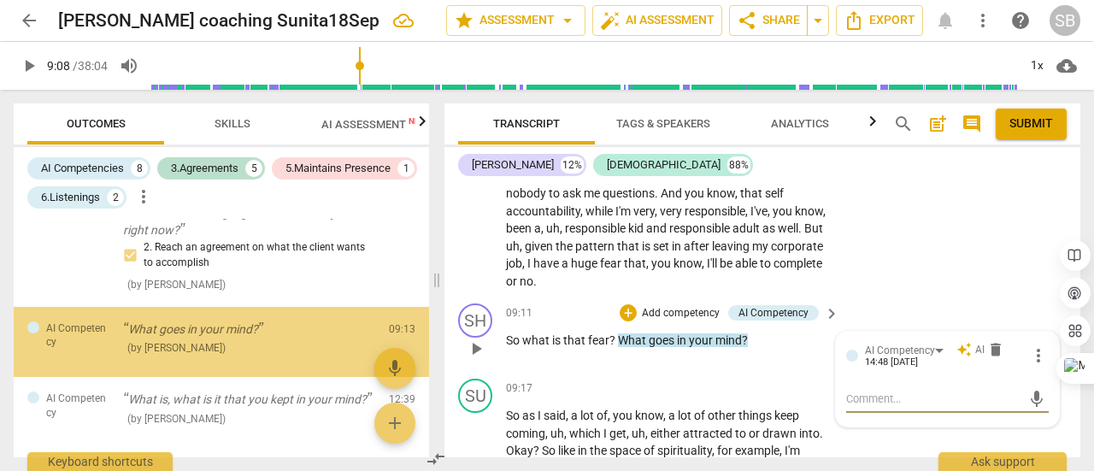
scroll to position [889, 0]
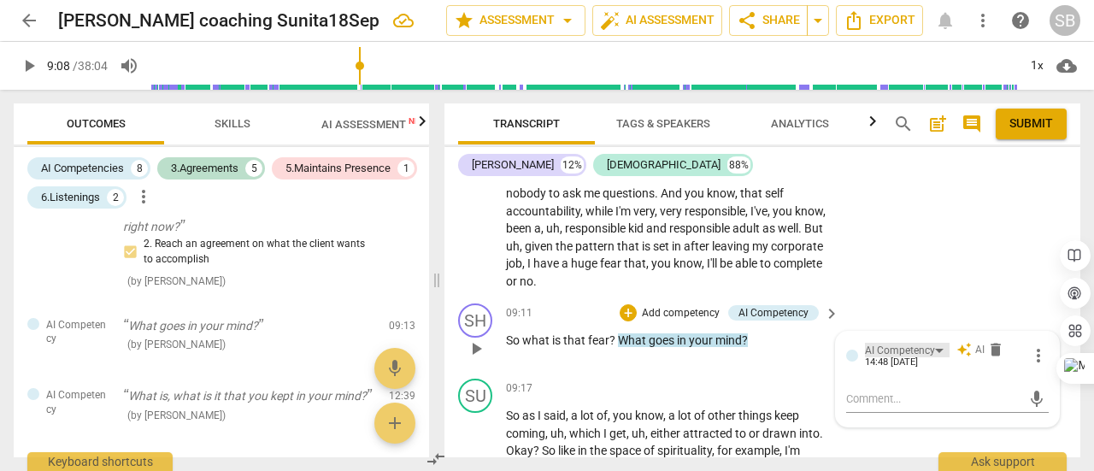
click at [937, 354] on div "AI Competency" at bounding box center [907, 350] width 85 height 15
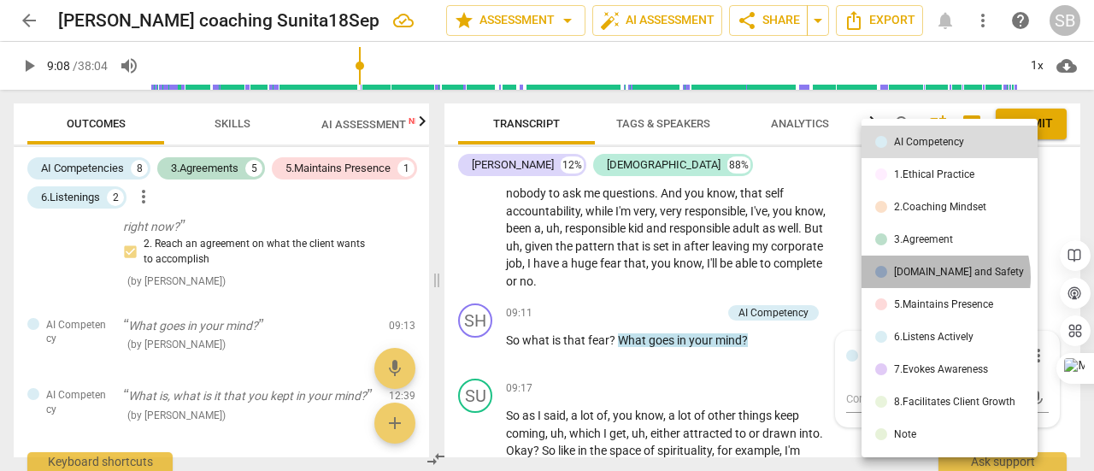
click at [933, 277] on div "[DOMAIN_NAME] and Safety" at bounding box center [959, 272] width 130 height 10
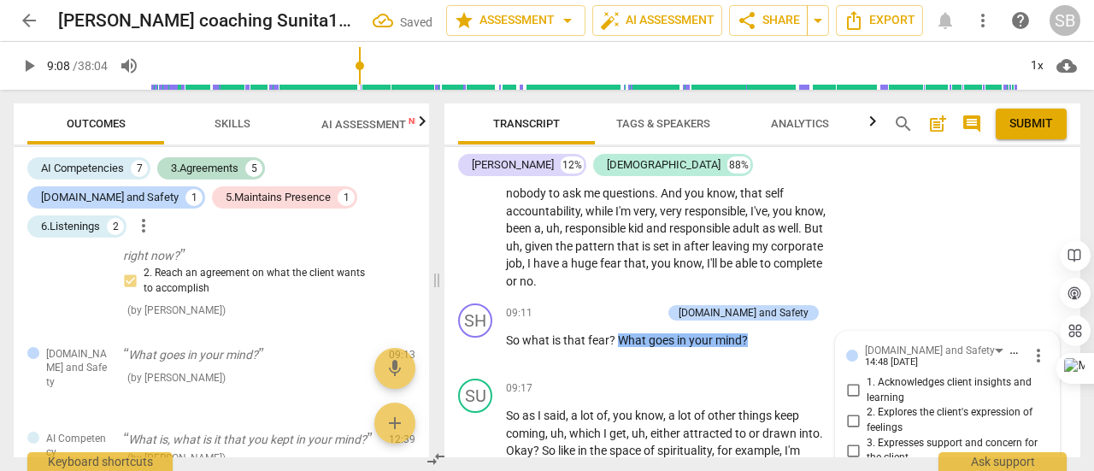
scroll to position [3329, 0]
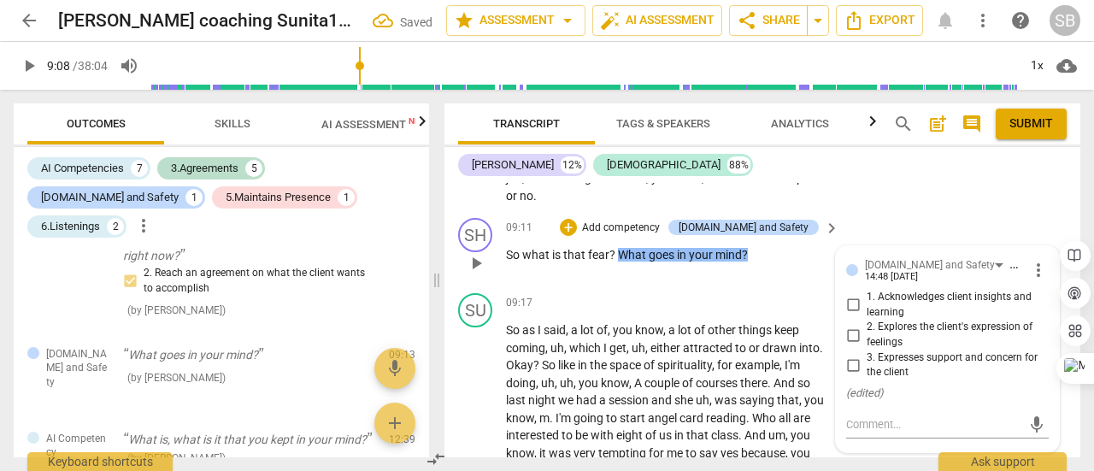
click at [850, 303] on input "1. Acknowledges client insights and learning" at bounding box center [852, 305] width 27 height 21
checkbox input "true"
click at [848, 333] on input "2. Explores the client's expression of feelings" at bounding box center [852, 335] width 27 height 21
checkbox input "true"
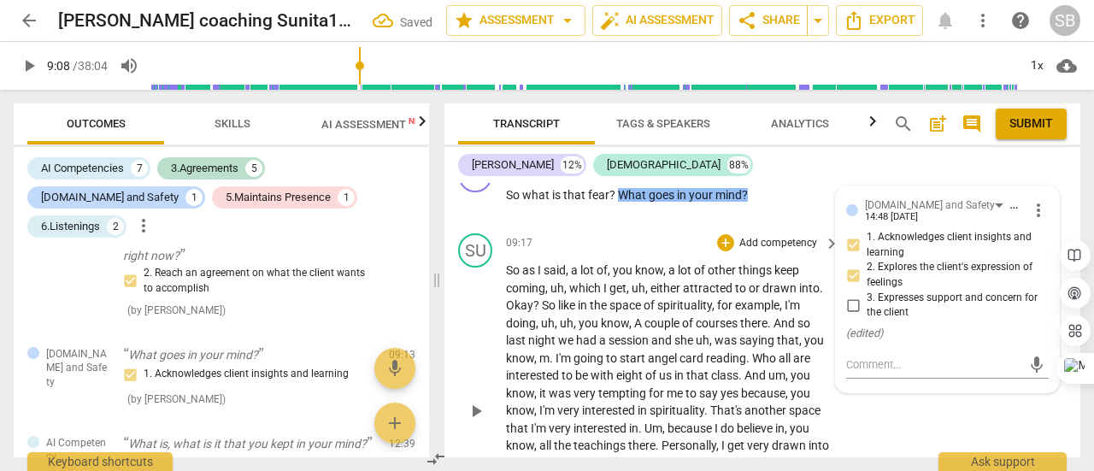
scroll to position [3414, 0]
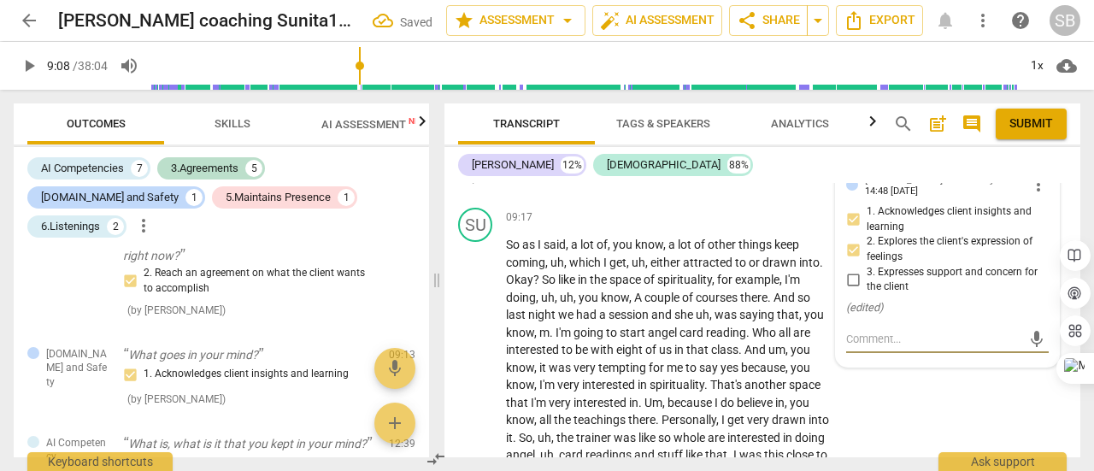
click at [930, 333] on textarea at bounding box center [933, 339] width 175 height 16
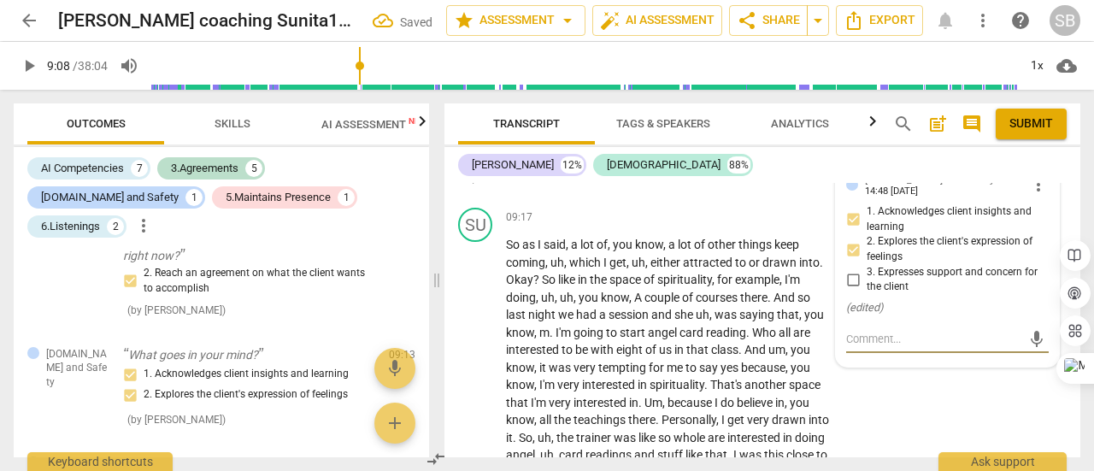
type textarea "D"
type textarea "Do"
type textarea "Don"
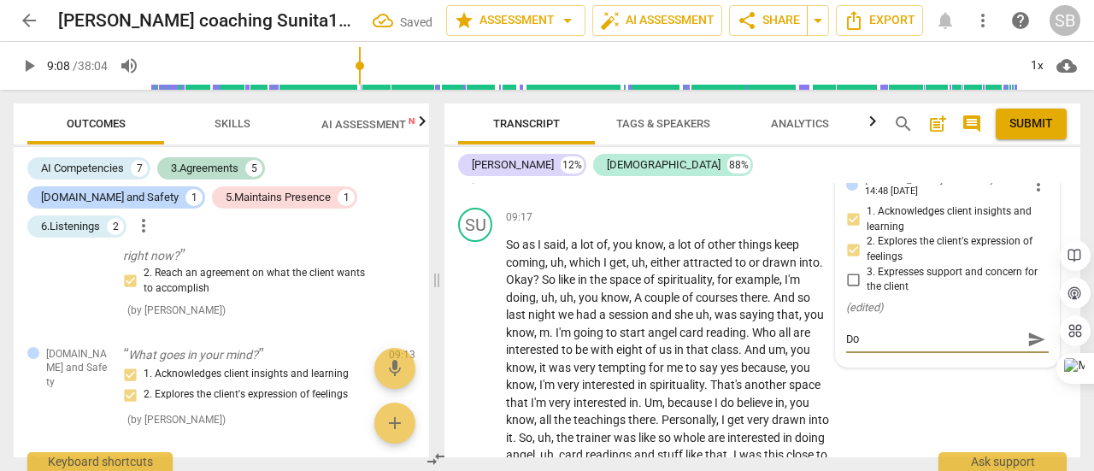
type textarea "Don"
type textarea "Done"
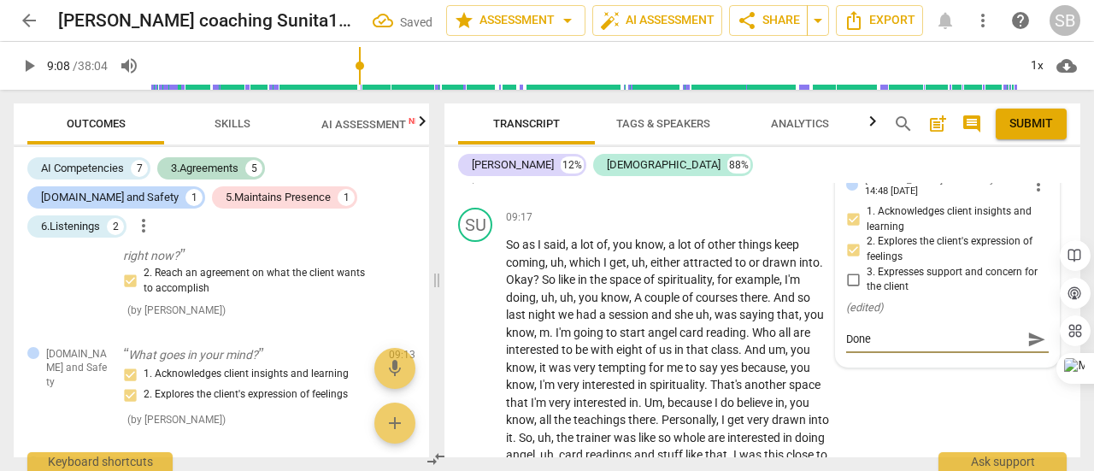
type textarea "Done w"
type textarea "Done we"
type textarea "Done wel"
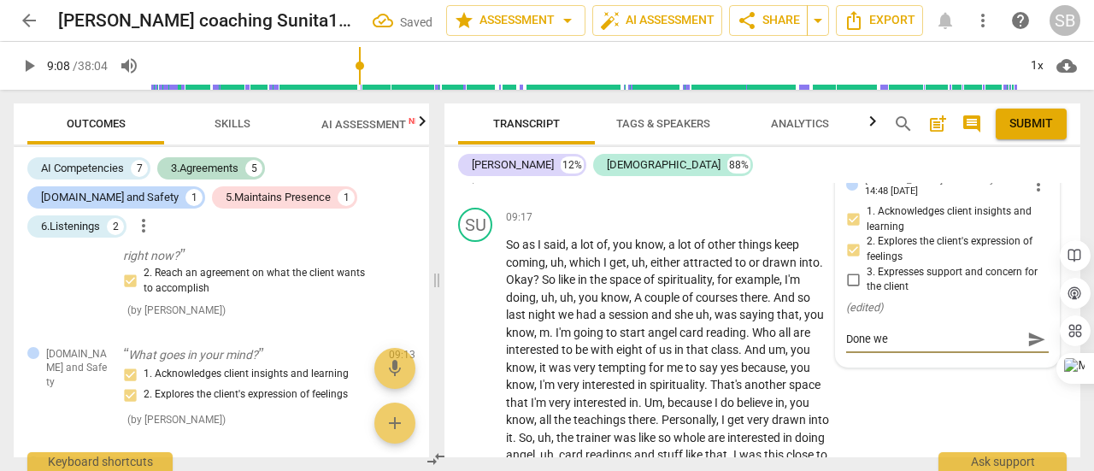
type textarea "Done wel"
type textarea "Done well"
click at [1027, 338] on span "send" at bounding box center [1036, 339] width 19 height 19
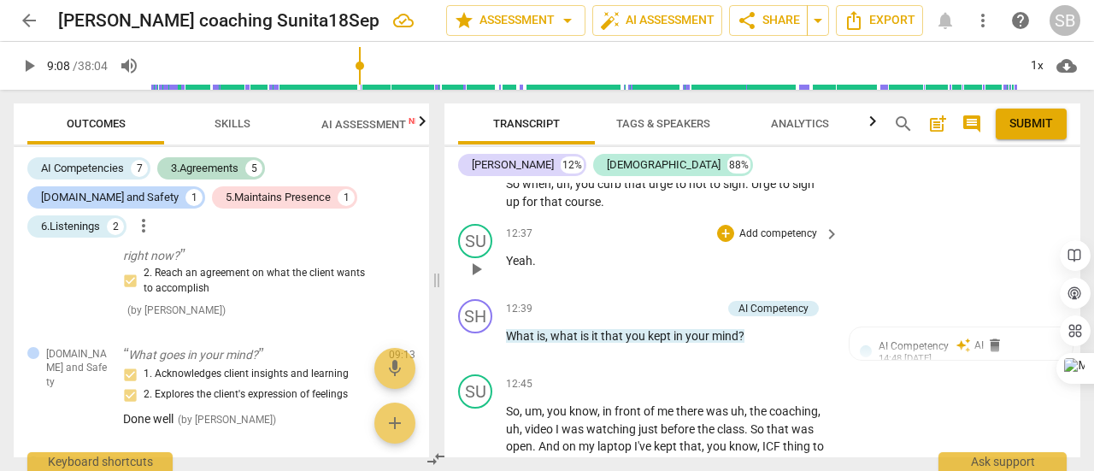
scroll to position [4354, 0]
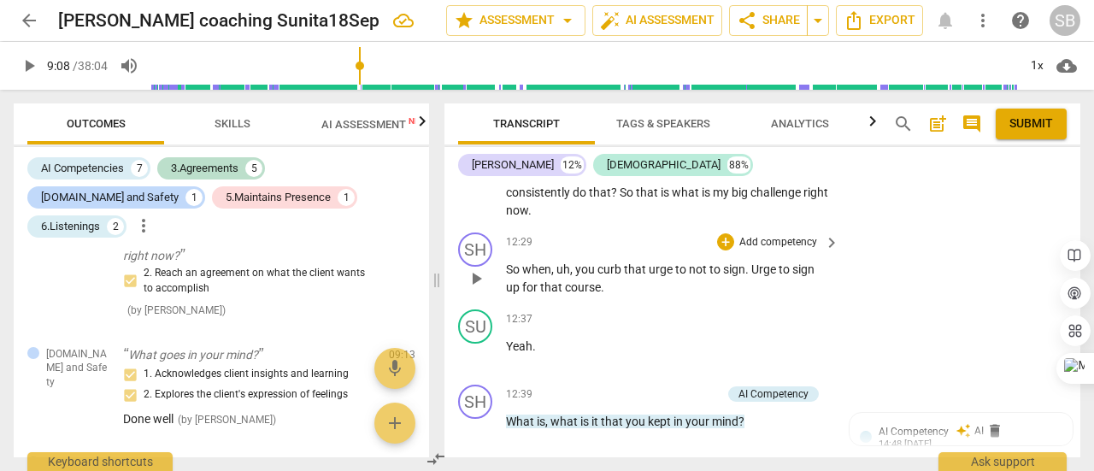
click at [508, 262] on span "So" at bounding box center [514, 269] width 16 height 14
click at [508, 272] on span "So" at bounding box center [514, 269] width 16 height 14
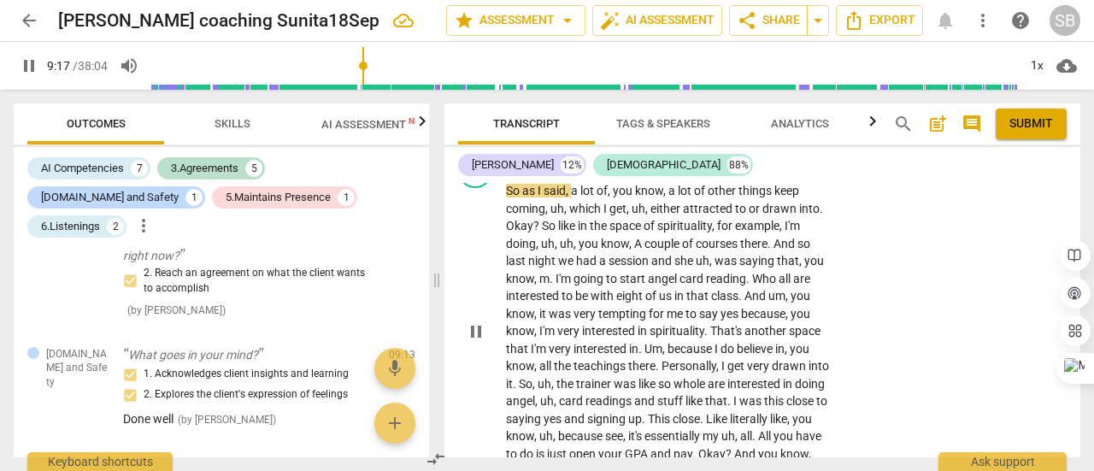
click at [506, 202] on span "coming" at bounding box center [525, 209] width 39 height 14
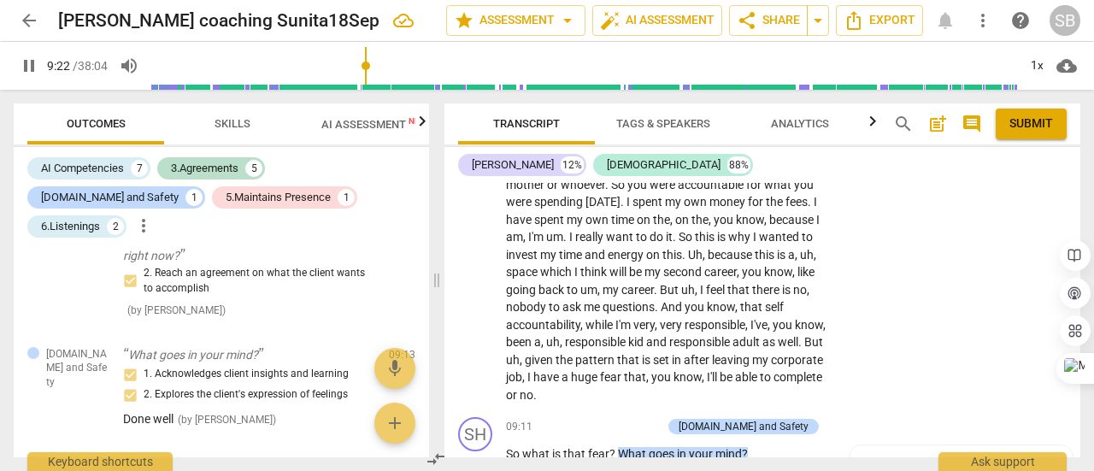
scroll to position [3126, 0]
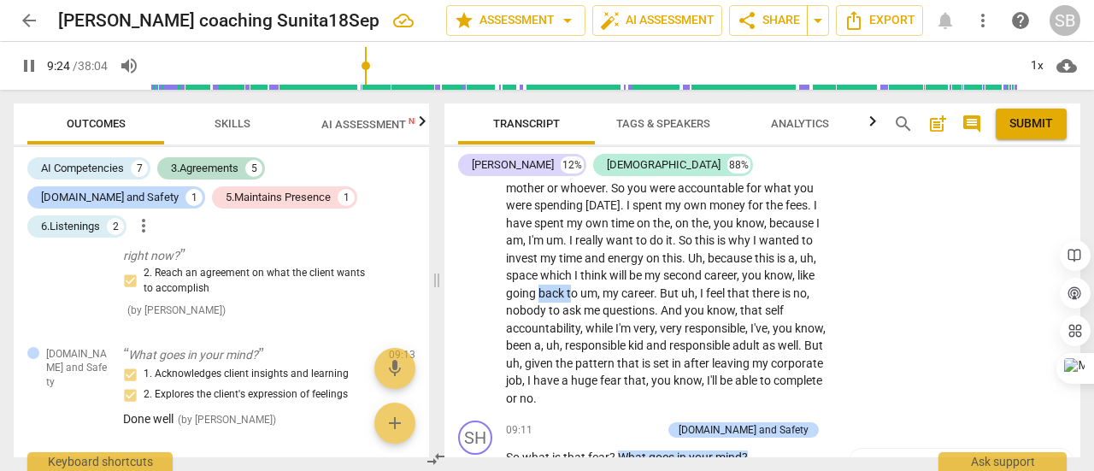
drag, startPoint x: 656, startPoint y: 286, endPoint x: 687, endPoint y: 291, distance: 31.9
click at [26, 62] on span "pause" at bounding box center [29, 66] width 21 height 21
click at [32, 66] on div "Continue writing" at bounding box center [50, 57] width 90 height 26
click at [539, 286] on span "going" at bounding box center [522, 293] width 32 height 14
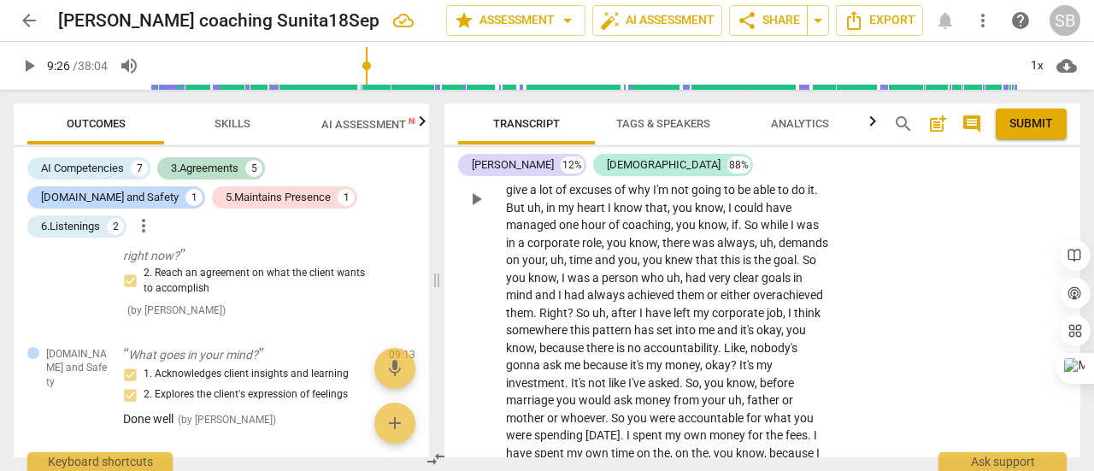
scroll to position [2870, 0]
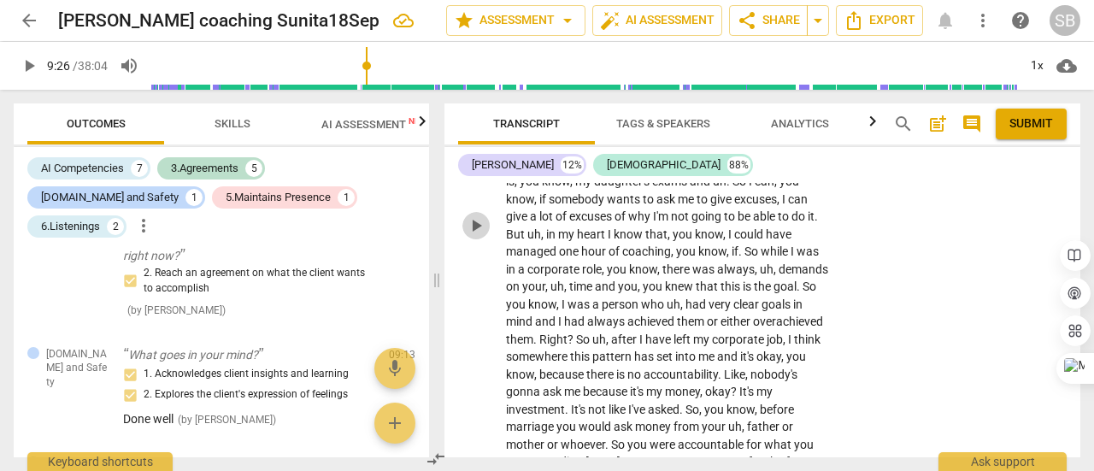
click at [480, 227] on span "play_arrow" at bounding box center [476, 225] width 21 height 21
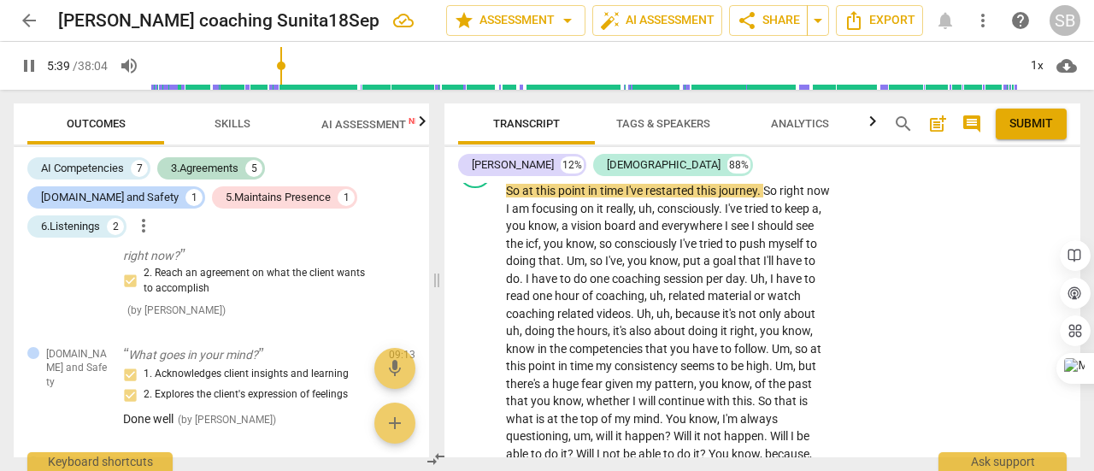
scroll to position [2560, 0]
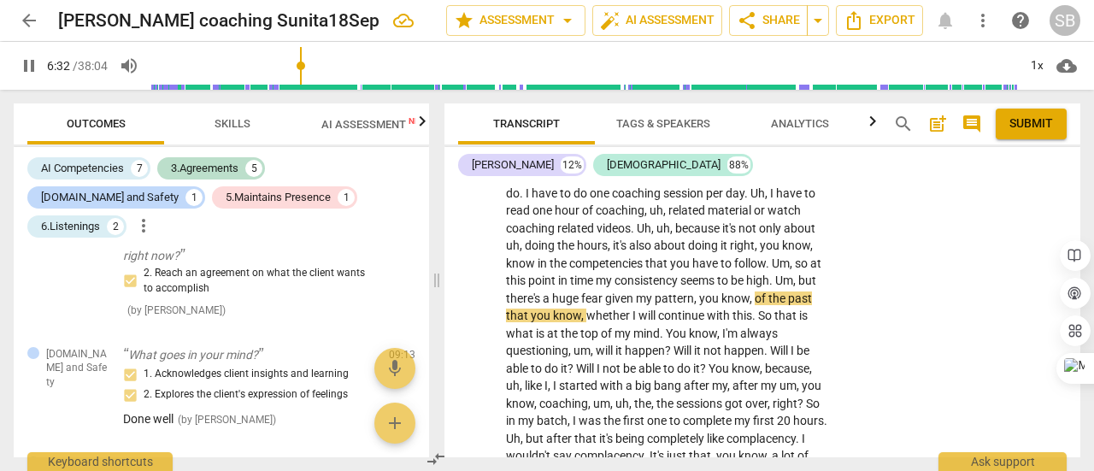
click at [303, 68] on input "range" at bounding box center [584, 65] width 866 height 55
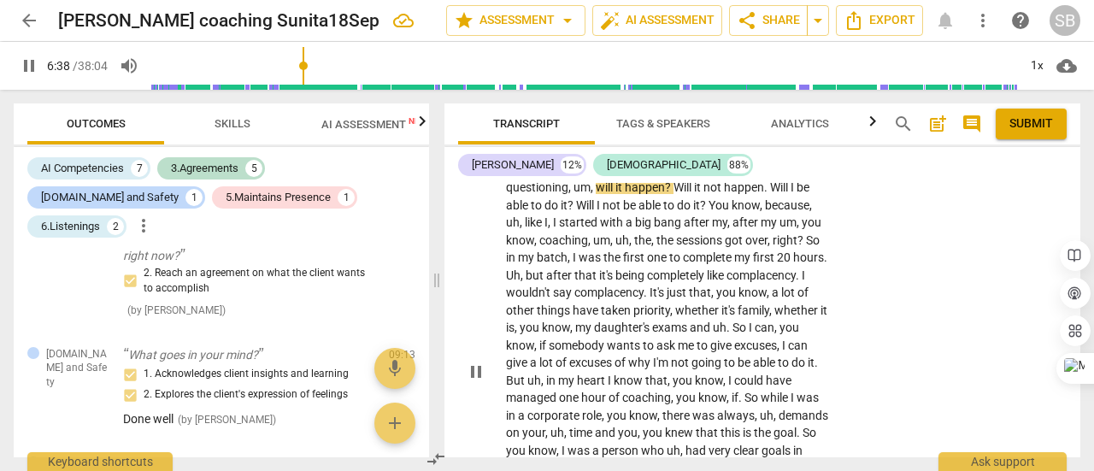
scroll to position [2731, 0]
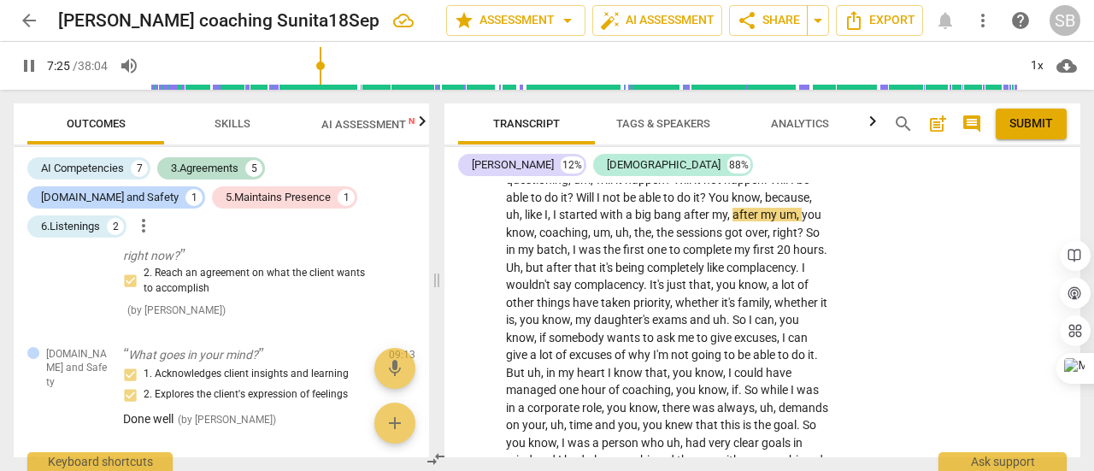
click at [323, 73] on input "range" at bounding box center [584, 65] width 866 height 55
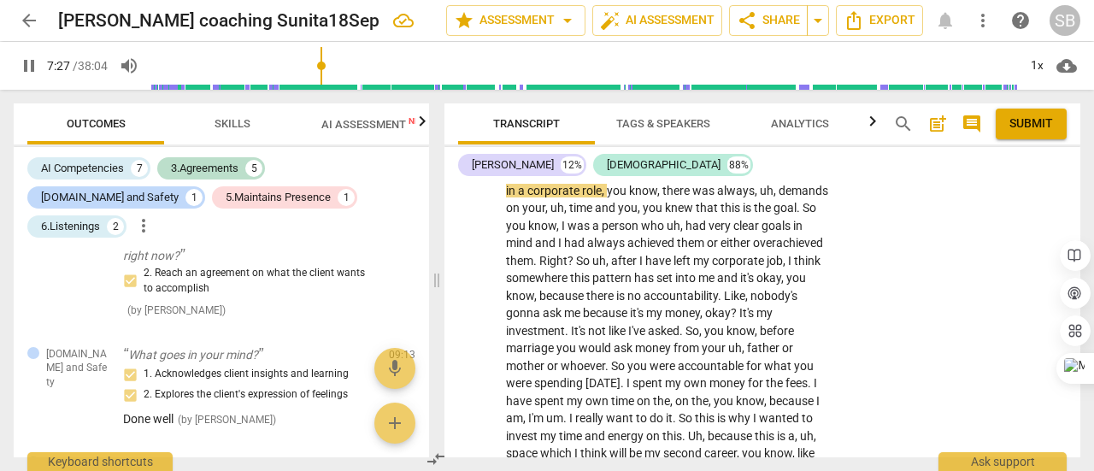
scroll to position [2988, 0]
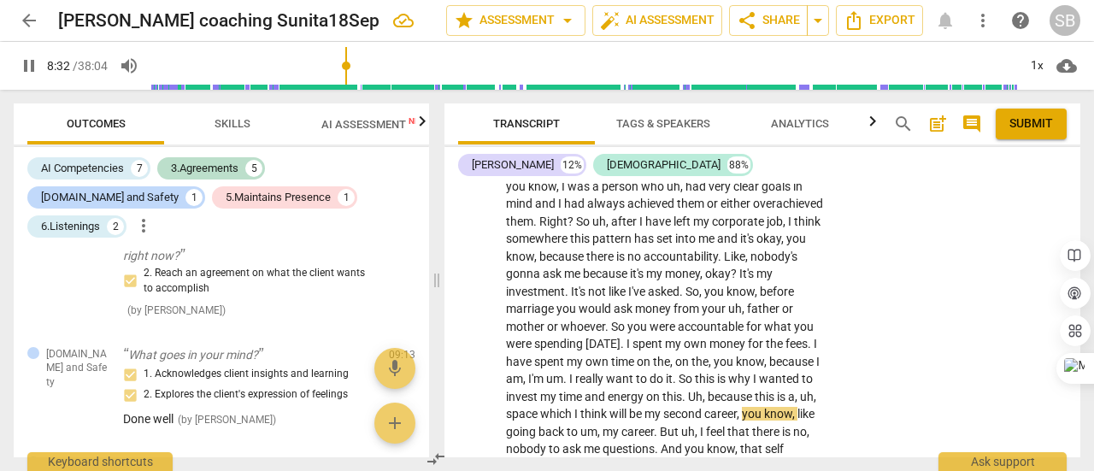
click at [348, 62] on input "range" at bounding box center [584, 65] width 866 height 55
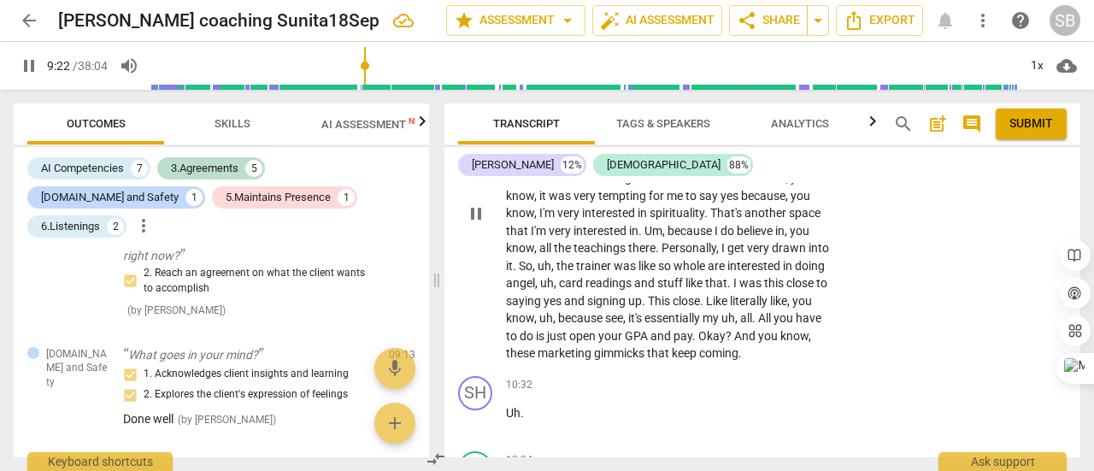
scroll to position [3500, 0]
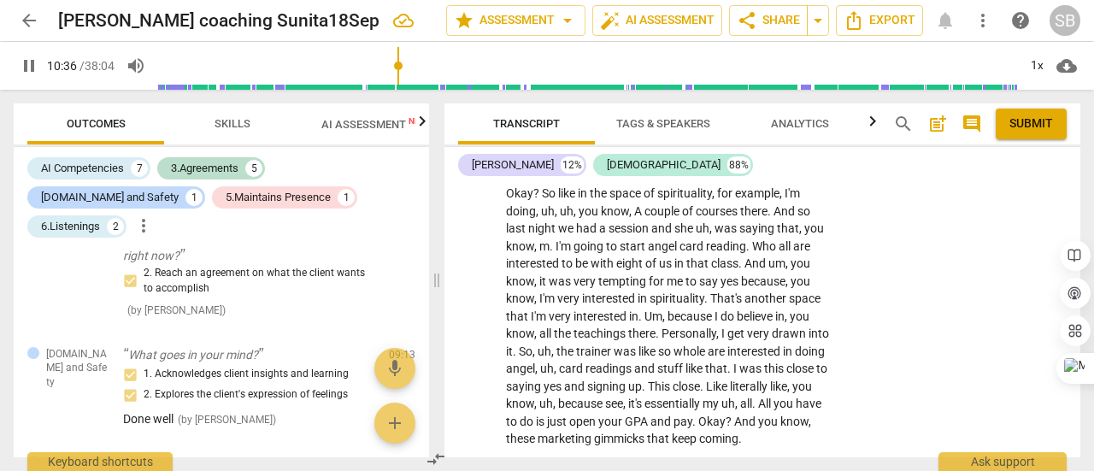
click at [395, 70] on input "range" at bounding box center [587, 65] width 859 height 55
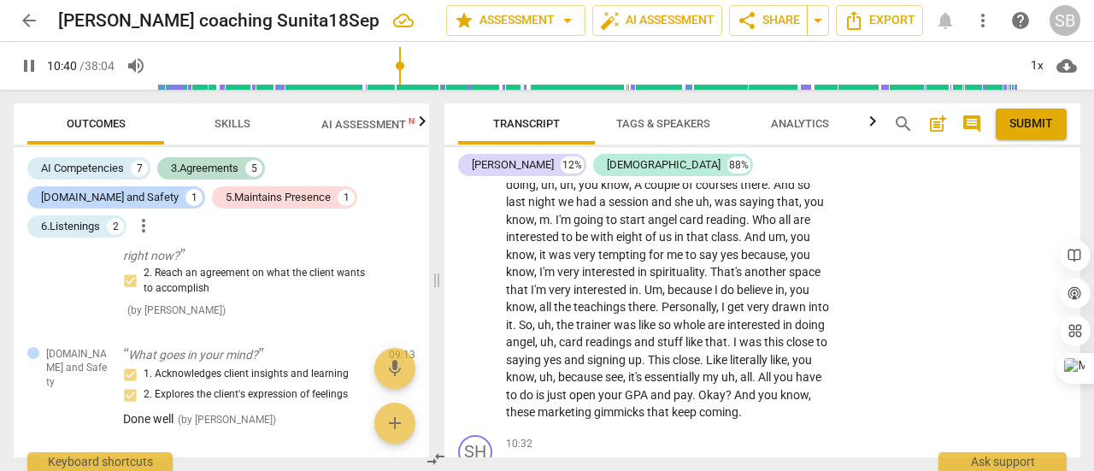
scroll to position [3415, 0]
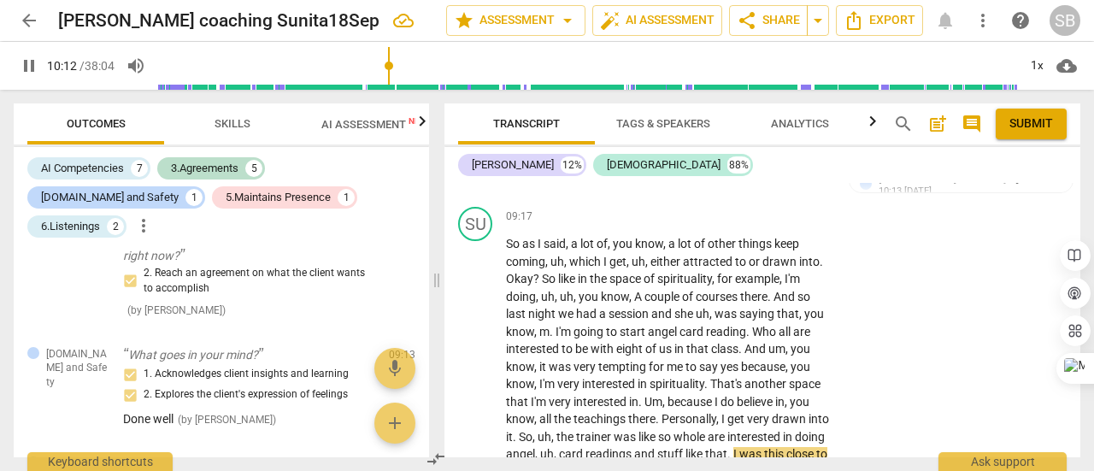
click at [391, 64] on input "range" at bounding box center [587, 65] width 859 height 55
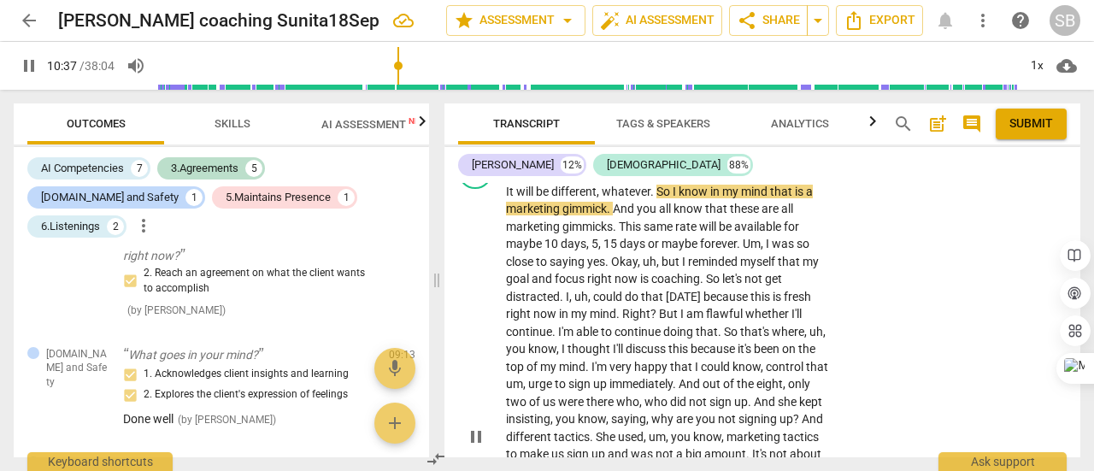
scroll to position [3968, 0]
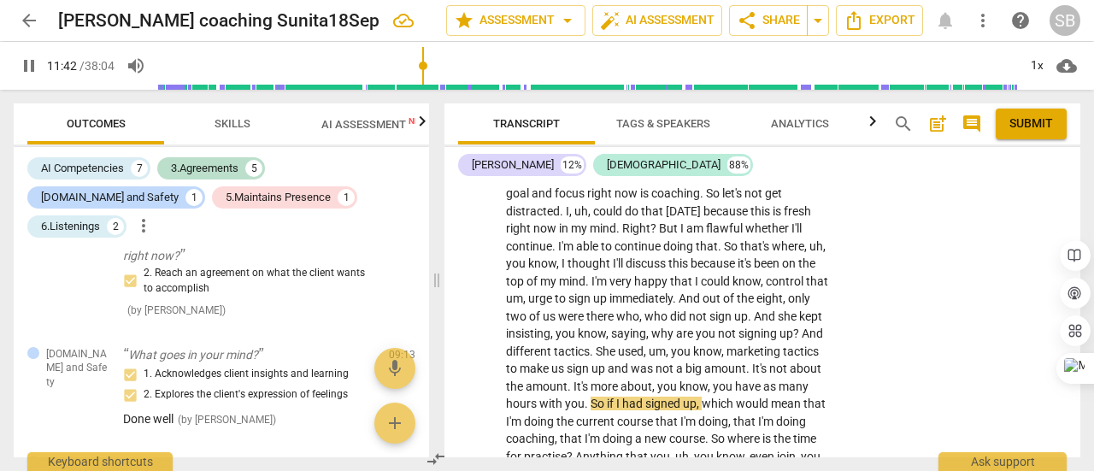
click at [424, 70] on input "range" at bounding box center [587, 65] width 859 height 55
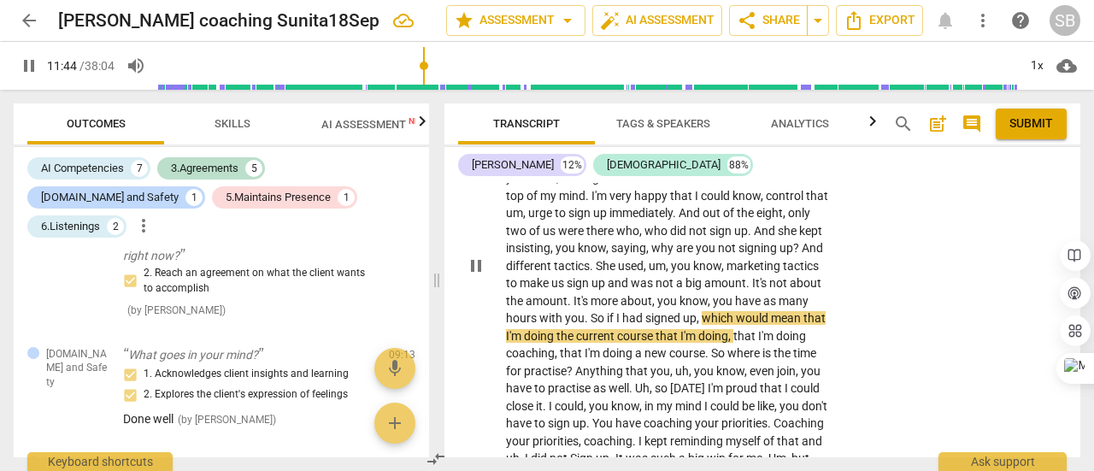
scroll to position [4139, 0]
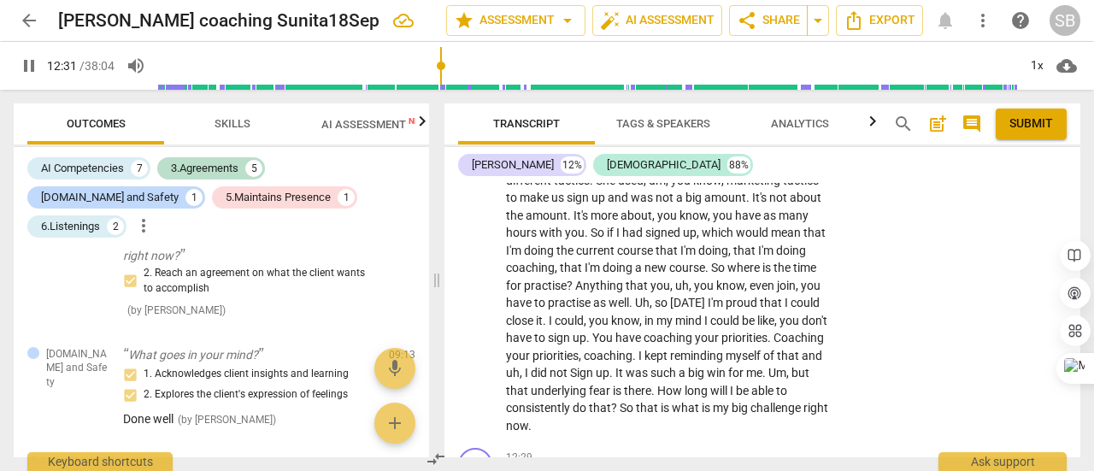
click at [443, 61] on input "range" at bounding box center [587, 65] width 859 height 55
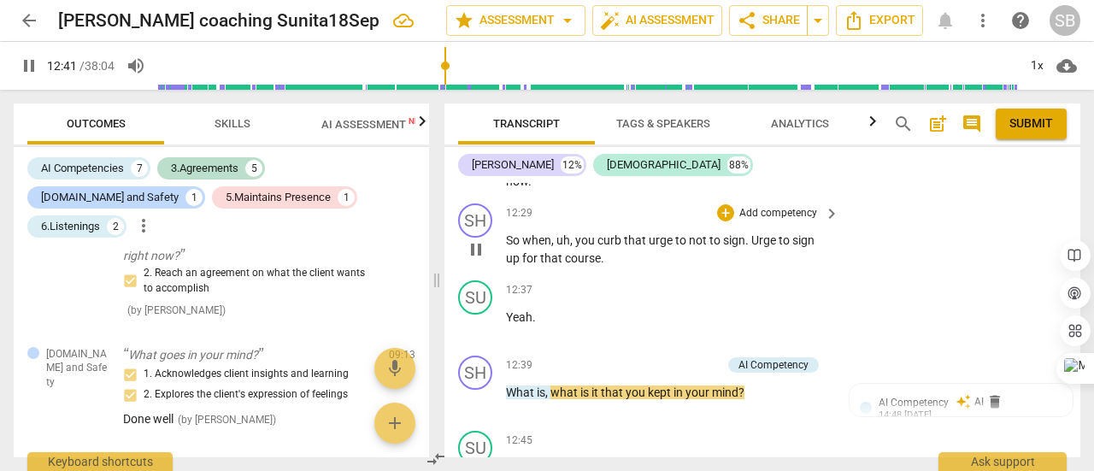
scroll to position [4395, 0]
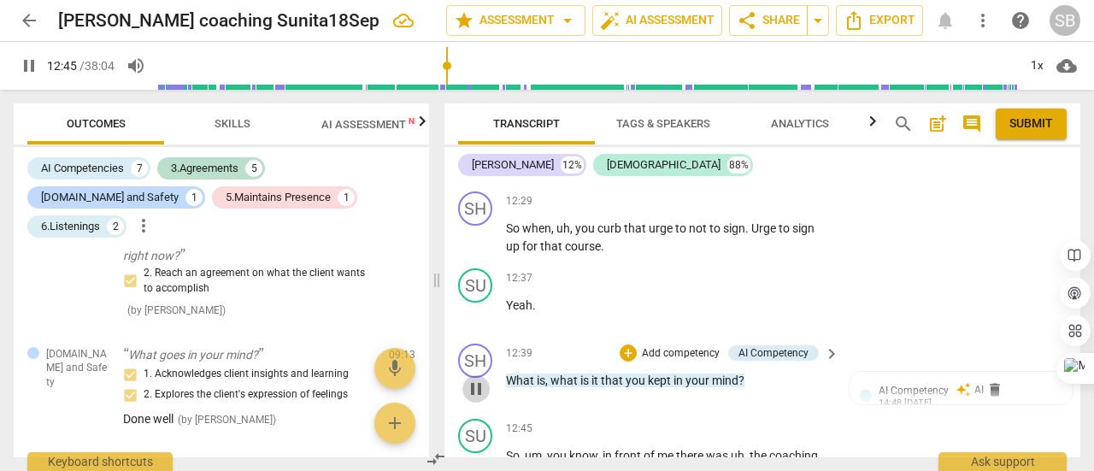
click at [475, 388] on span "pause" at bounding box center [476, 389] width 21 height 21
type input "766"
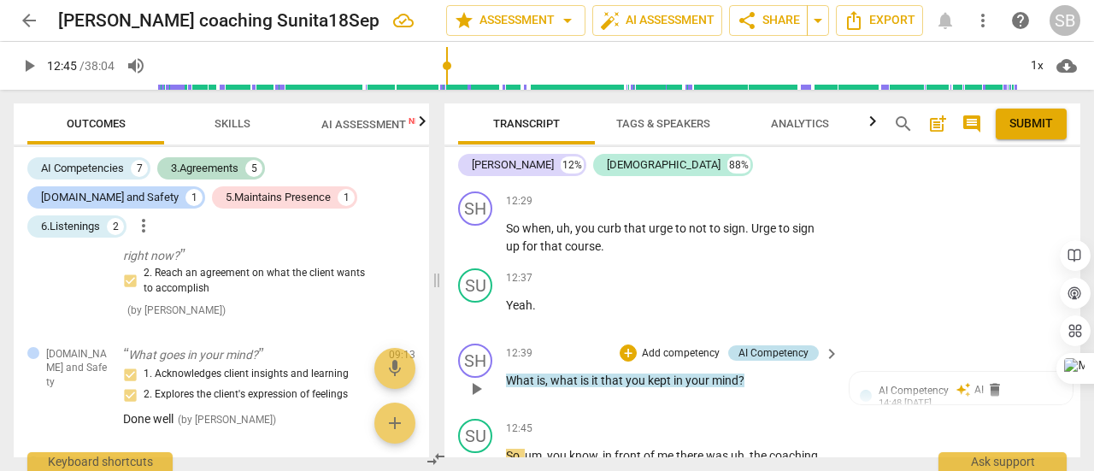
click at [748, 350] on div "AI Competency" at bounding box center [774, 352] width 70 height 15
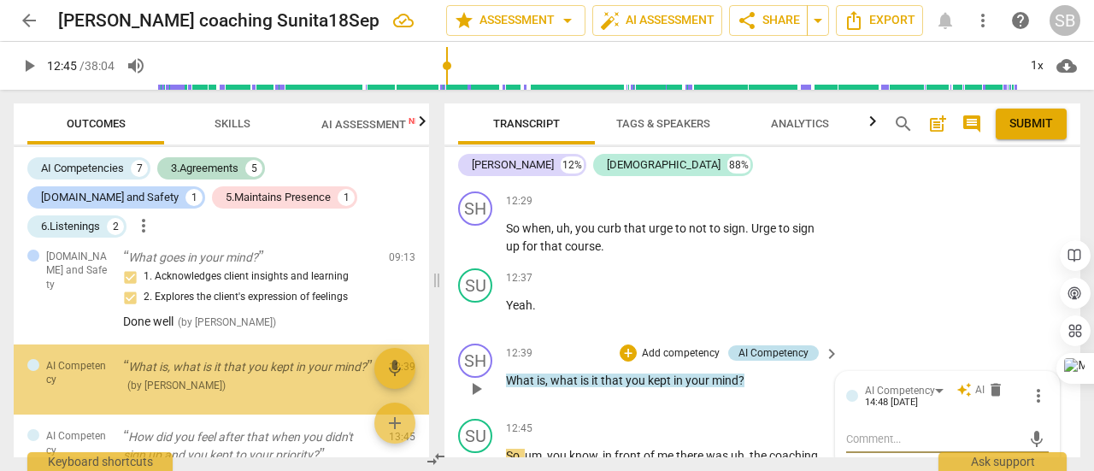
scroll to position [1004, 0]
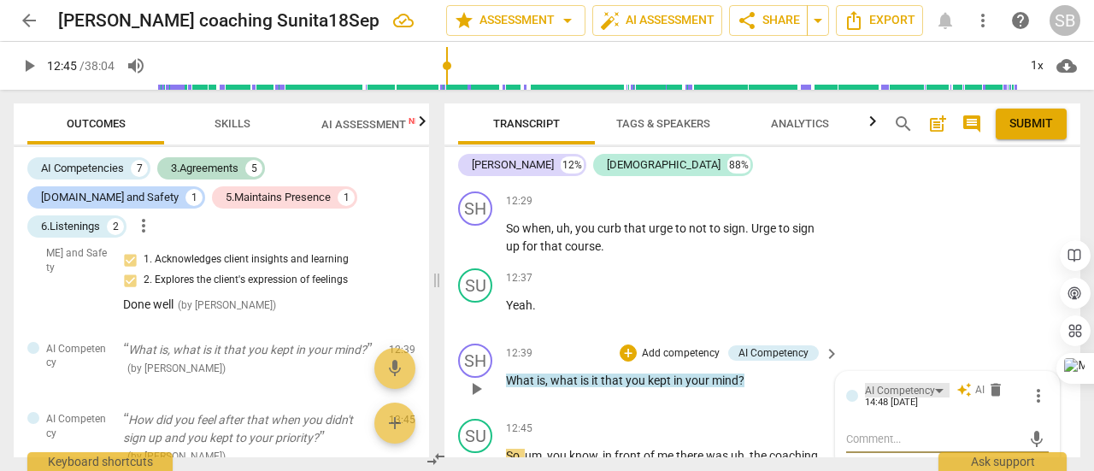
click at [928, 393] on div "AI Competency" at bounding box center [900, 391] width 70 height 16
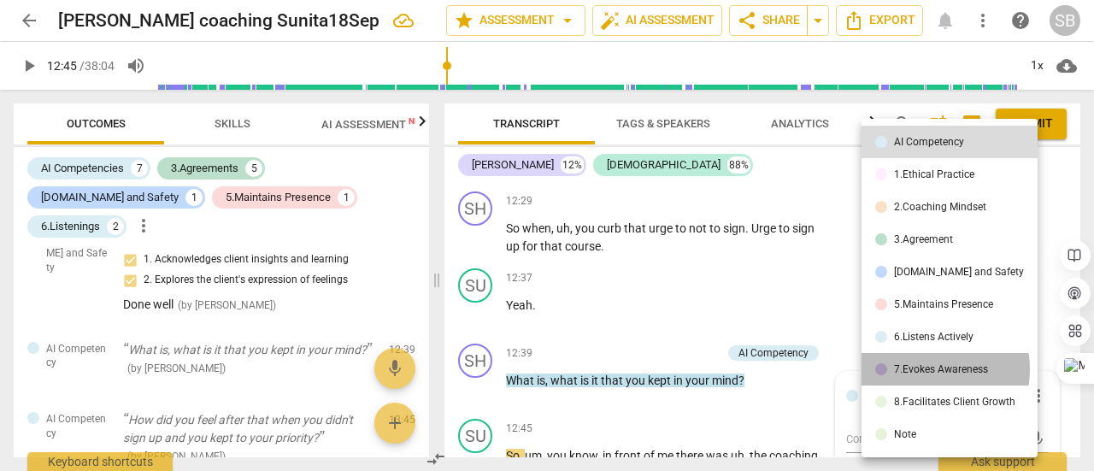
click at [927, 369] on div "7.Evokes Awareness" at bounding box center [941, 369] width 94 height 10
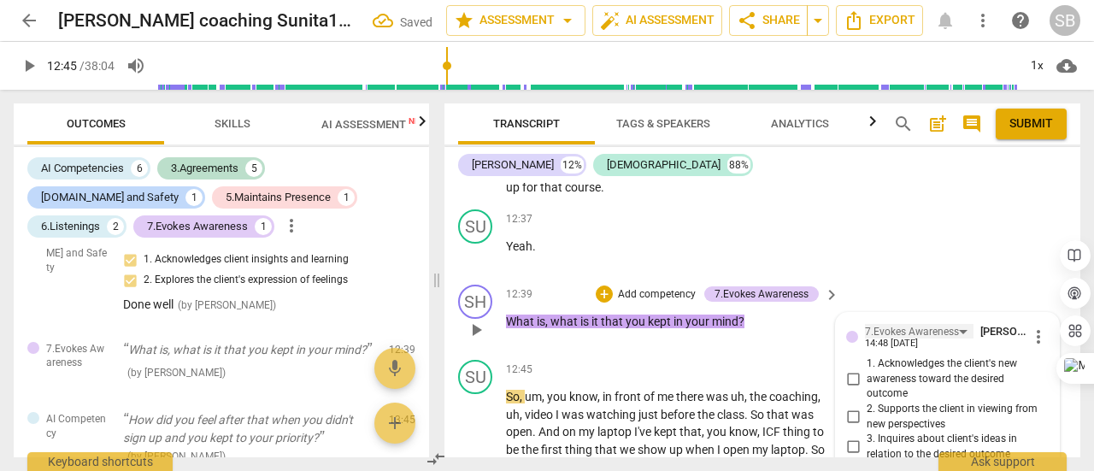
scroll to position [4481, 0]
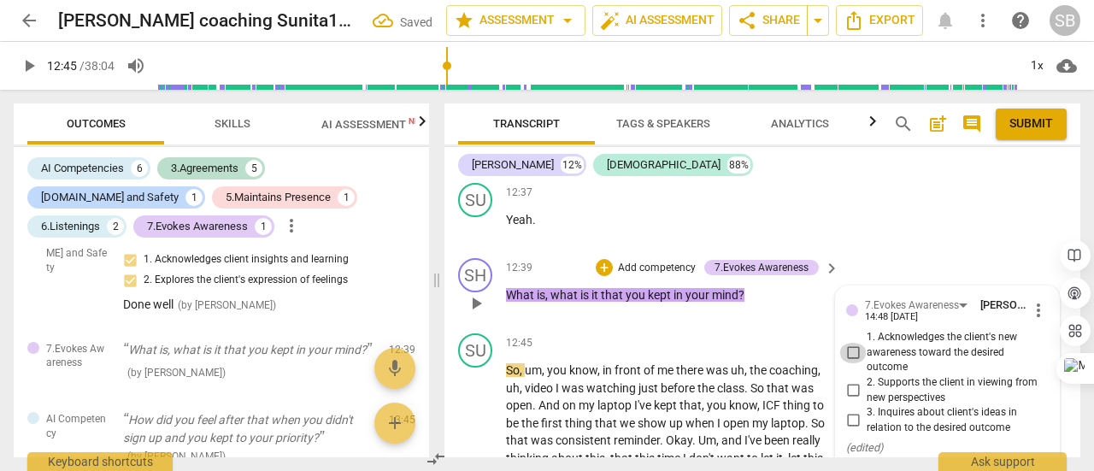
click at [848, 351] on input "1. Acknowledges the client's new awareness toward the desired outcome" at bounding box center [852, 353] width 27 height 21
click at [855, 350] on input "1. Acknowledges the client's new awareness toward the desired outcome" at bounding box center [852, 353] width 27 height 21
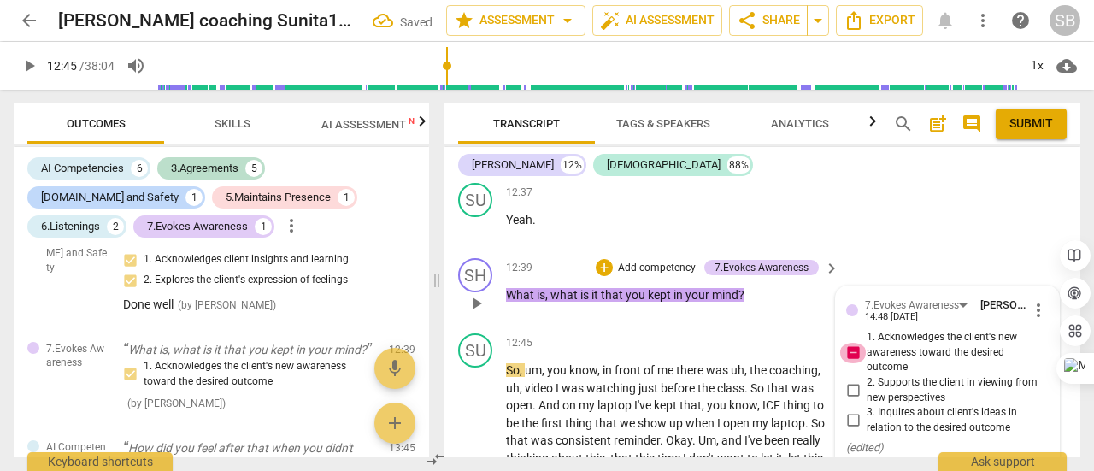
click at [855, 350] on input "1. Acknowledges the client's new awareness toward the desired outcome" at bounding box center [852, 353] width 27 height 21
checkbox input "false"
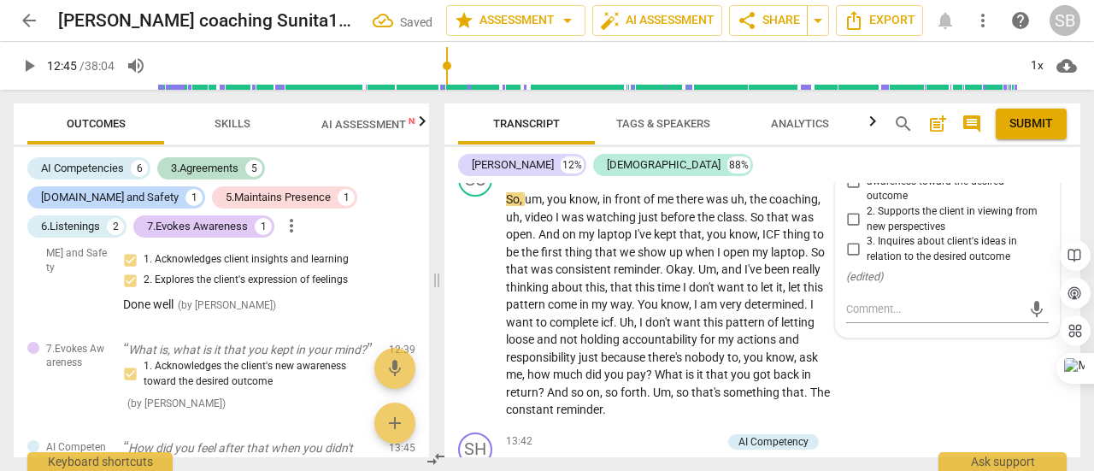
scroll to position [4566, 0]
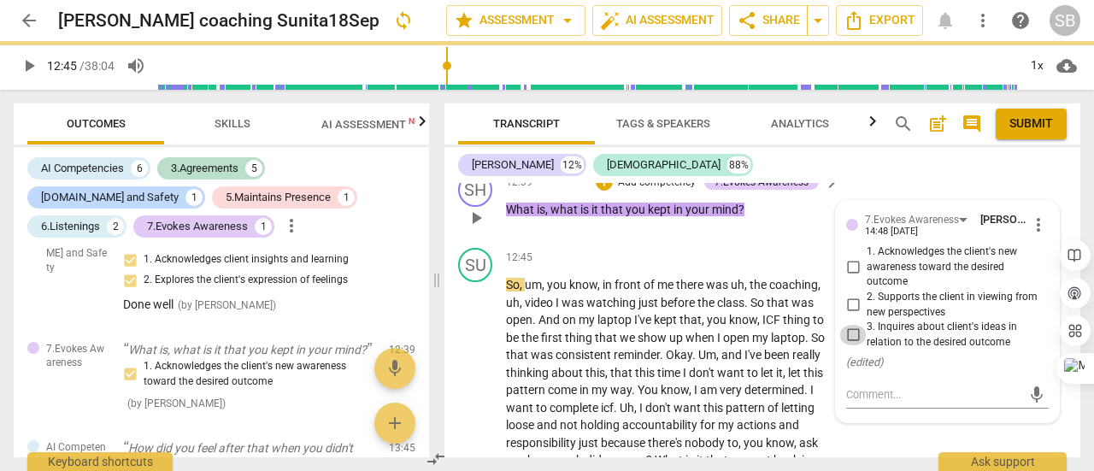
click at [853, 331] on input "3. Inquires about client's ideas in relation to the desired outcome" at bounding box center [852, 335] width 27 height 21
checkbox input "true"
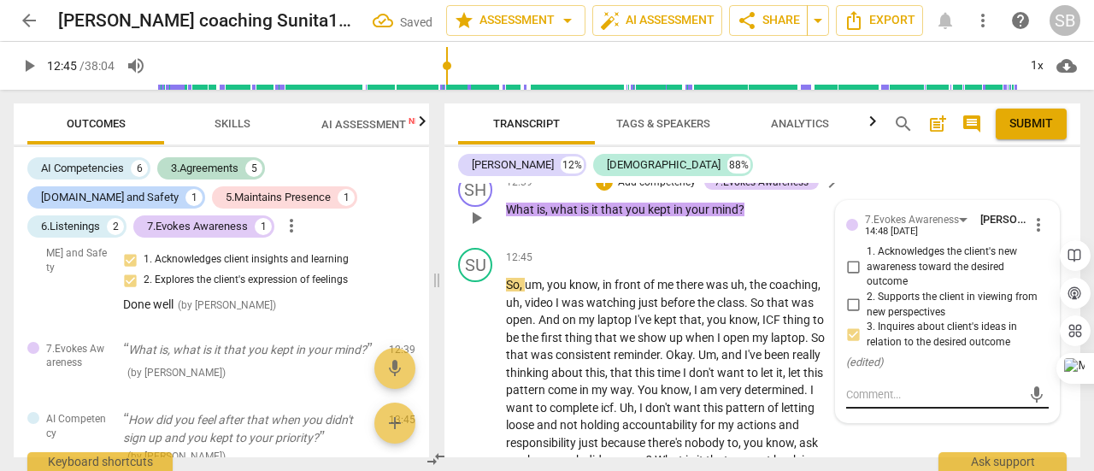
click at [853, 387] on textarea at bounding box center [933, 394] width 175 height 16
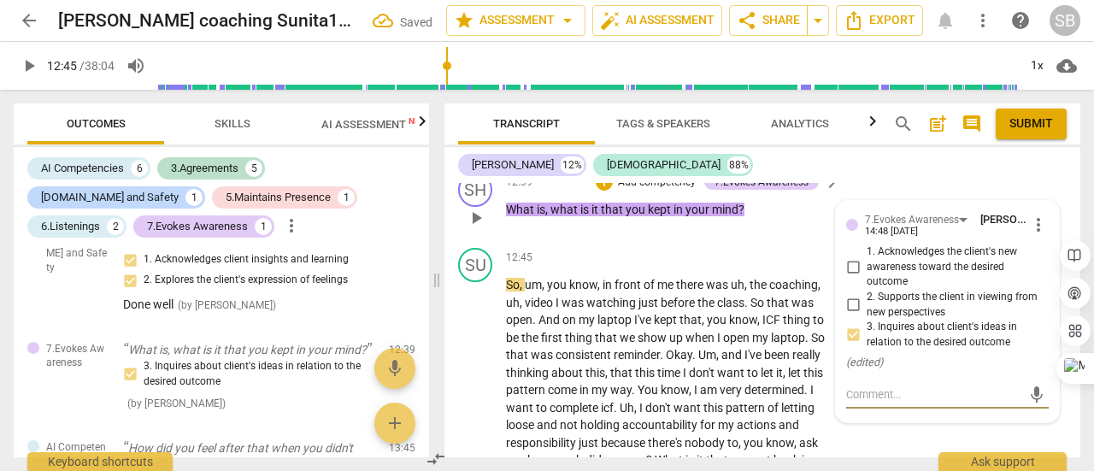
type textarea "A"
type textarea "A d"
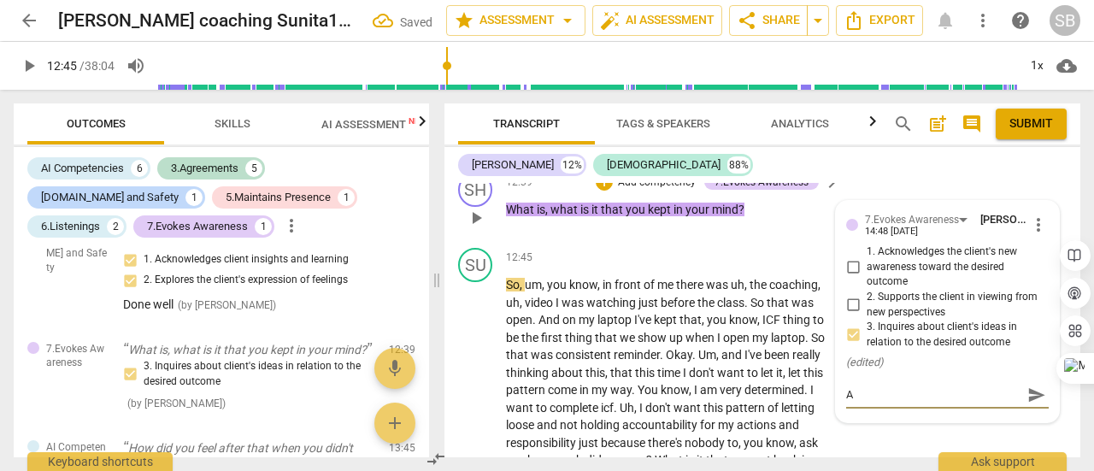
type textarea "A d"
type textarea "A de"
type textarea "A dee"
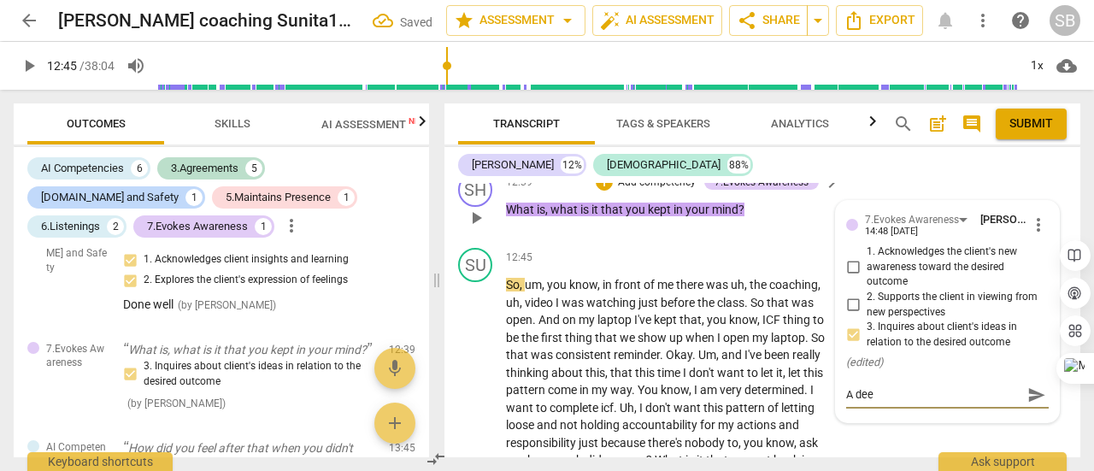
type textarea "A deep"
type textarea "A deepe"
type textarea "A deeper"
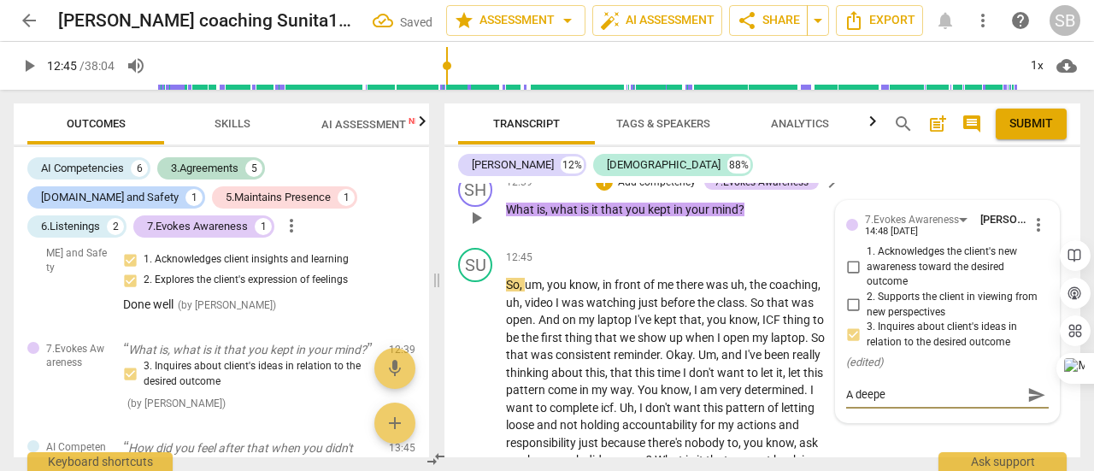
type textarea "A deeper"
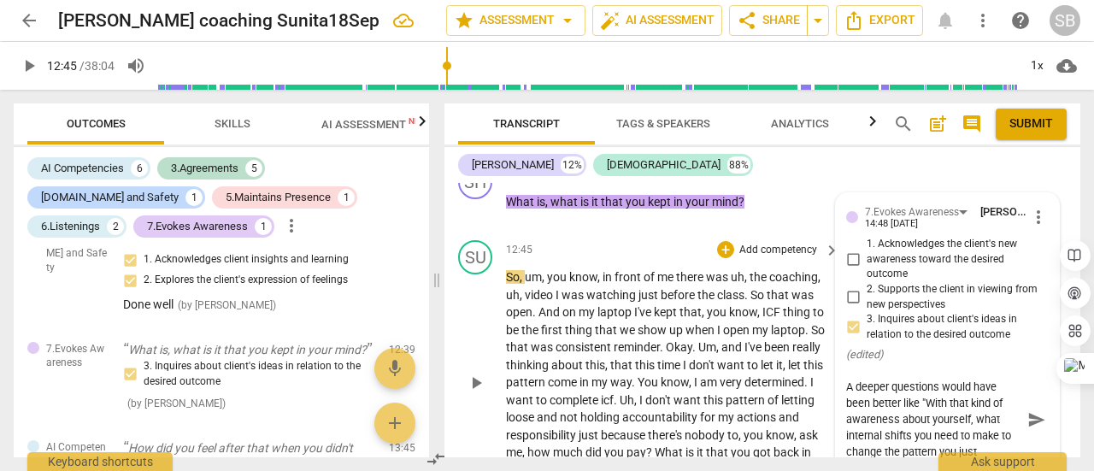
scroll to position [4576, 0]
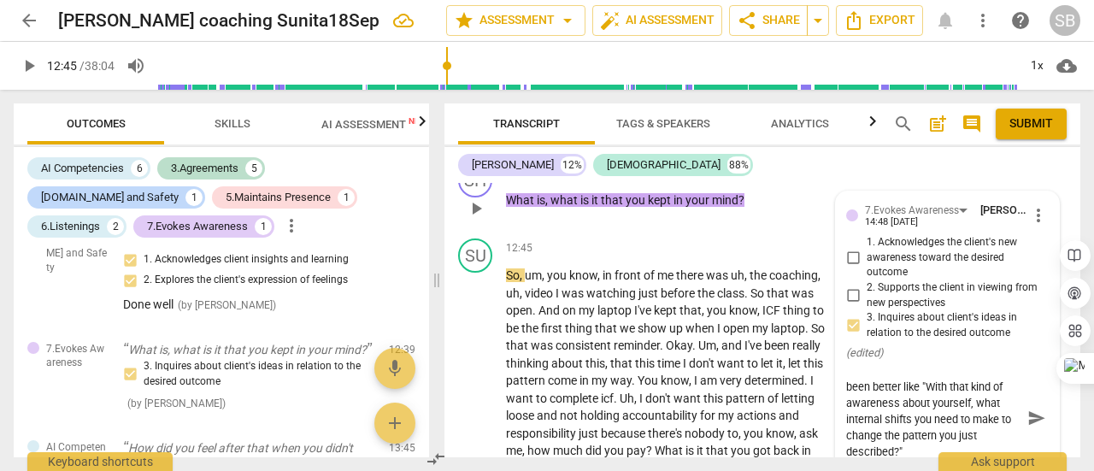
click at [1029, 413] on span "send" at bounding box center [1036, 418] width 19 height 19
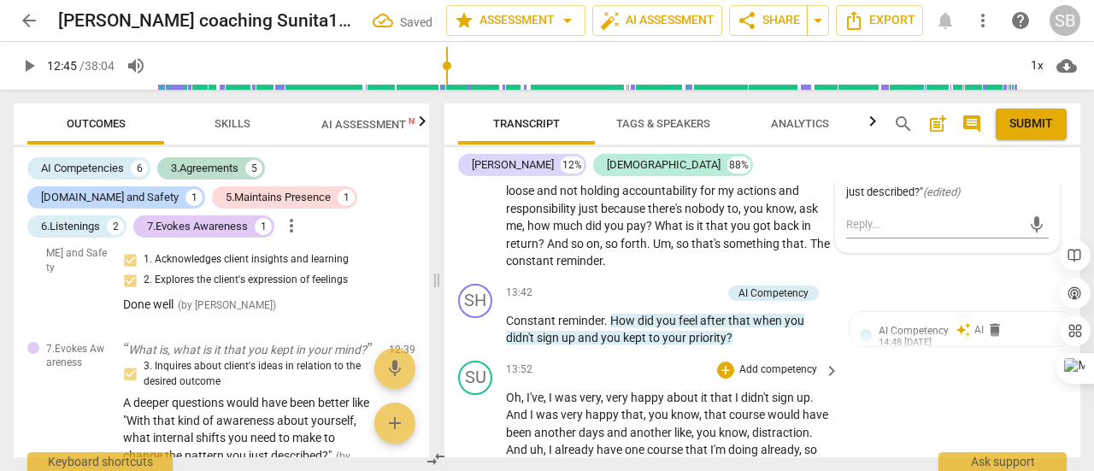
scroll to position [4832, 0]
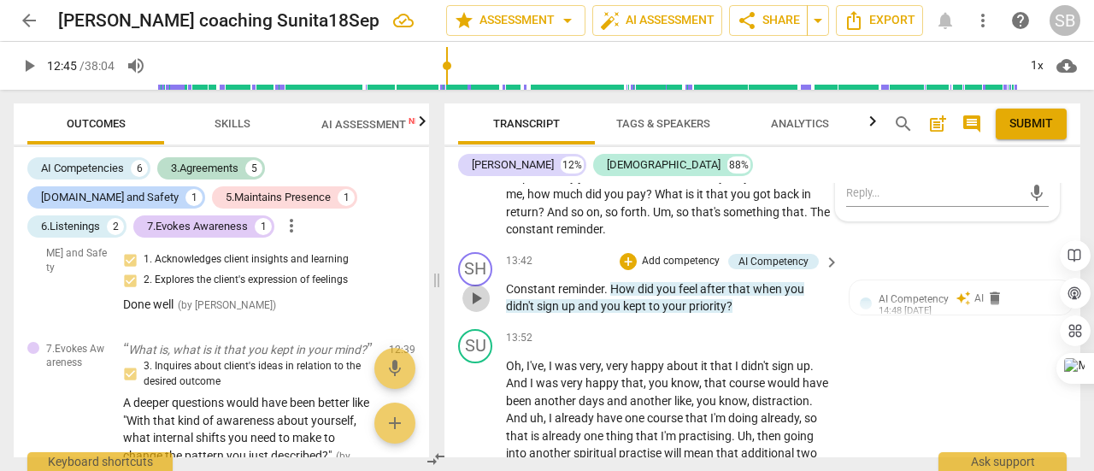
click at [482, 295] on span "play_arrow" at bounding box center [476, 298] width 21 height 21
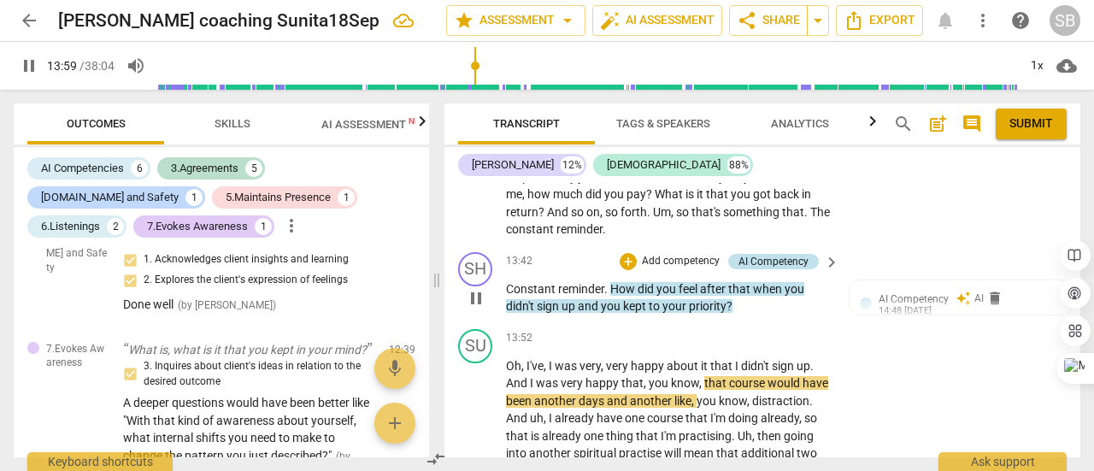
click at [781, 257] on div "AI Competency" at bounding box center [774, 261] width 70 height 15
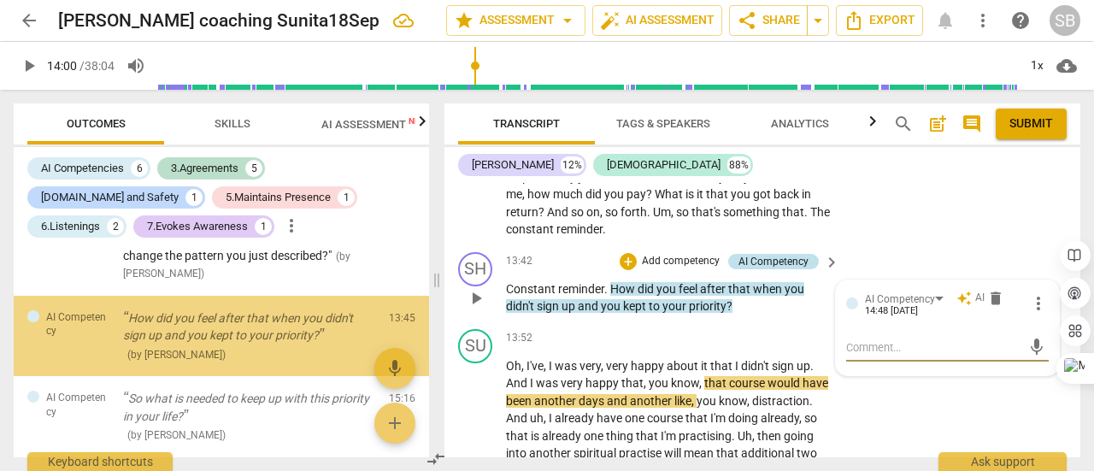
scroll to position [1204, 0]
click at [932, 294] on div "AI Competency" at bounding box center [907, 298] width 85 height 15
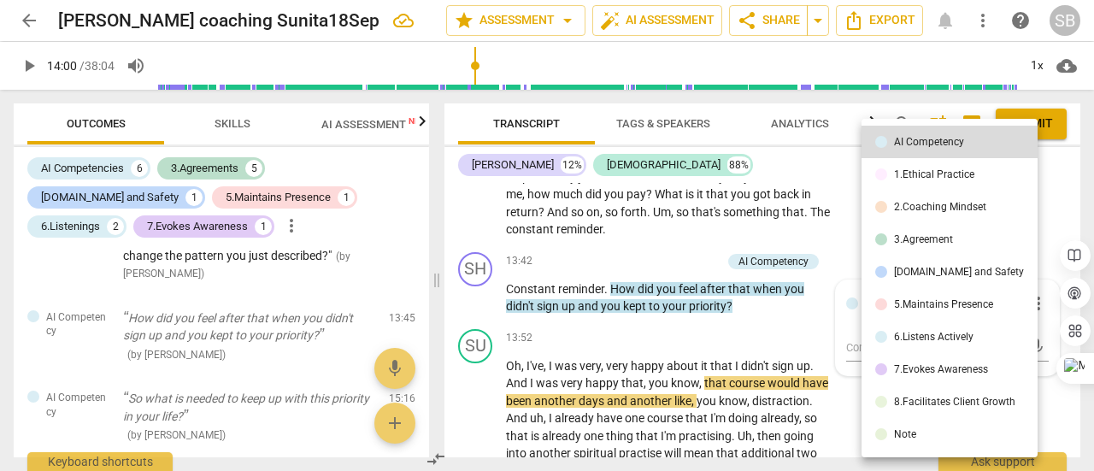
click at [939, 367] on div "7.Evokes Awareness" at bounding box center [941, 369] width 94 height 10
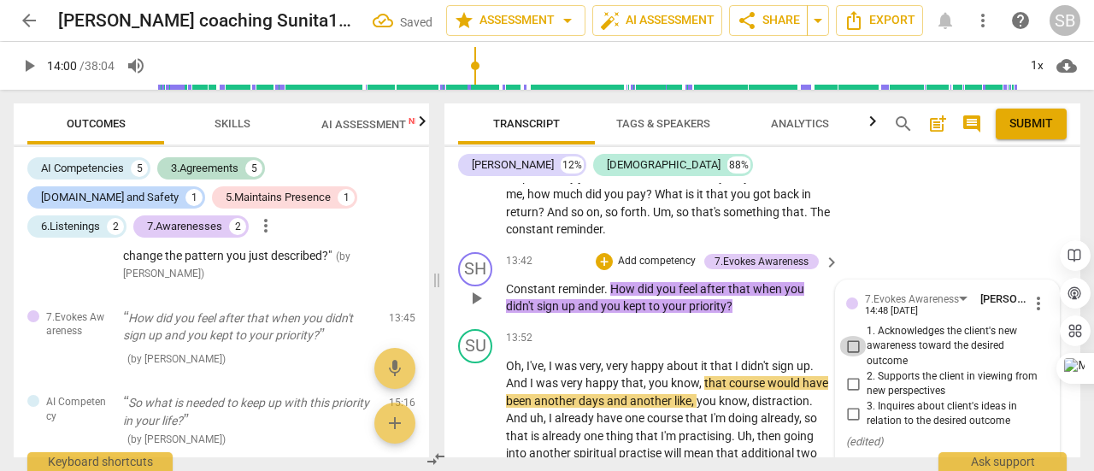
click at [851, 346] on input "1. Acknowledges the client's new awareness toward the desired outcome" at bounding box center [852, 346] width 27 height 21
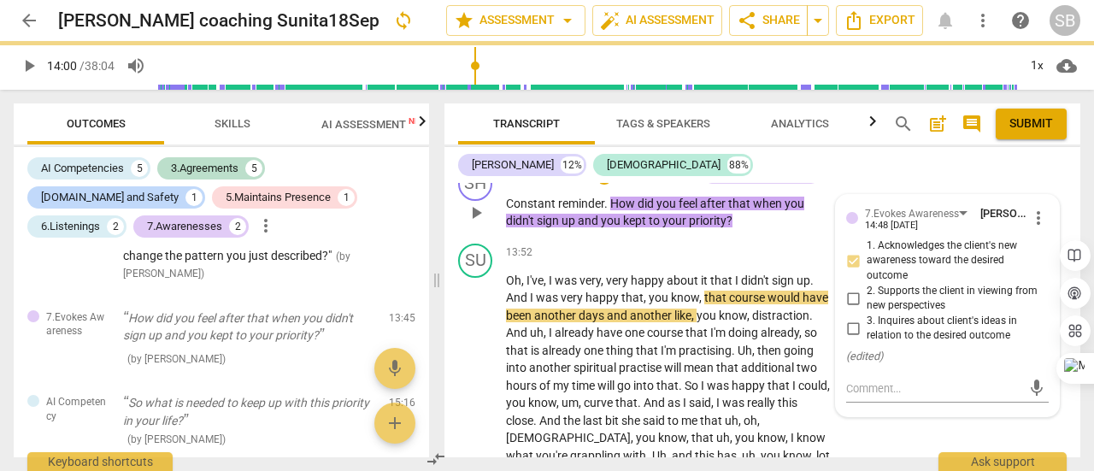
click at [851, 295] on input "2. Supports the client in viewing from new perspectives" at bounding box center [852, 298] width 27 height 21
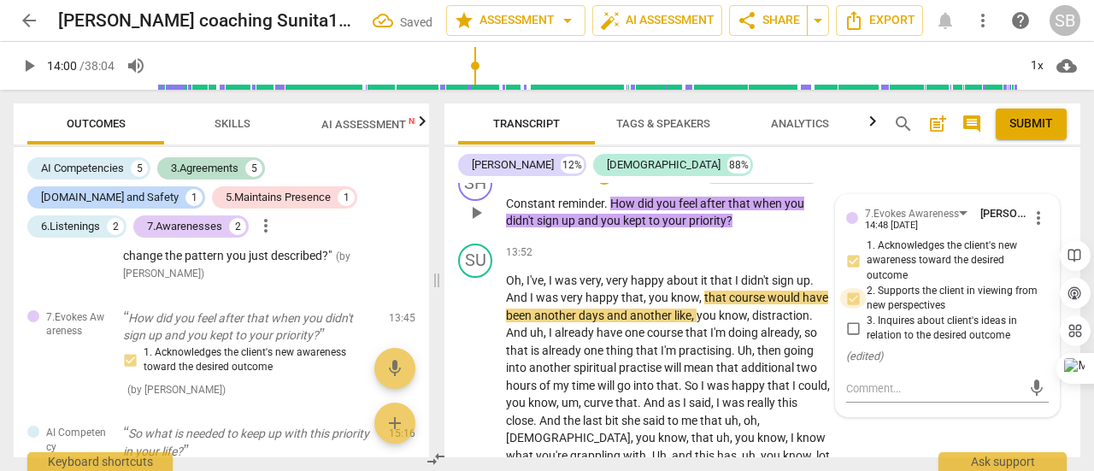
click at [851, 295] on input "2. Supports the client in viewing from new perspectives" at bounding box center [852, 298] width 27 height 21
click at [848, 298] on input "2. Supports the client in viewing from new perspectives" at bounding box center [852, 298] width 27 height 21
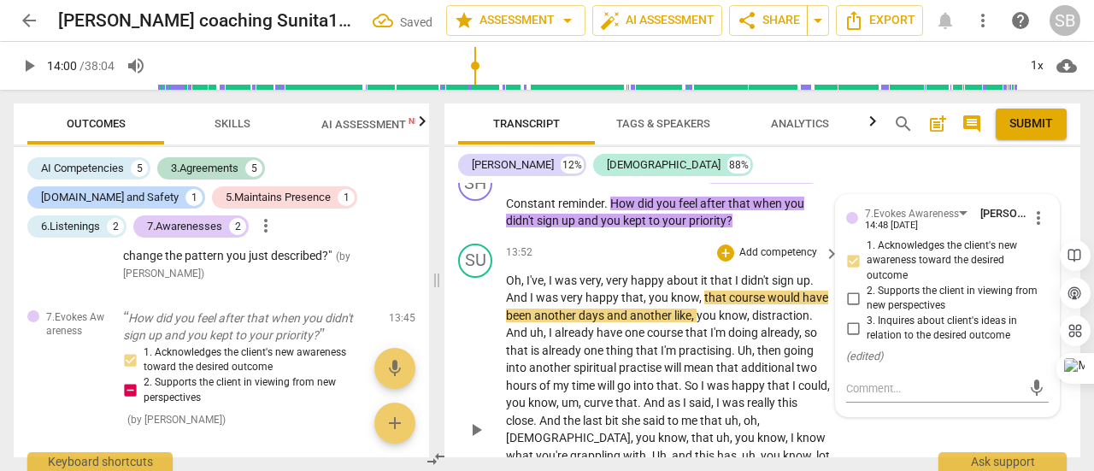
click at [682, 256] on div "13:52 + Add competency keyboard_arrow_right" at bounding box center [673, 253] width 335 height 19
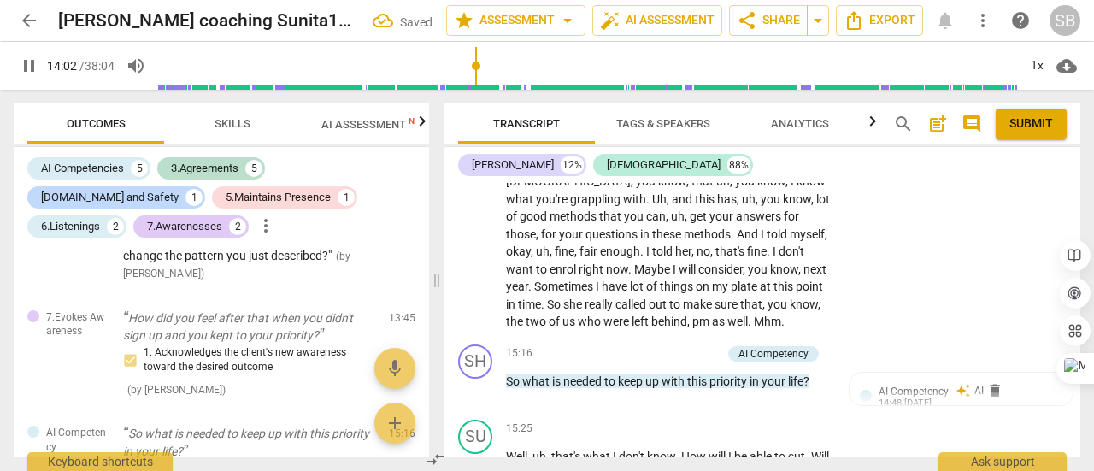
scroll to position [5260, 0]
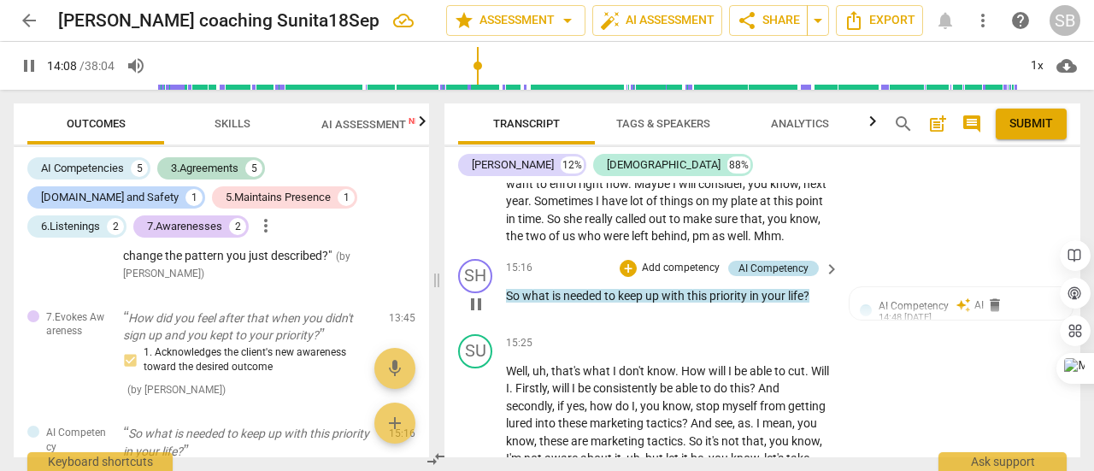
click at [771, 271] on div "AI Competency" at bounding box center [774, 268] width 70 height 15
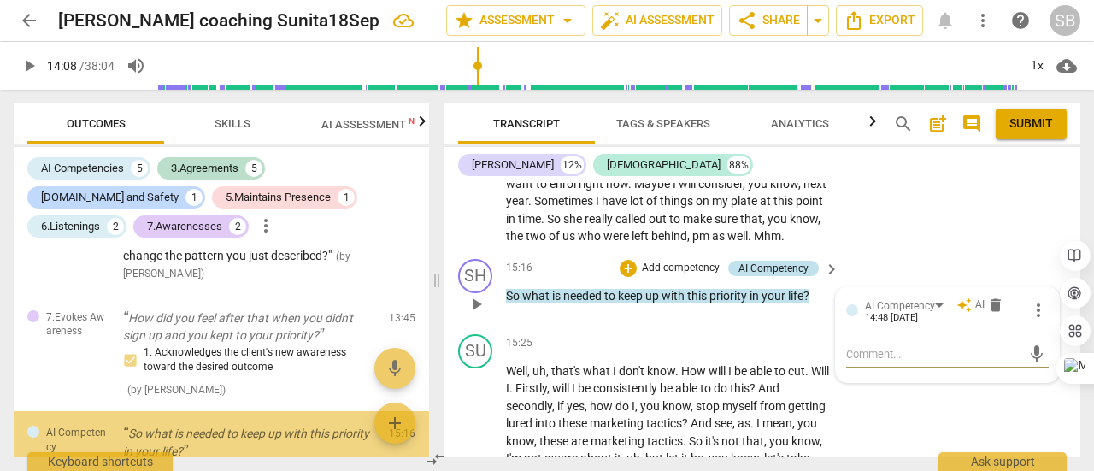
scroll to position [1319, 0]
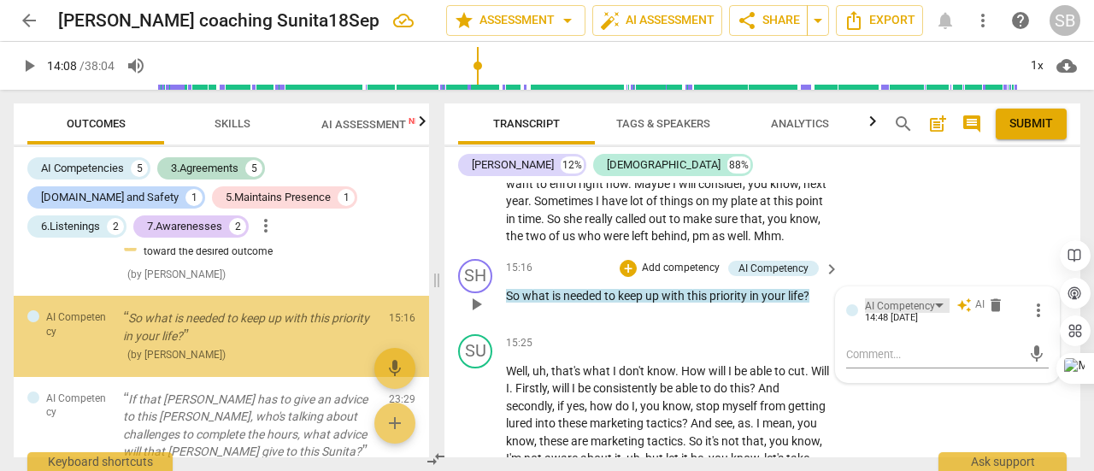
click at [926, 306] on div "AI Competency" at bounding box center [900, 306] width 70 height 16
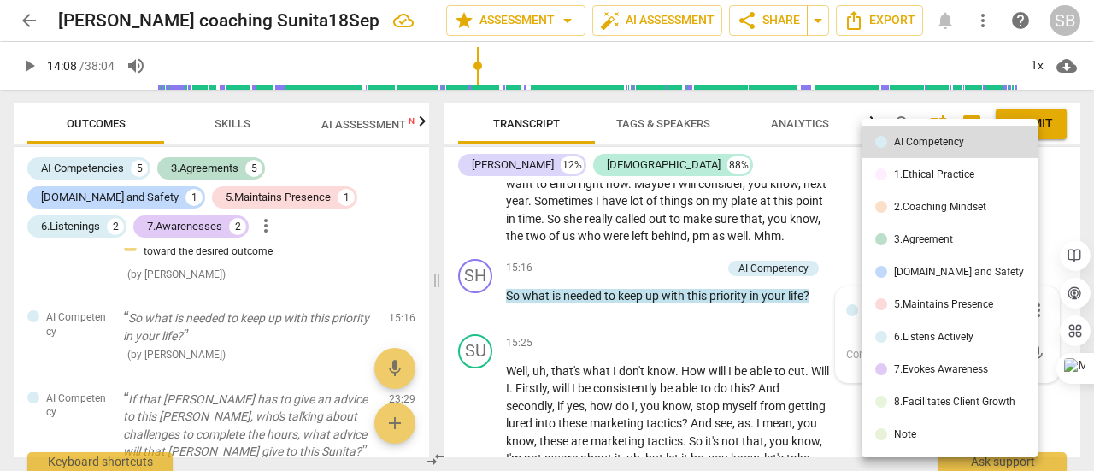
click at [921, 399] on div "8.Facilitates Client Growth" at bounding box center [954, 402] width 121 height 10
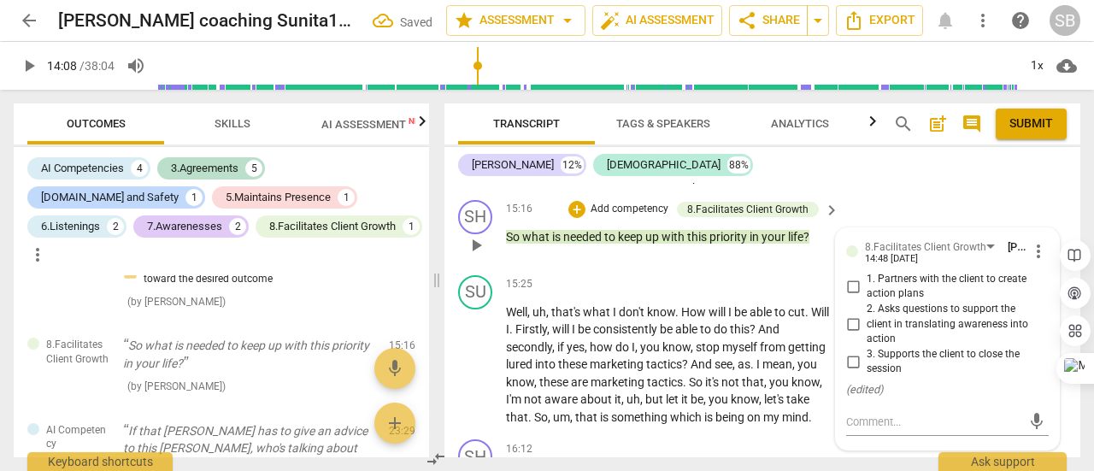
scroll to position [5345, 0]
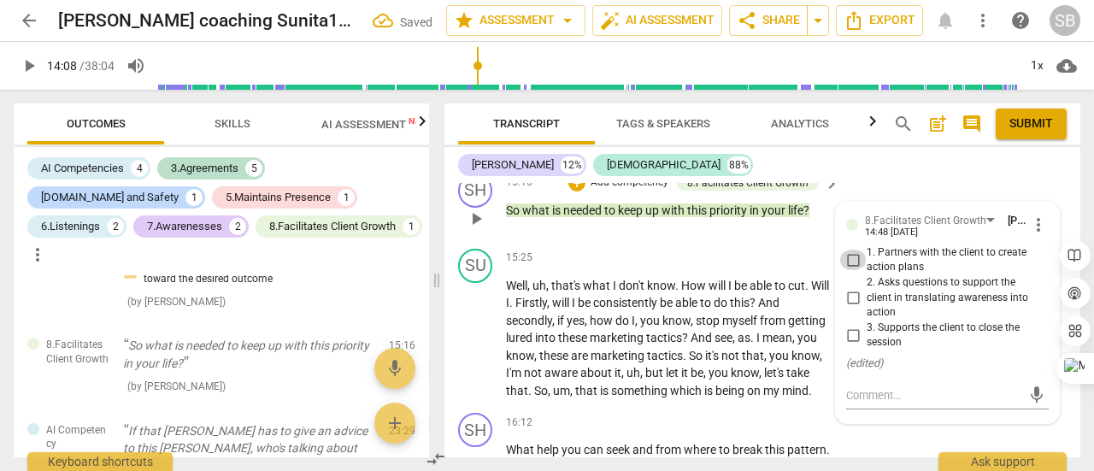
click at [848, 256] on input "1. Partners with the client to create action plans" at bounding box center [852, 260] width 27 height 21
click at [847, 294] on input "2. Asks questions to support the client in translating awareness into action" at bounding box center [852, 297] width 27 height 21
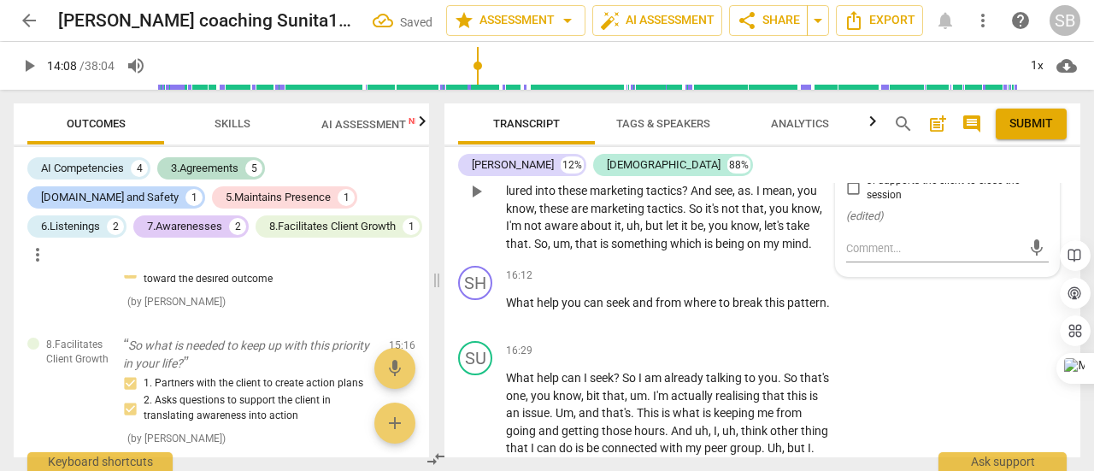
scroll to position [5516, 0]
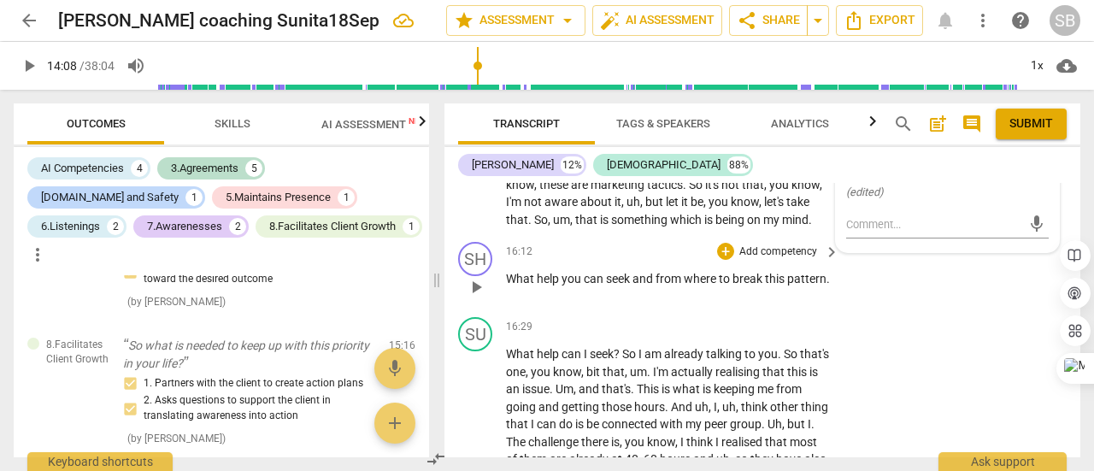
click at [790, 260] on p "Add competency" at bounding box center [778, 251] width 81 height 15
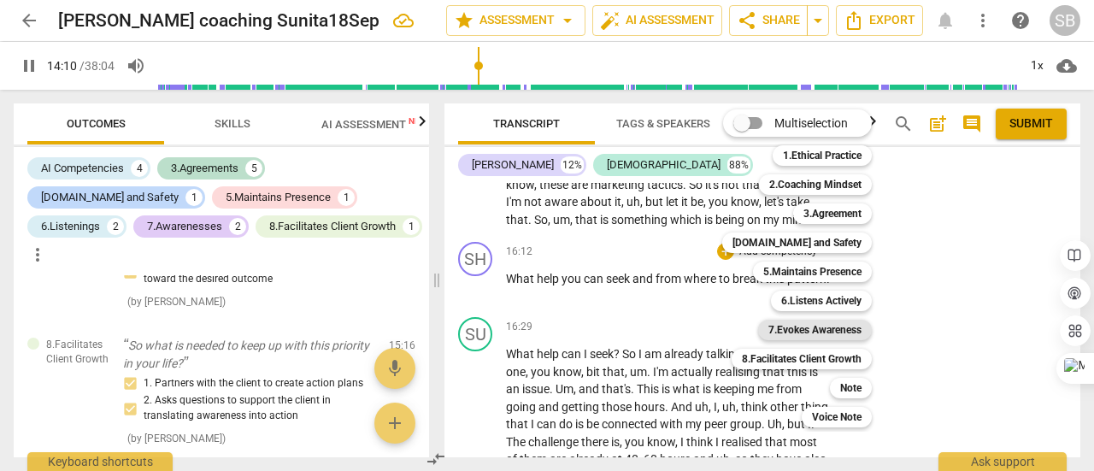
scroll to position [5078, 0]
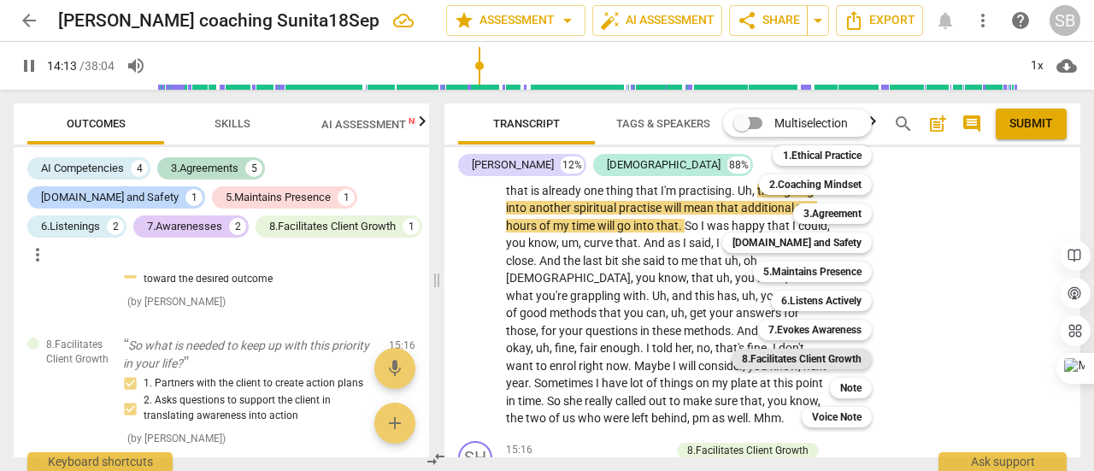
click at [822, 356] on b "8.Facilitates Client Growth" at bounding box center [802, 359] width 120 height 21
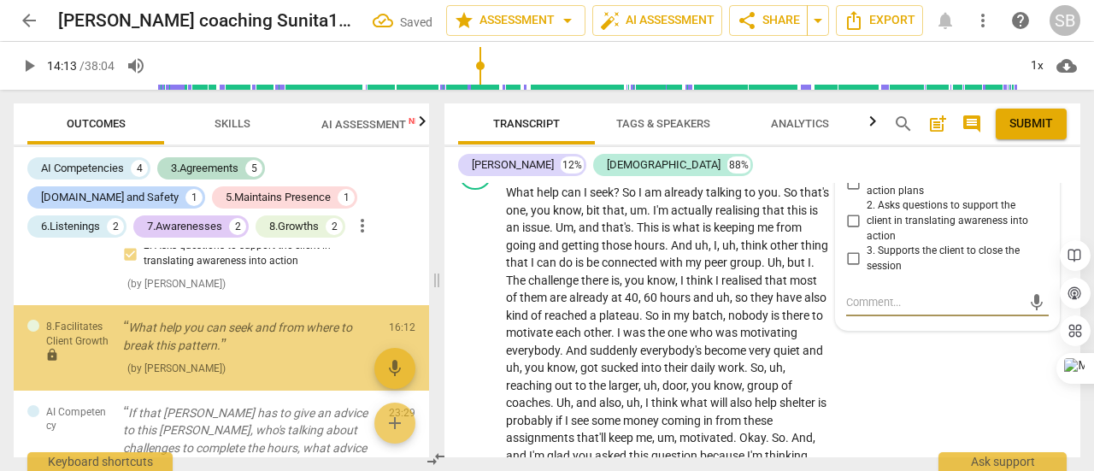
scroll to position [1458, 0]
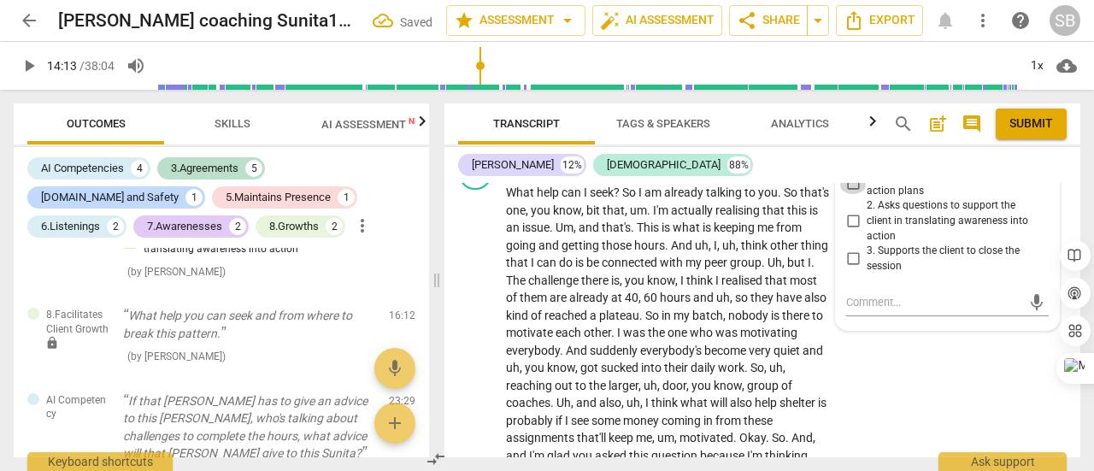
click at [852, 194] on input "1. Partners with the client to create action plans" at bounding box center [852, 184] width 27 height 21
click at [855, 232] on input "2. Asks questions to support the client in translating awareness into action" at bounding box center [852, 221] width 27 height 21
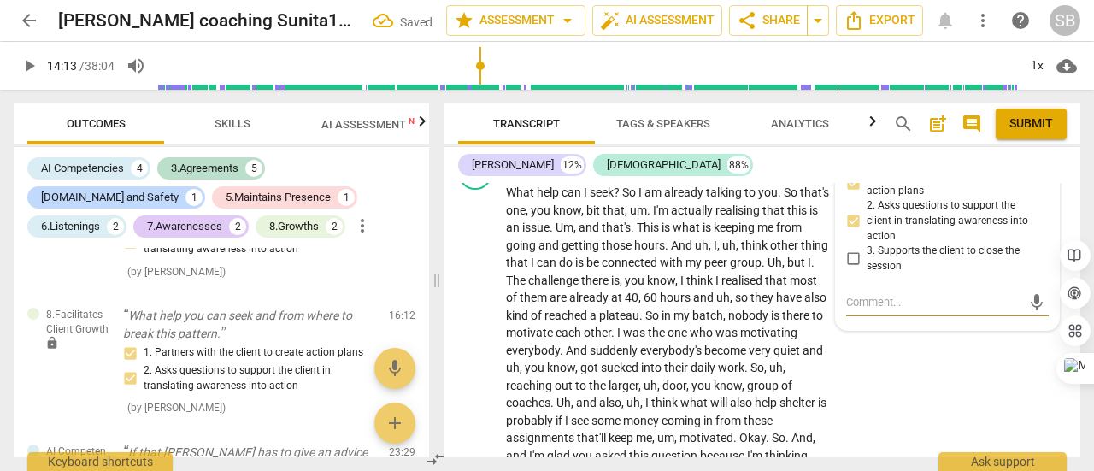
click at [877, 310] on textarea at bounding box center [933, 302] width 175 height 16
click at [1032, 312] on span "send" at bounding box center [1036, 302] width 19 height 19
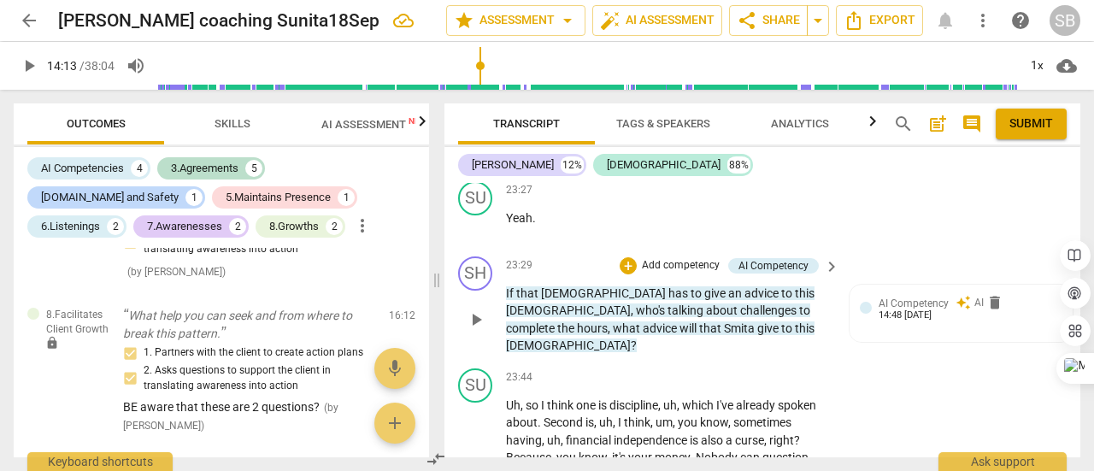
scroll to position [7815, 0]
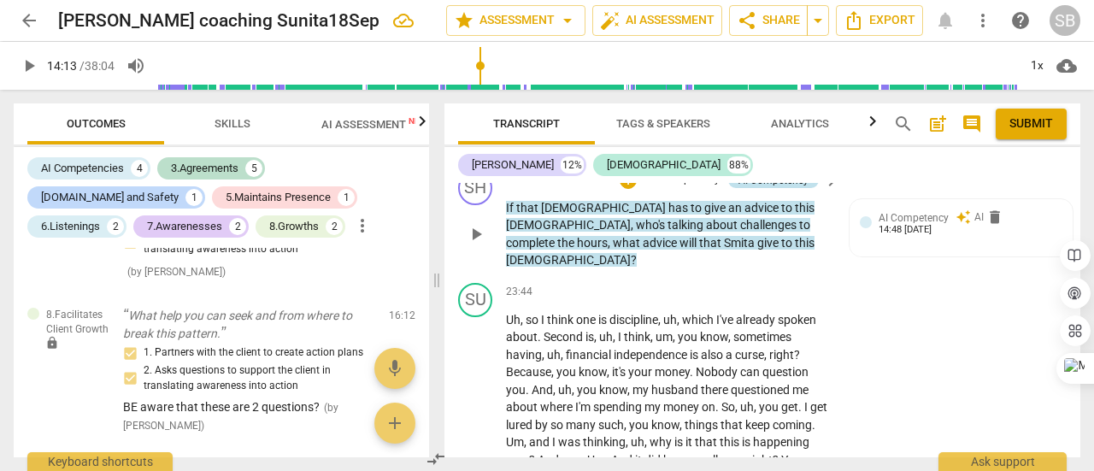
click at [794, 188] on div "AI Competency" at bounding box center [774, 180] width 70 height 15
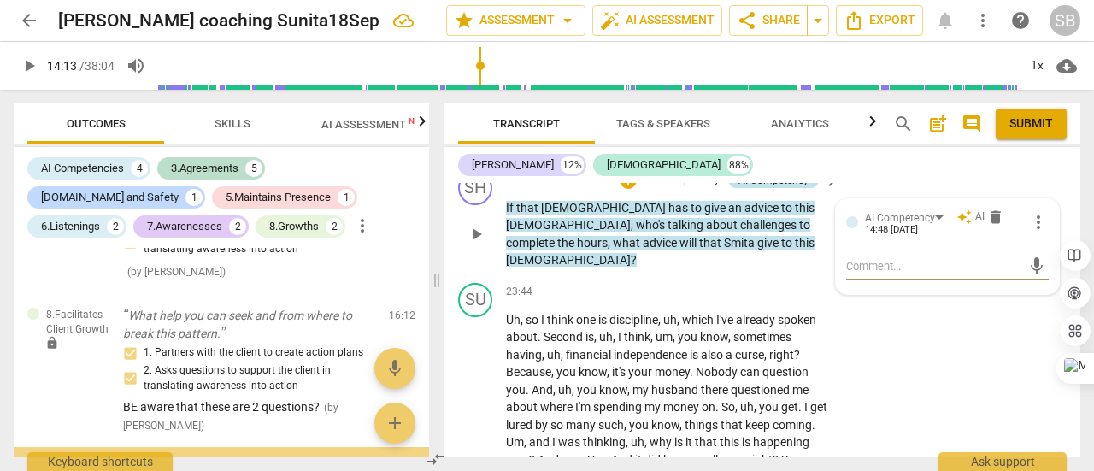
scroll to position [1628, 0]
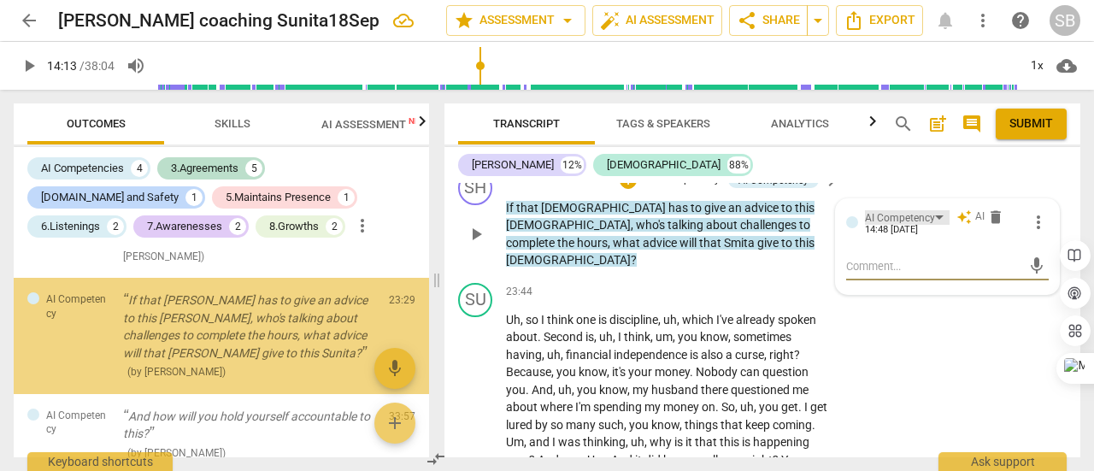
click at [933, 225] on div "AI Competency" at bounding box center [907, 217] width 85 height 15
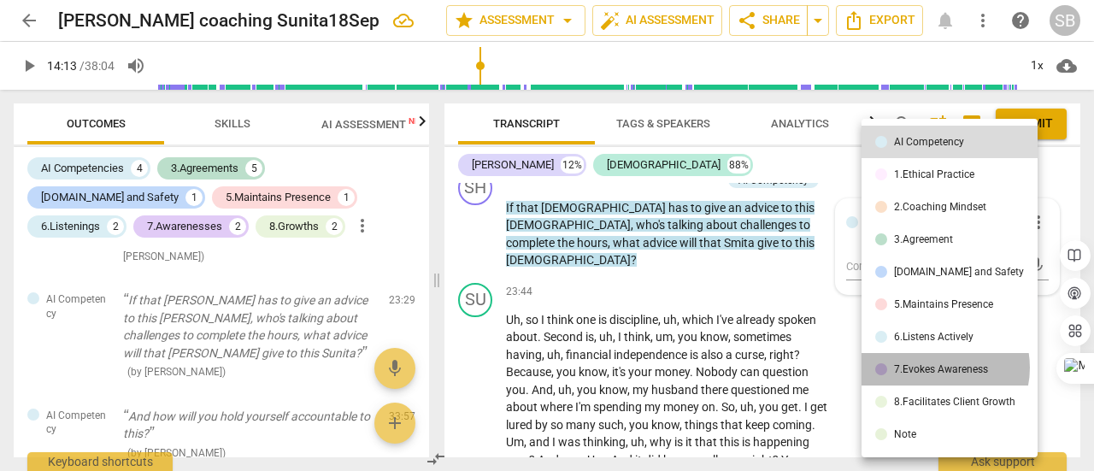
click at [936, 368] on div "7.Evokes Awareness" at bounding box center [941, 369] width 94 height 10
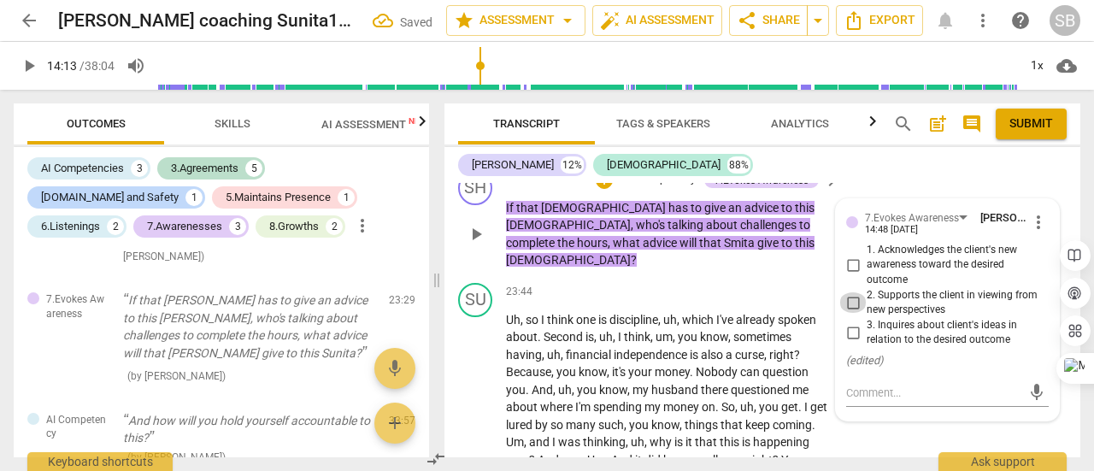
click at [853, 313] on input "2. Supports the client in viewing from new perspectives" at bounding box center [852, 302] width 27 height 21
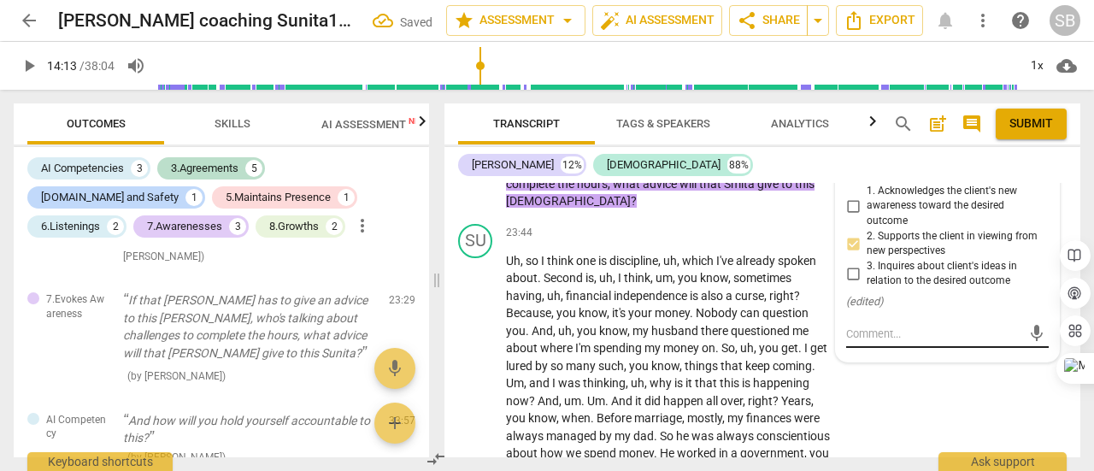
scroll to position [7900, 0]
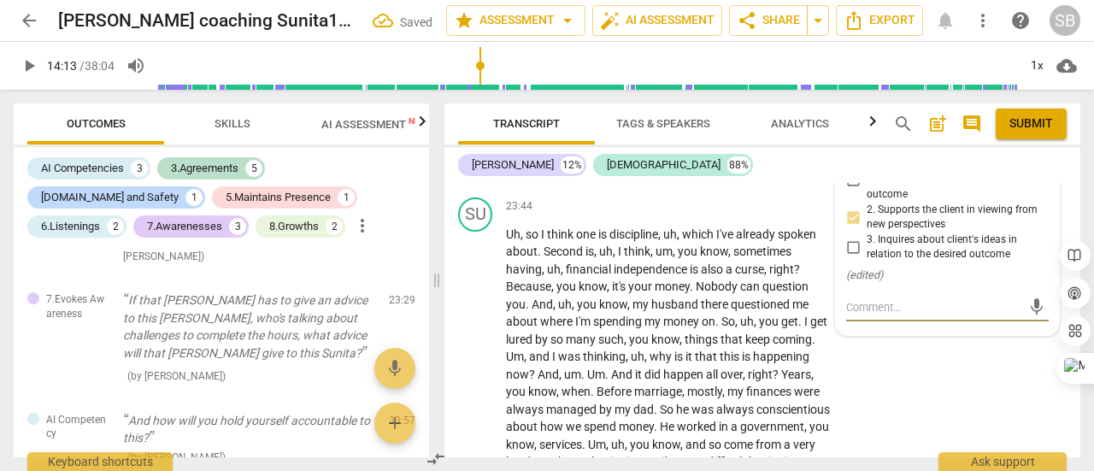
click at [861, 315] on textarea at bounding box center [933, 307] width 175 height 16
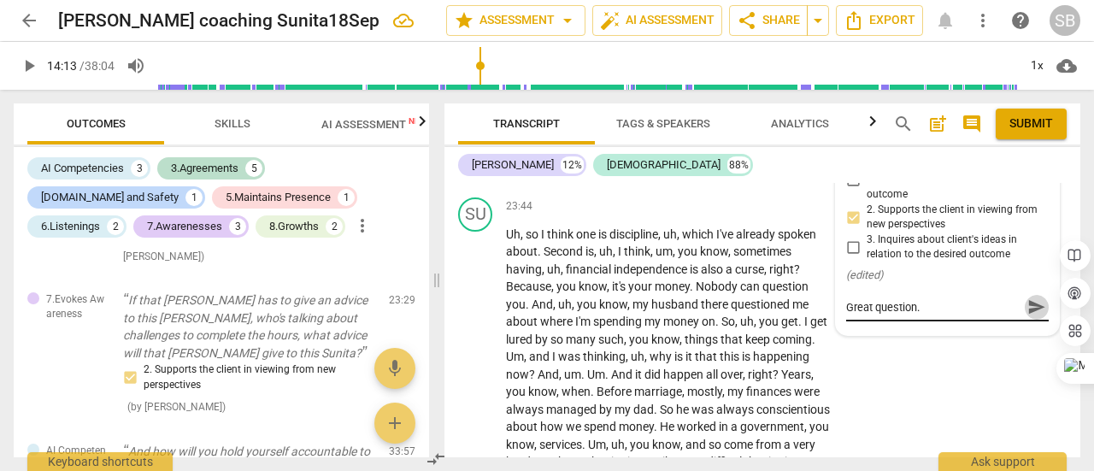
click at [1028, 316] on span "send" at bounding box center [1036, 306] width 19 height 19
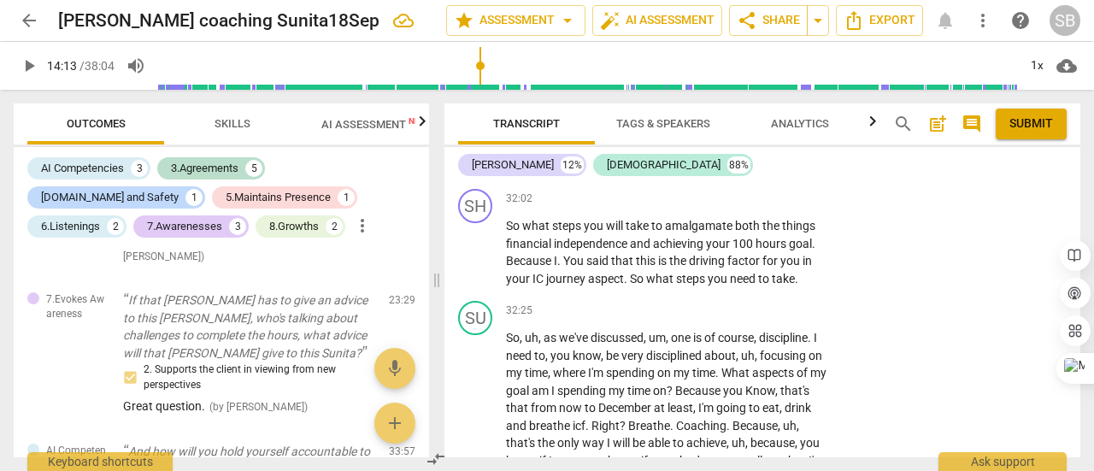
scroll to position [10037, 0]
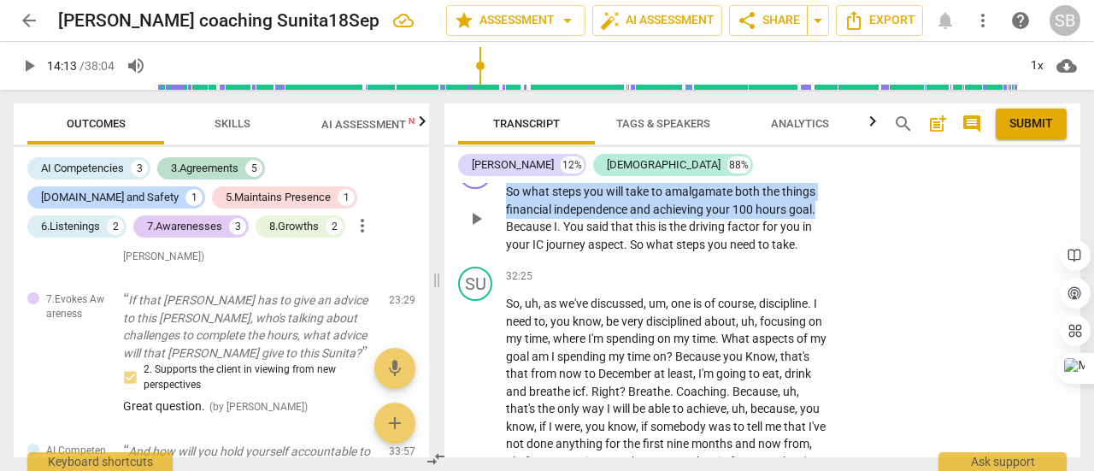
drag, startPoint x: 508, startPoint y: 259, endPoint x: 815, endPoint y: 280, distance: 308.5
click at [815, 253] on p "So what steps you will take to amalgamate both the things financial independenc…" at bounding box center [668, 218] width 325 height 70
click at [780, 173] on p "Add competency" at bounding box center [778, 164] width 81 height 15
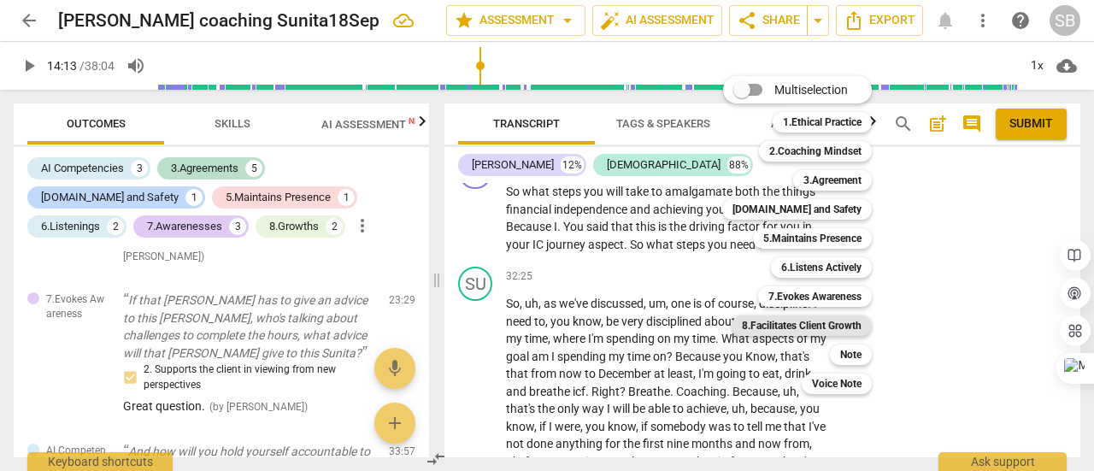
click at [839, 327] on b "8.Facilitates Client Growth" at bounding box center [802, 325] width 120 height 21
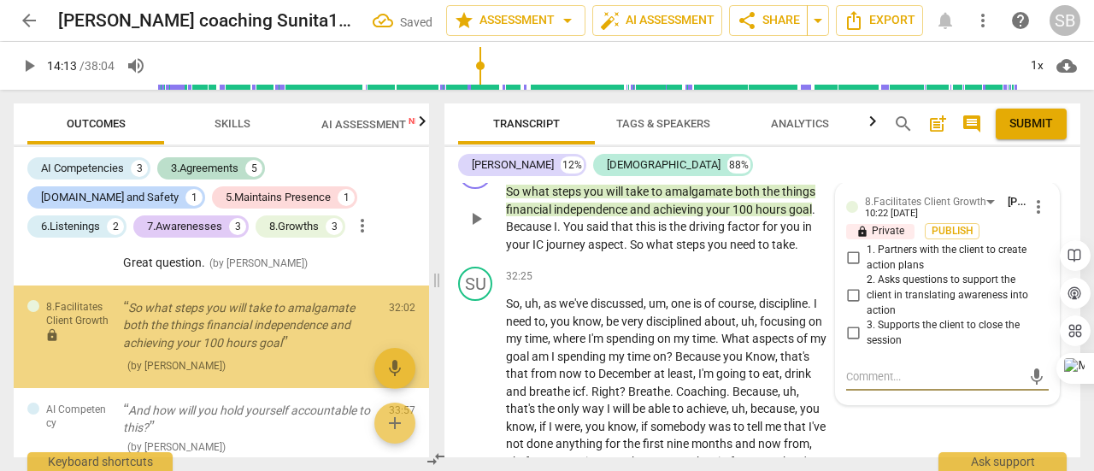
scroll to position [1772, 0]
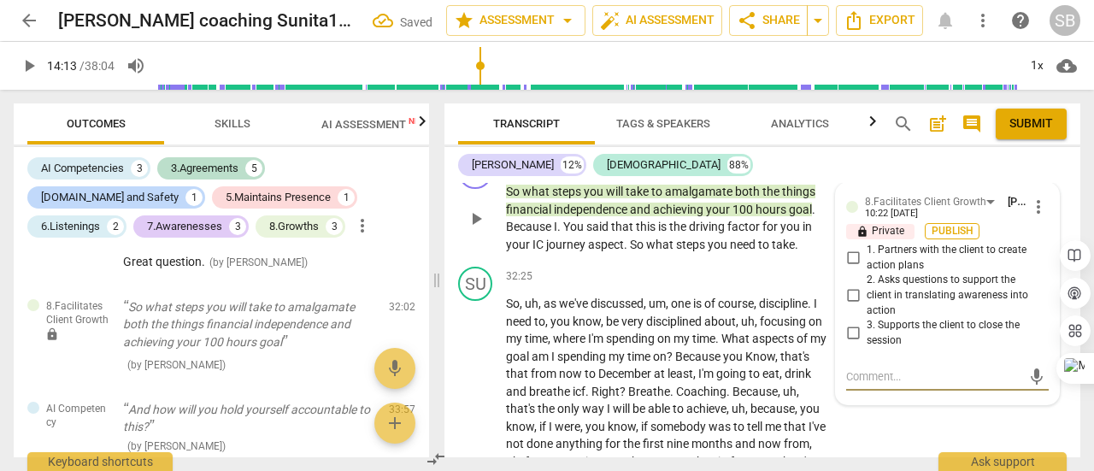
click at [943, 238] on span "Publish" at bounding box center [952, 231] width 26 height 15
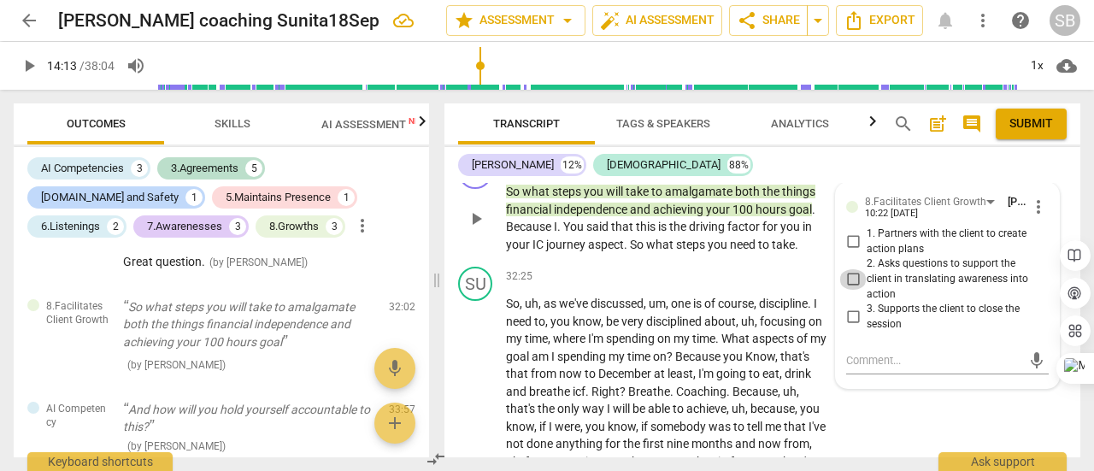
click at [855, 290] on input "2. Asks questions to support the client in translating awareness into action" at bounding box center [852, 279] width 27 height 21
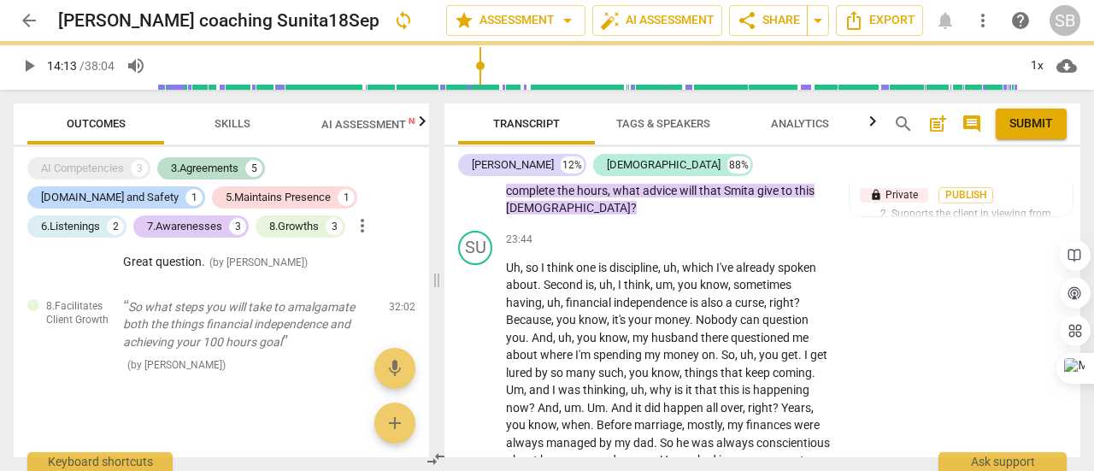
scroll to position [7900, 0]
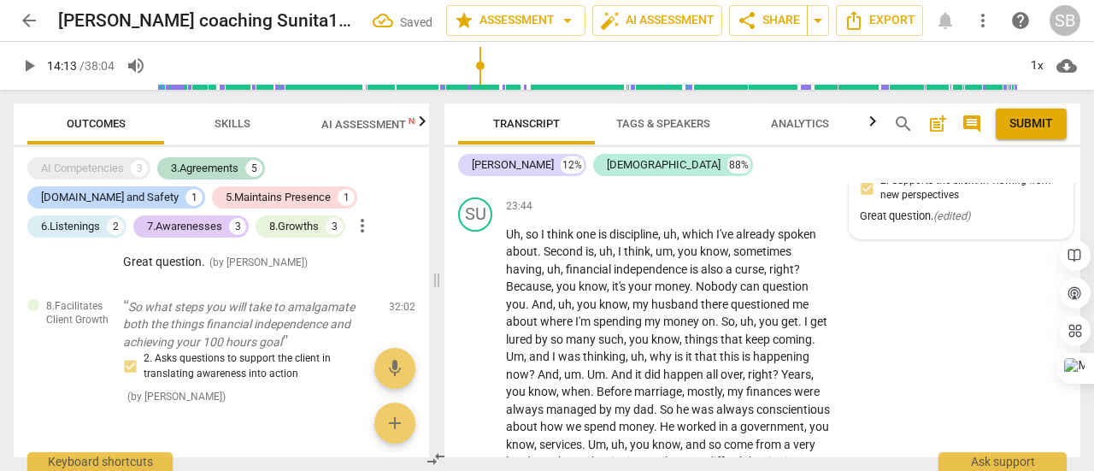
click at [961, 169] on span "Publish" at bounding box center [966, 162] width 26 height 15
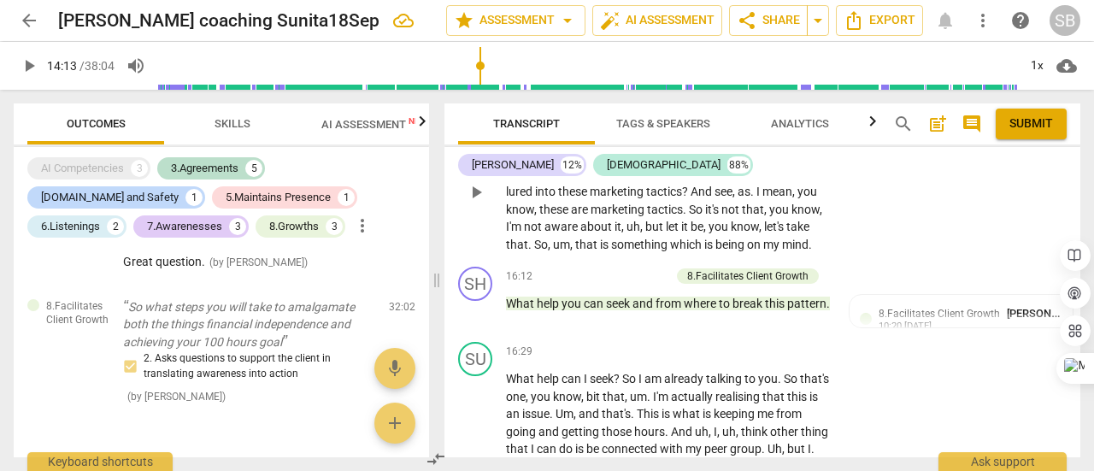
scroll to position [5489, 0]
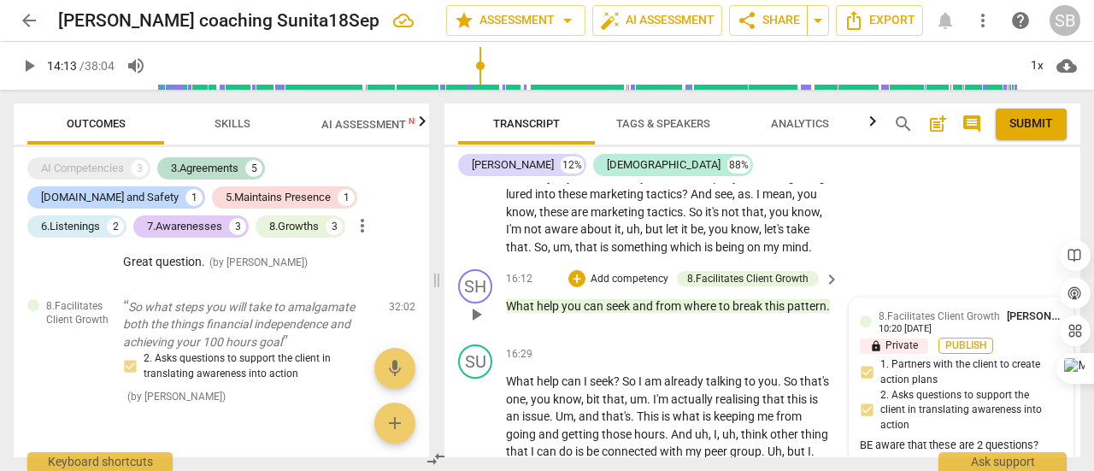
click at [957, 353] on span "Publish" at bounding box center [966, 346] width 26 height 15
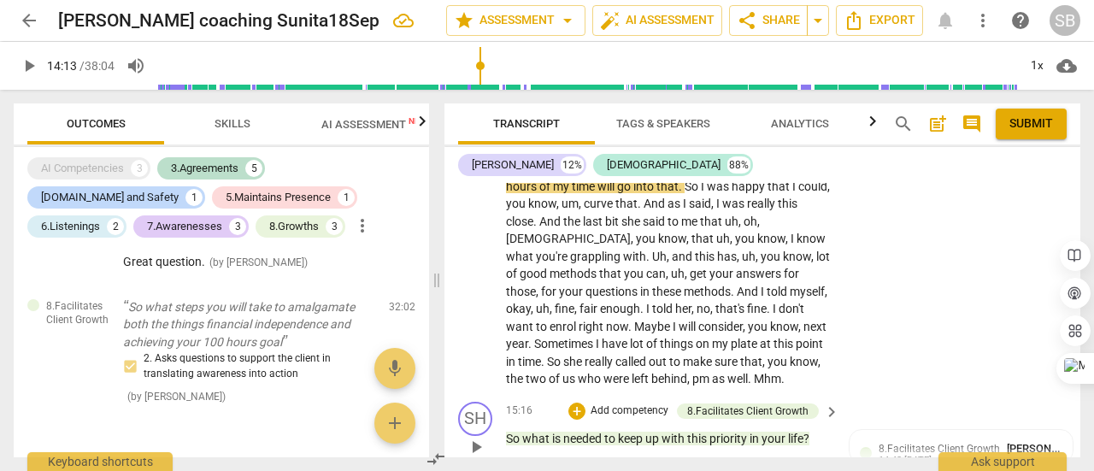
scroll to position [5214, 0]
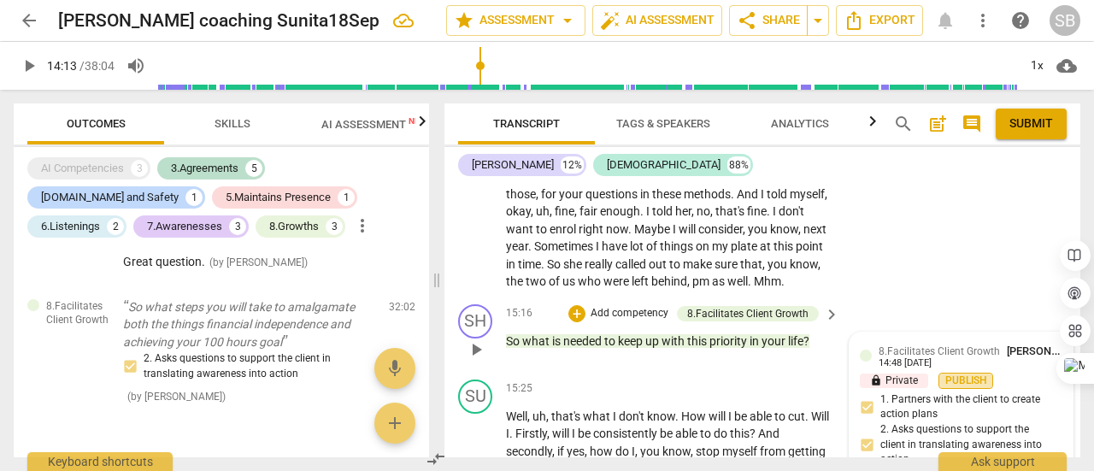
click at [967, 382] on span "Publish" at bounding box center [966, 381] width 26 height 15
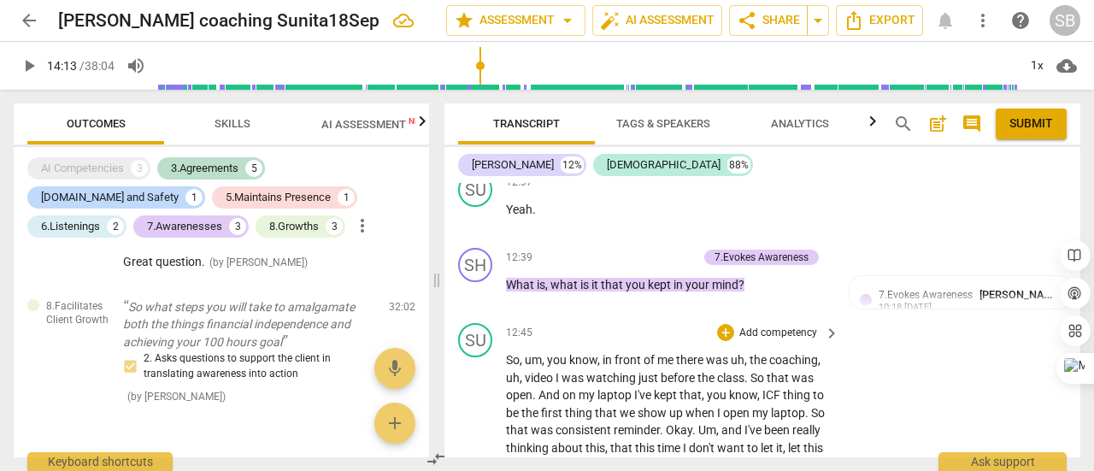
scroll to position [4495, 0]
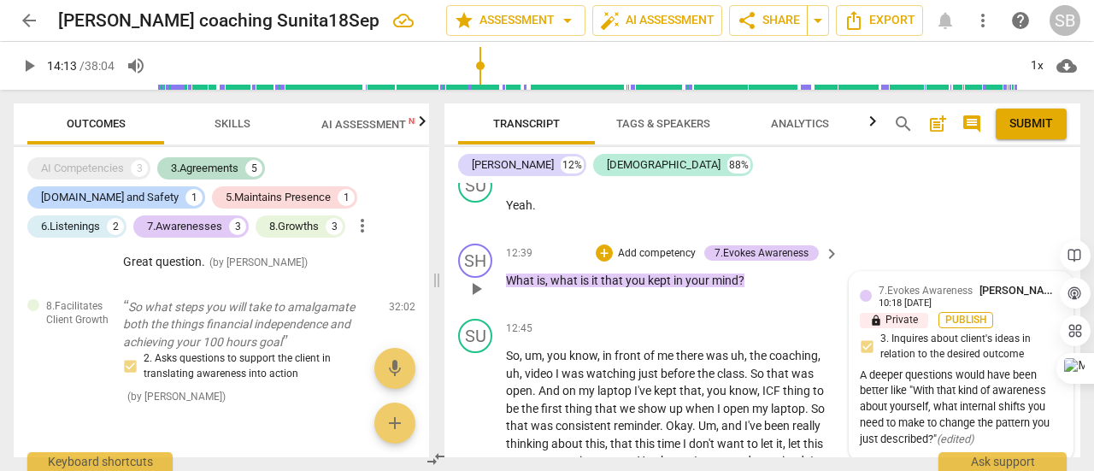
click at [968, 319] on span "Publish" at bounding box center [966, 320] width 26 height 15
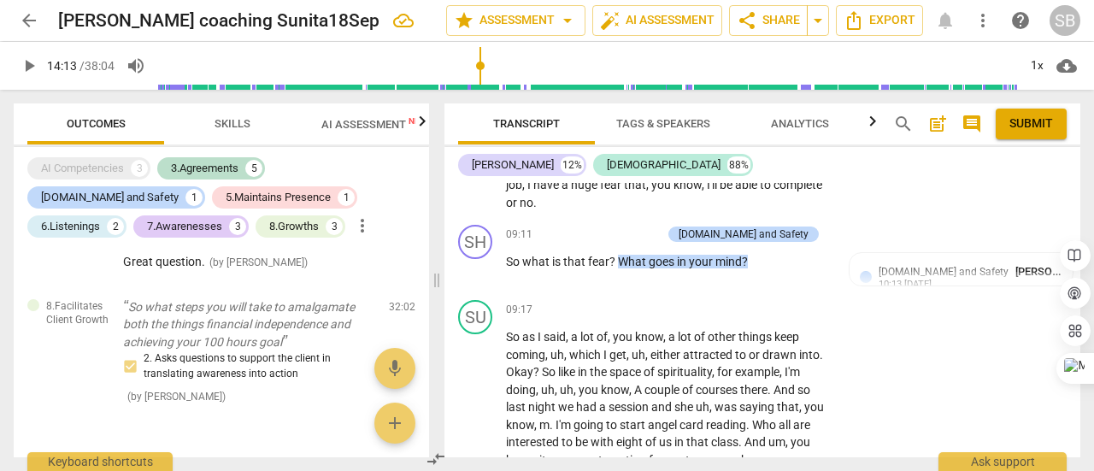
scroll to position [3281, 0]
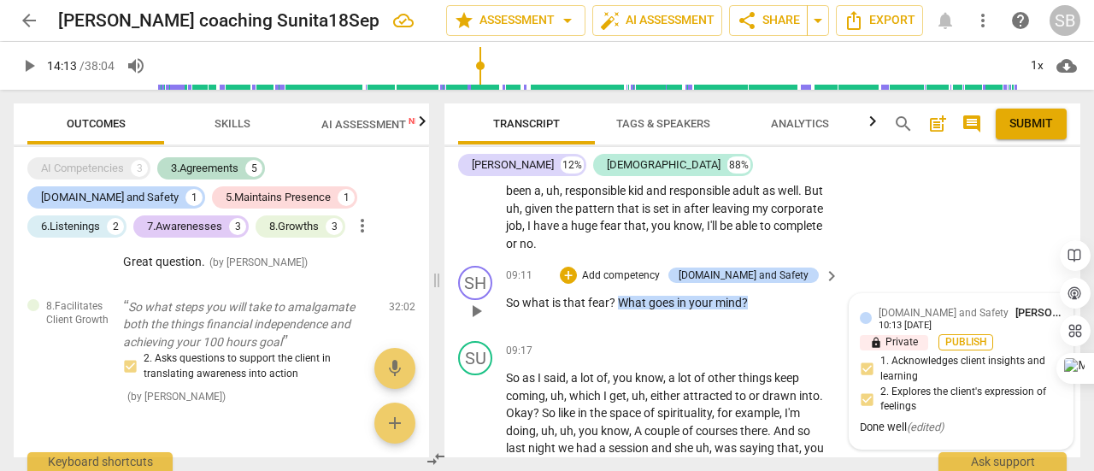
click at [953, 339] on span "Publish" at bounding box center [966, 342] width 26 height 15
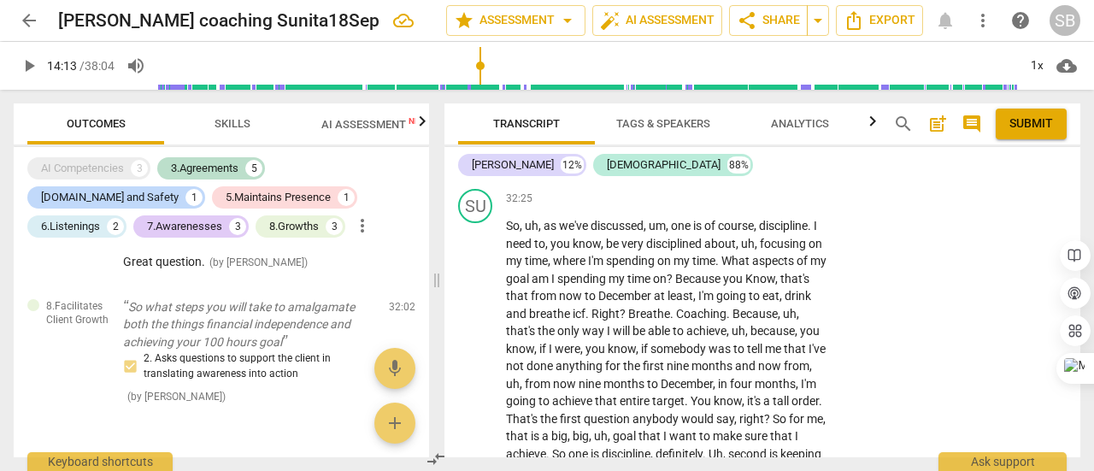
scroll to position [10030, 0]
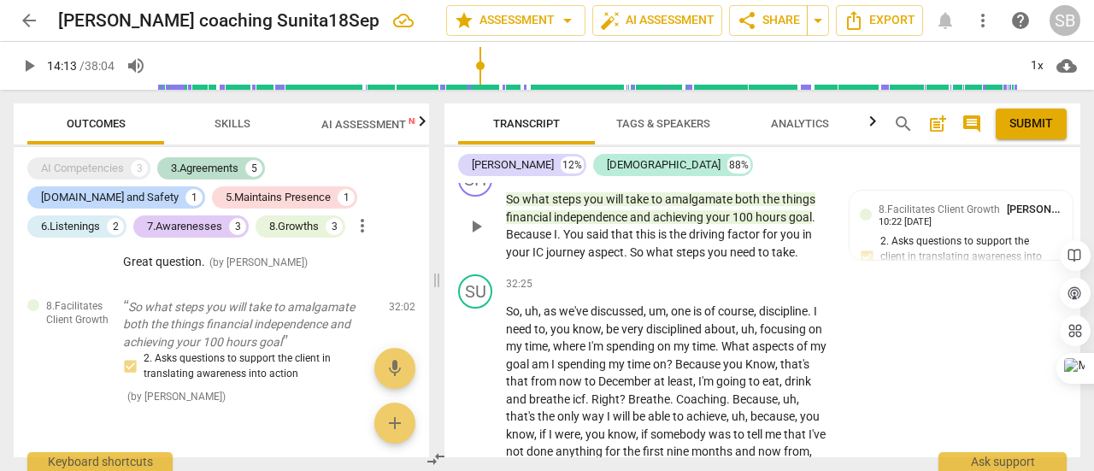
click at [483, 237] on span "play_arrow" at bounding box center [476, 226] width 21 height 21
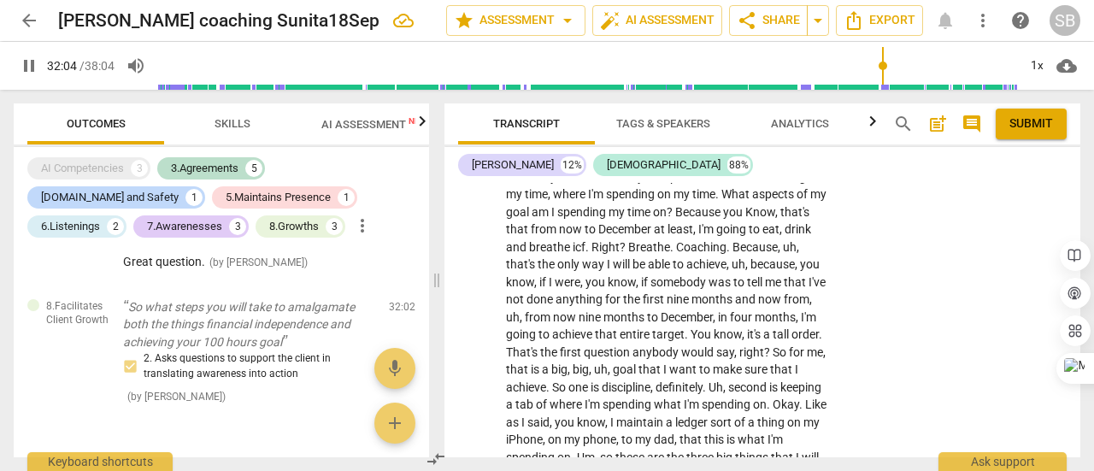
scroll to position [10201, 0]
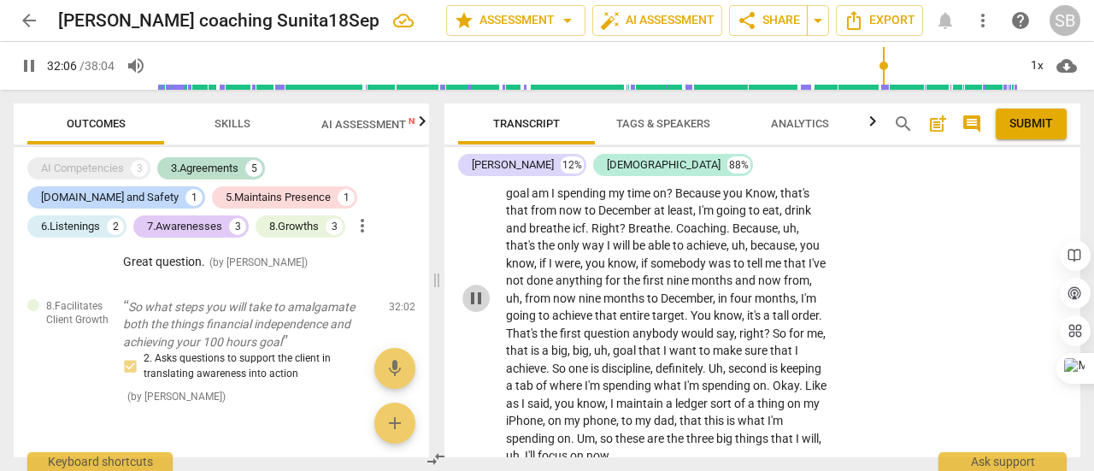
click at [478, 309] on span "pause" at bounding box center [476, 298] width 21 height 21
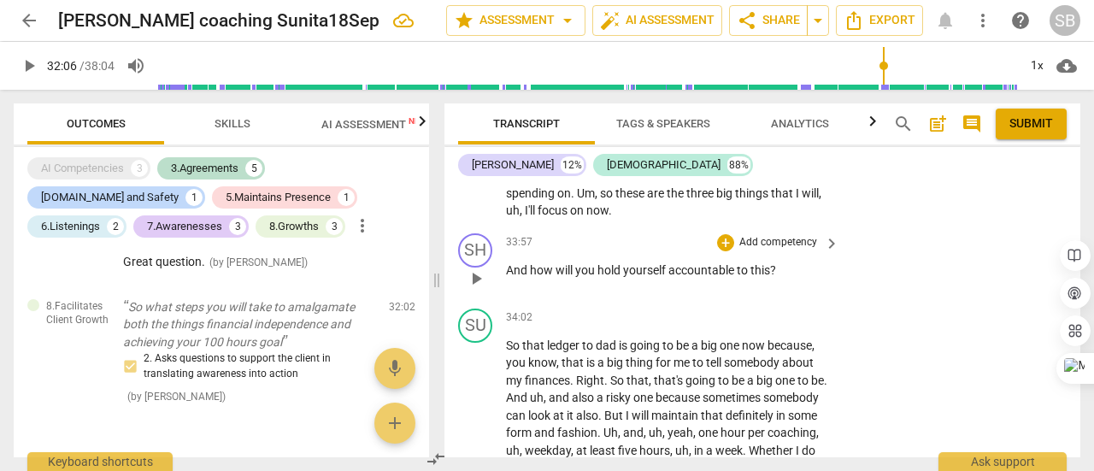
scroll to position [10457, 0]
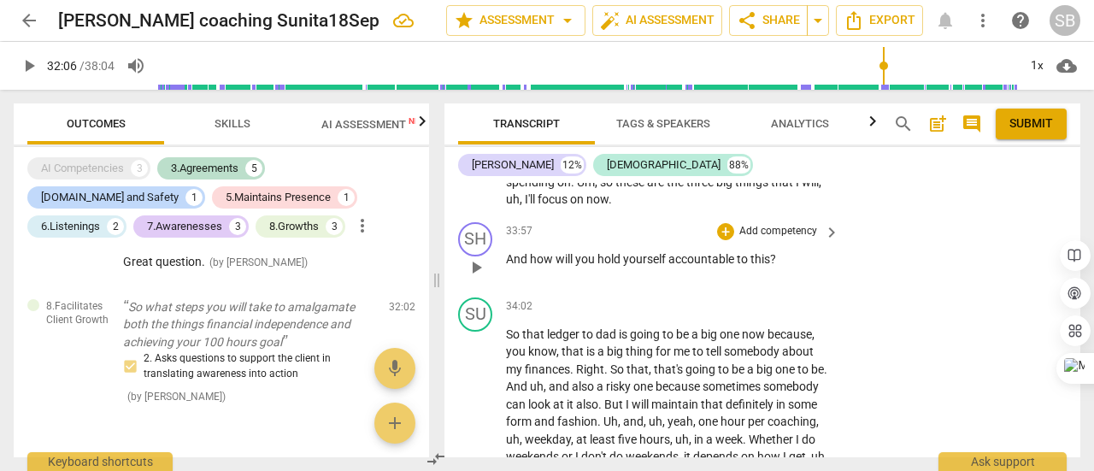
click at [798, 239] on p "Add competency" at bounding box center [778, 231] width 81 height 15
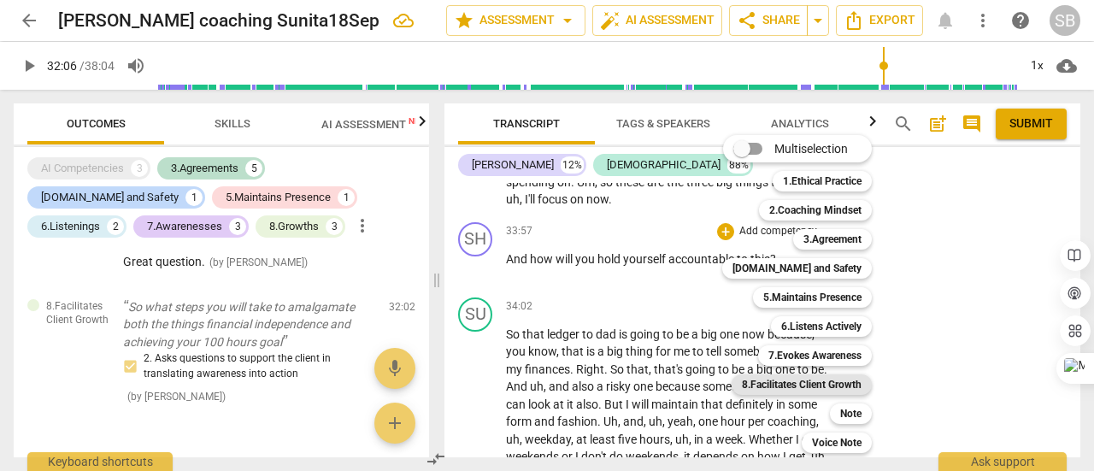
click at [822, 383] on b "8.Facilitates Client Growth" at bounding box center [802, 384] width 120 height 21
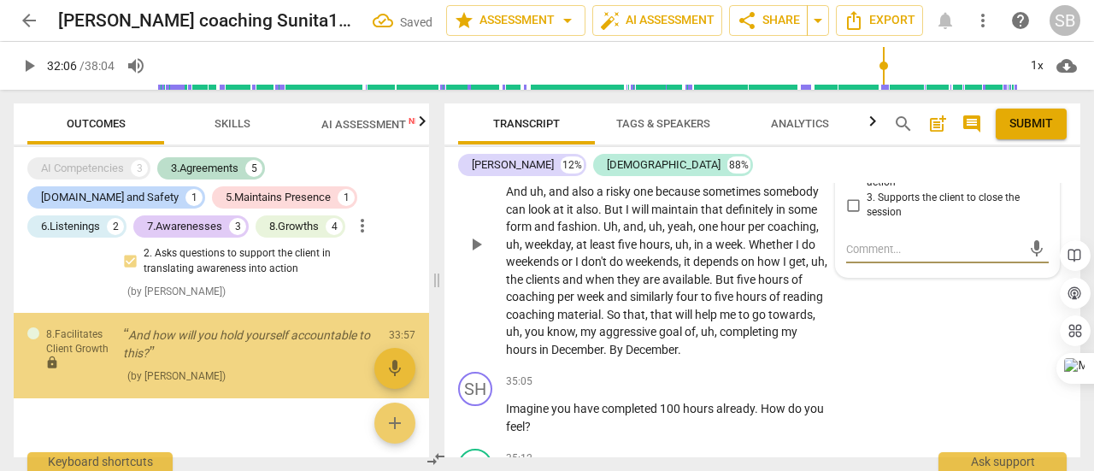
scroll to position [1897, 0]
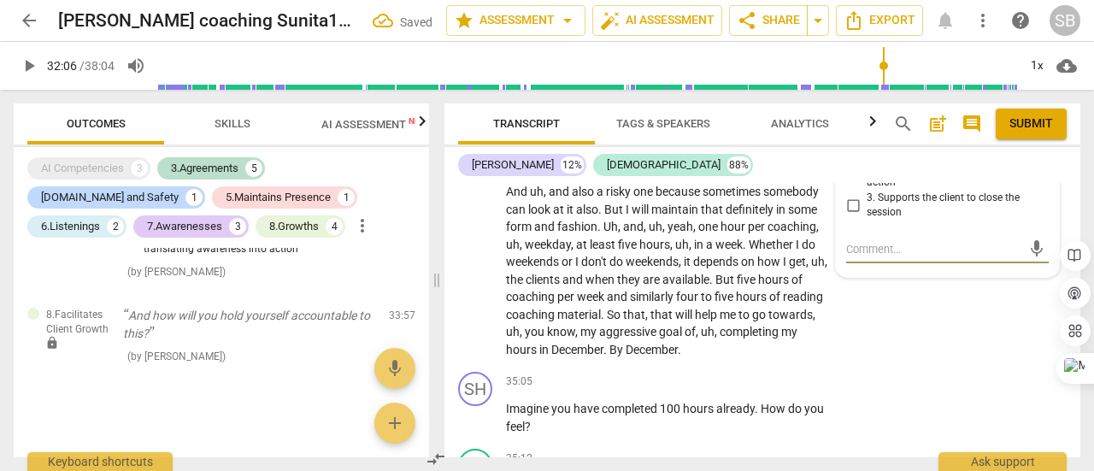
click at [855, 215] on input "3. Supports the client to close the session" at bounding box center [852, 205] width 27 height 21
click at [857, 178] on input "2. Asks questions to support the client in translating awareness into action" at bounding box center [852, 167] width 27 height 21
click at [880, 257] on textarea at bounding box center [933, 249] width 175 height 16
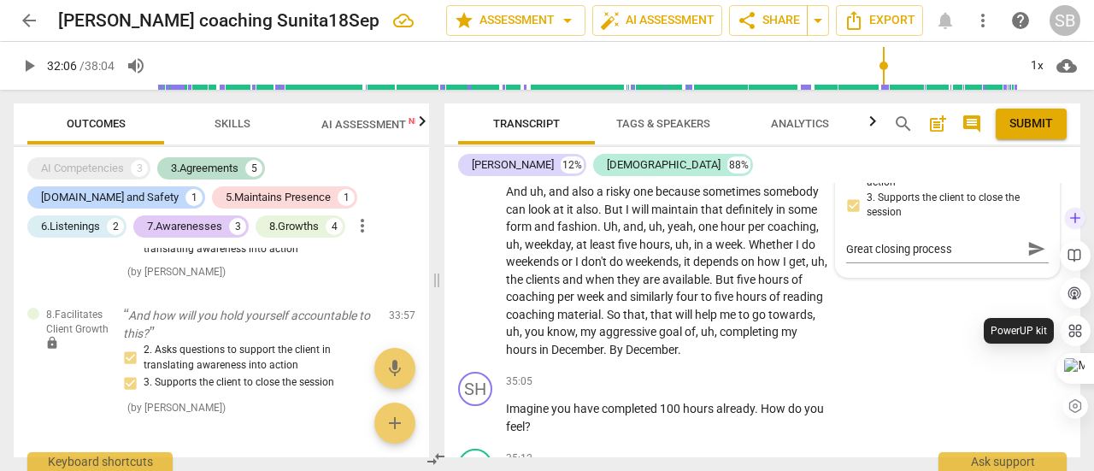
click at [1039, 318] on div "PowerUP kit" at bounding box center [1019, 331] width 70 height 26
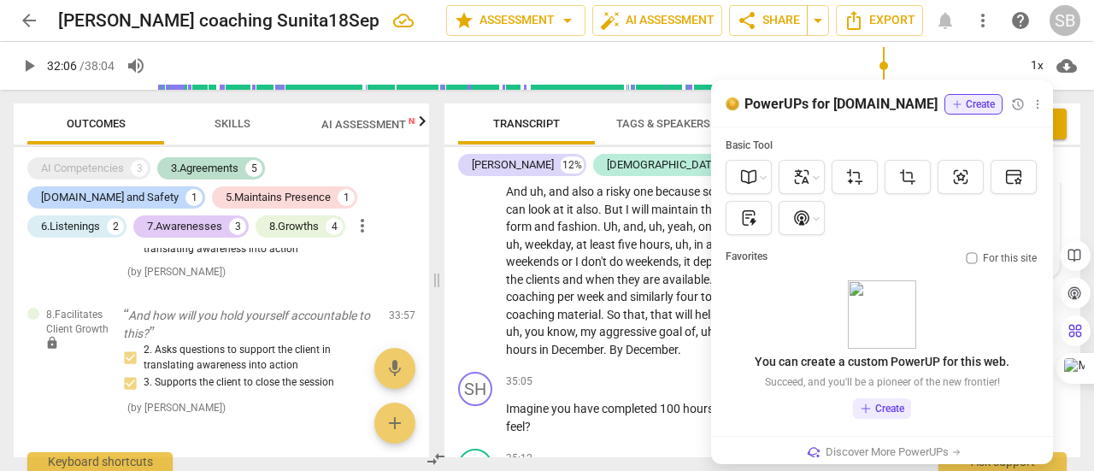
click at [678, 179] on div "[PERSON_NAME] 12% [DEMOGRAPHIC_DATA] 88%" at bounding box center [762, 164] width 609 height 29
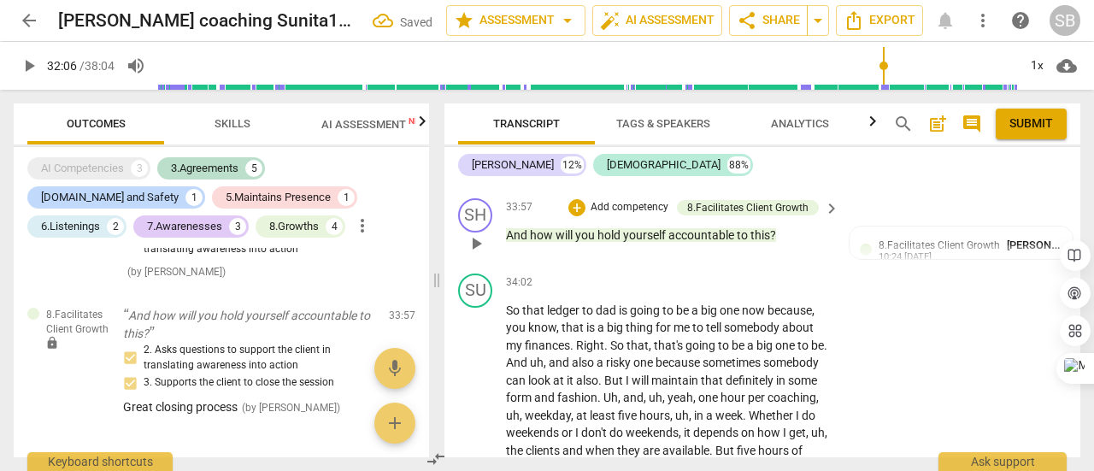
scroll to position [10566, 0]
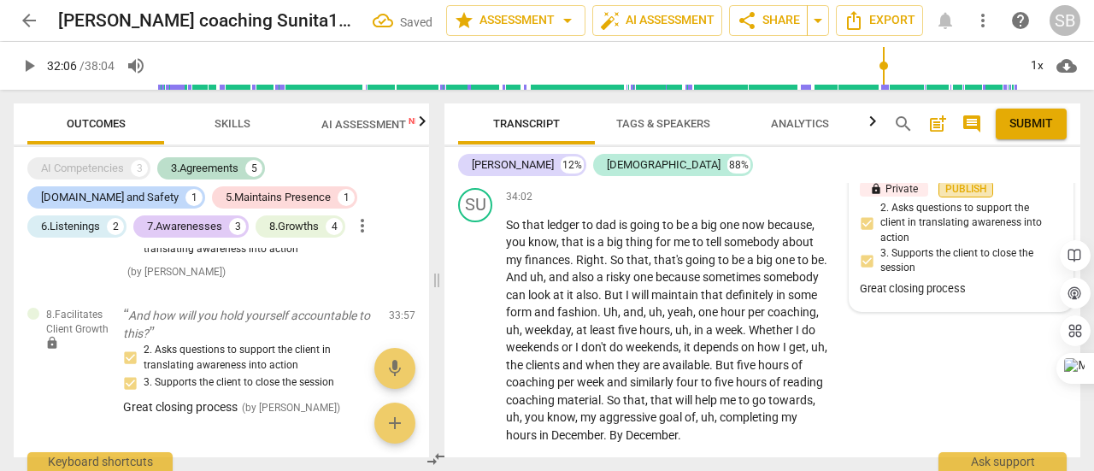
click at [966, 197] on span "Publish" at bounding box center [966, 189] width 26 height 15
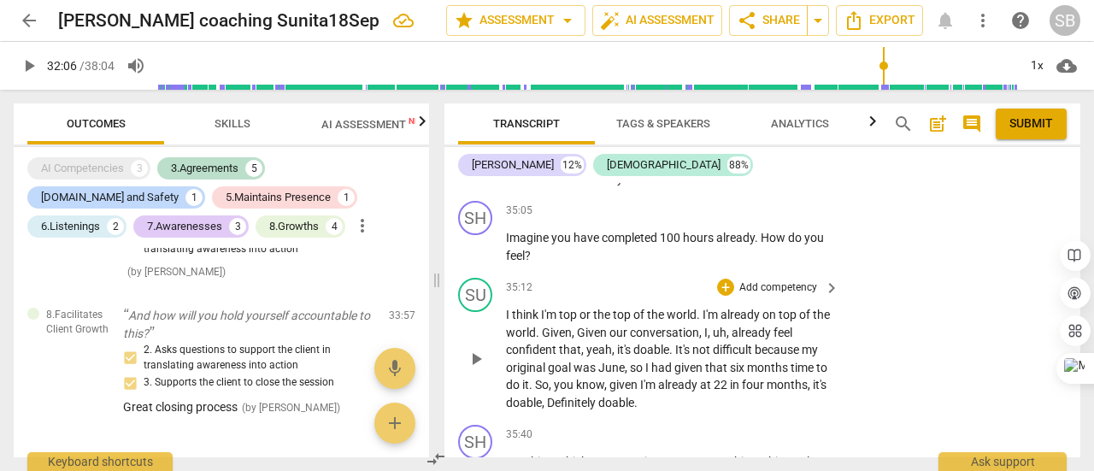
scroll to position [10908, 0]
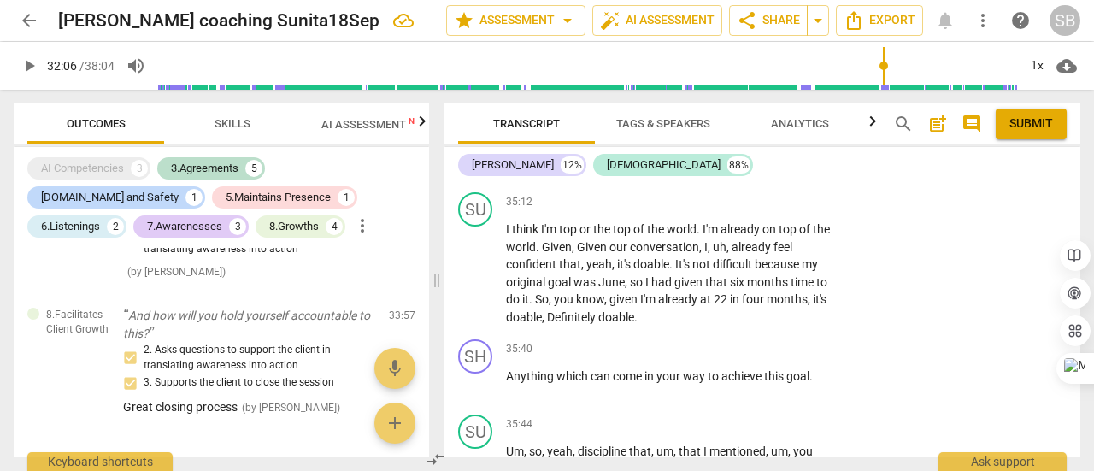
click at [793, 133] on p "Add competency" at bounding box center [778, 125] width 81 height 15
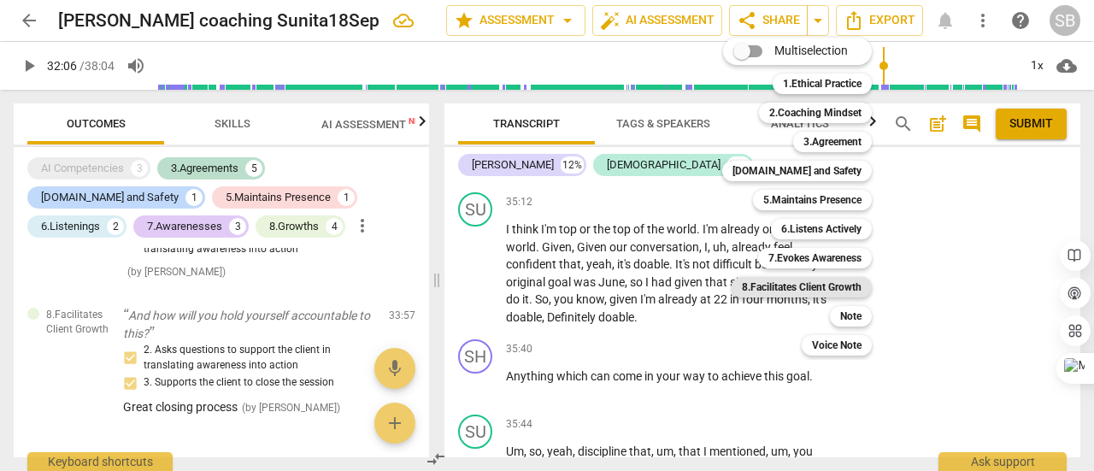
click at [835, 291] on b "8.Facilitates Client Growth" at bounding box center [802, 287] width 120 height 21
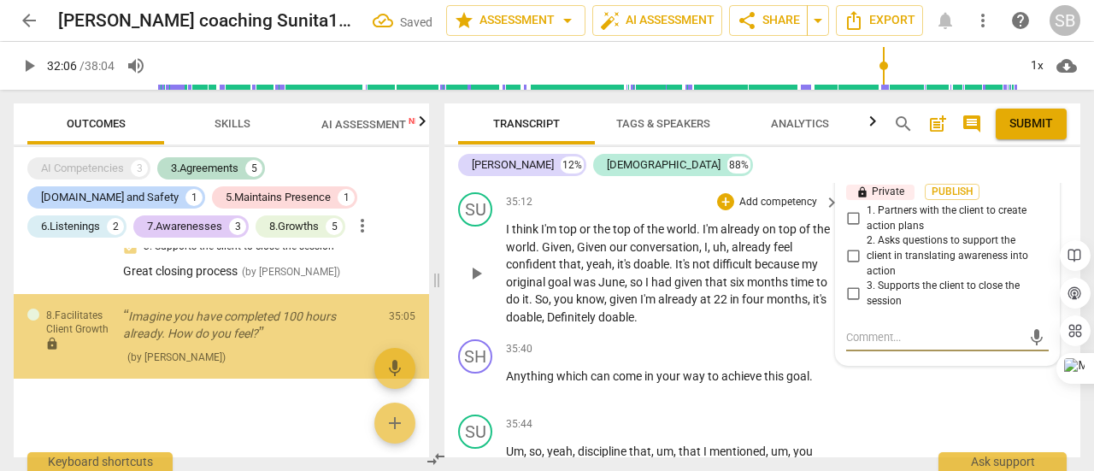
scroll to position [2034, 0]
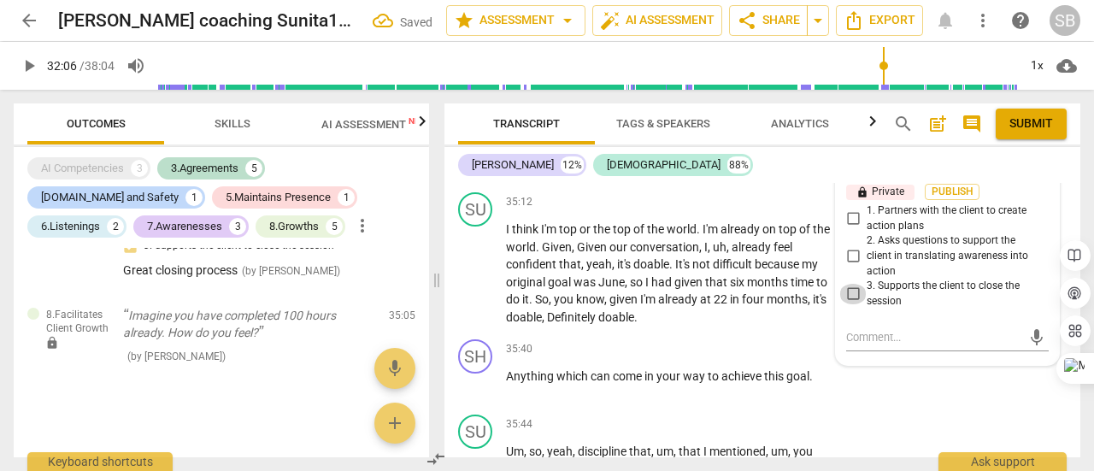
click at [851, 304] on input "3. Supports the client to close the session" at bounding box center [852, 294] width 27 height 21
click at [951, 199] on span "Publish" at bounding box center [952, 192] width 26 height 15
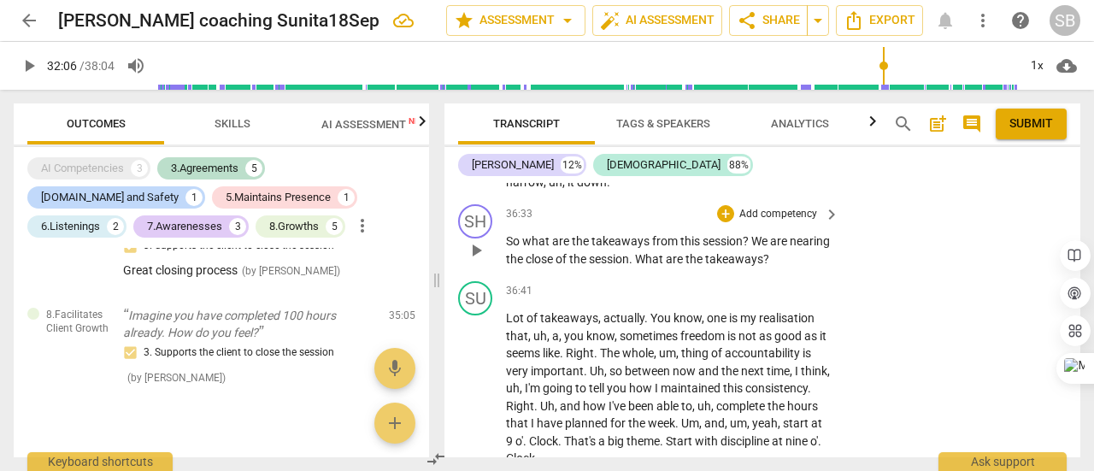
scroll to position [11421, 0]
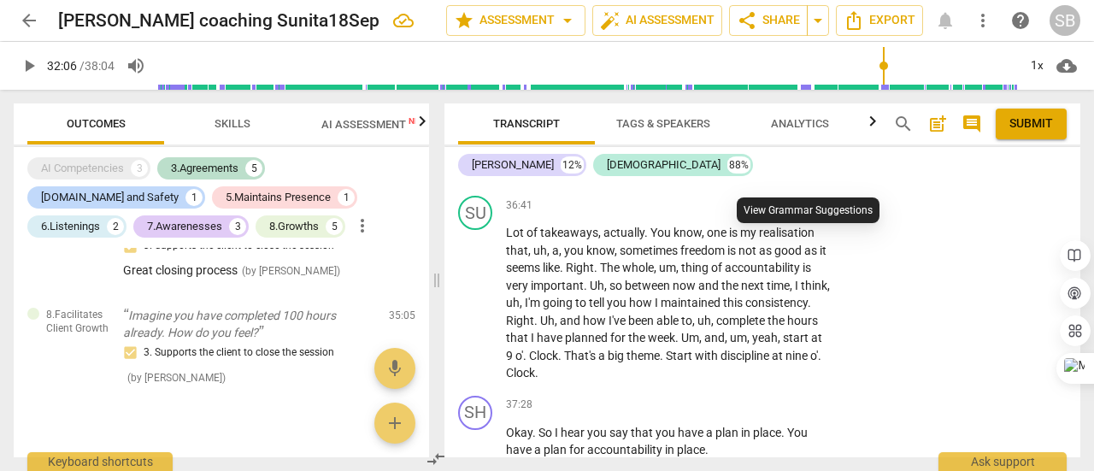
drag, startPoint x: 506, startPoint y: 232, endPoint x: 816, endPoint y: 245, distance: 310.6
click at [816, 182] on div "So what are the takeaways from this session ? We are nearing the close of the s…" at bounding box center [673, 164] width 335 height 35
click at [827, 225] on div "+" at bounding box center [829, 222] width 17 height 17
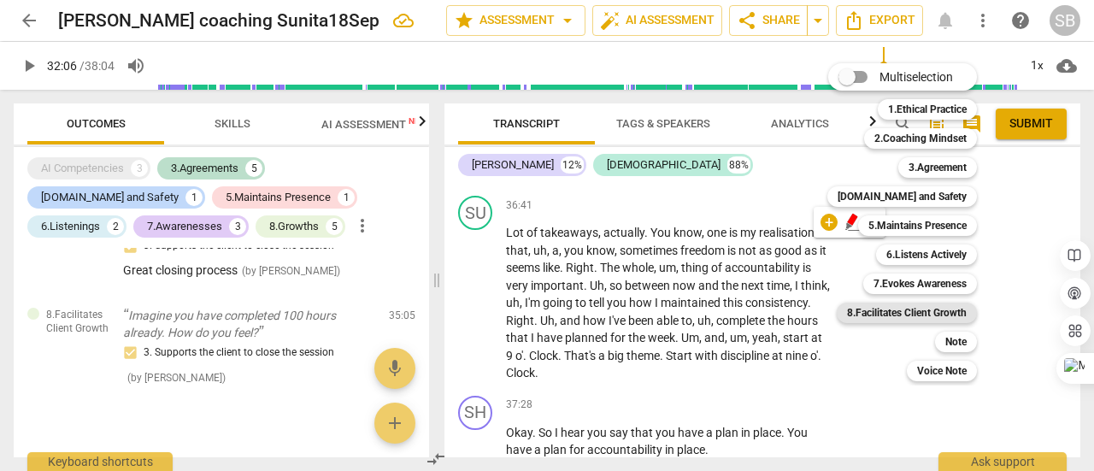
click at [939, 319] on b "8.Facilitates Client Growth" at bounding box center [907, 313] width 120 height 21
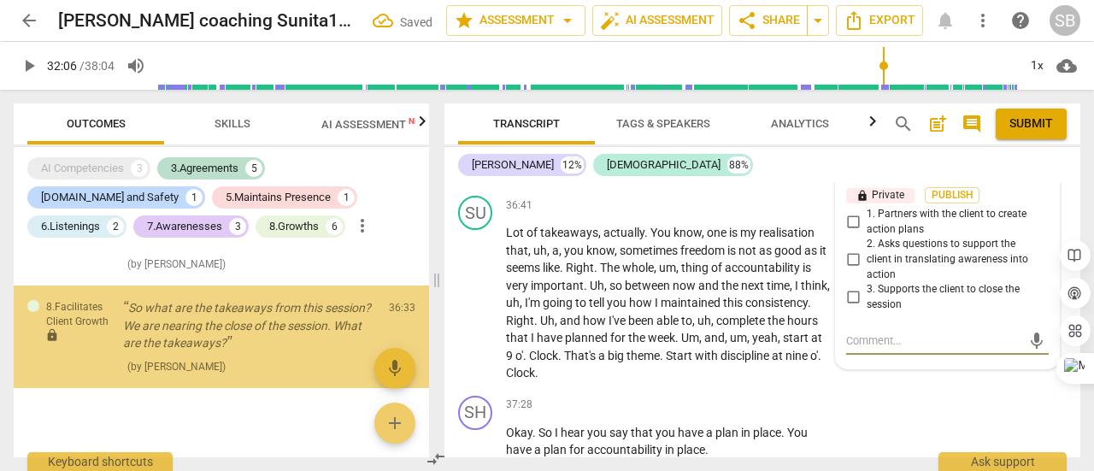
scroll to position [2149, 0]
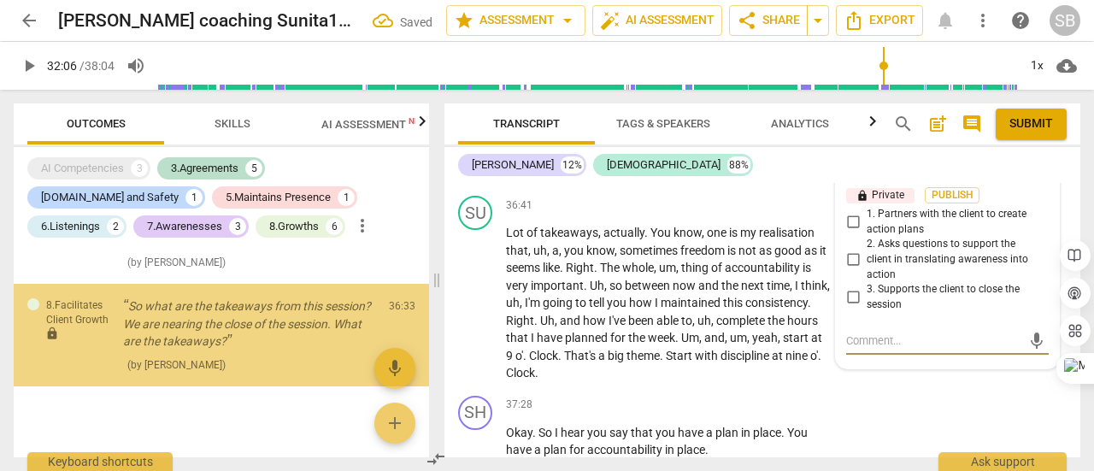
click at [935, 312] on span "3. Supports the client to close the session" at bounding box center [954, 297] width 175 height 30
click at [867, 308] on input "3. Supports the client to close the session" at bounding box center [852, 297] width 27 height 21
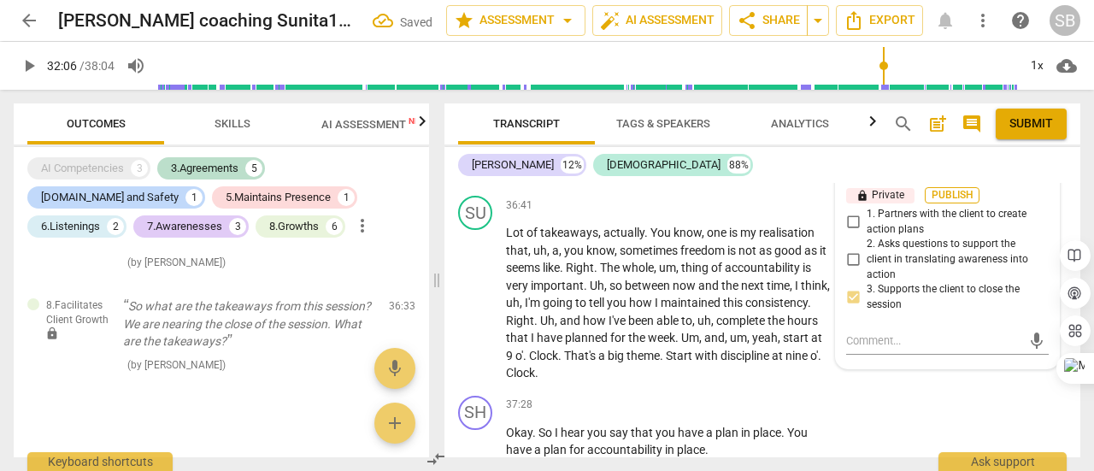
click at [952, 203] on span "Publish" at bounding box center [952, 195] width 26 height 15
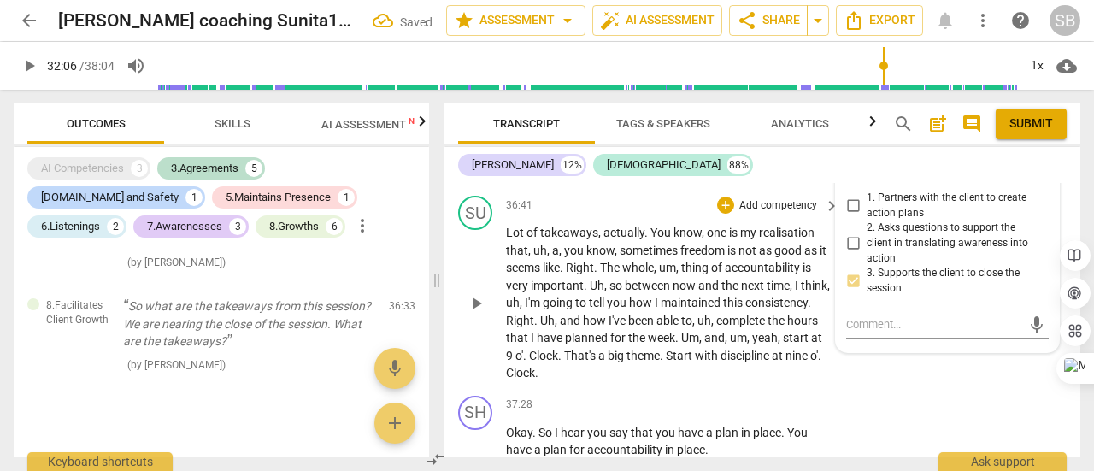
click at [628, 344] on span "for" at bounding box center [619, 338] width 18 height 14
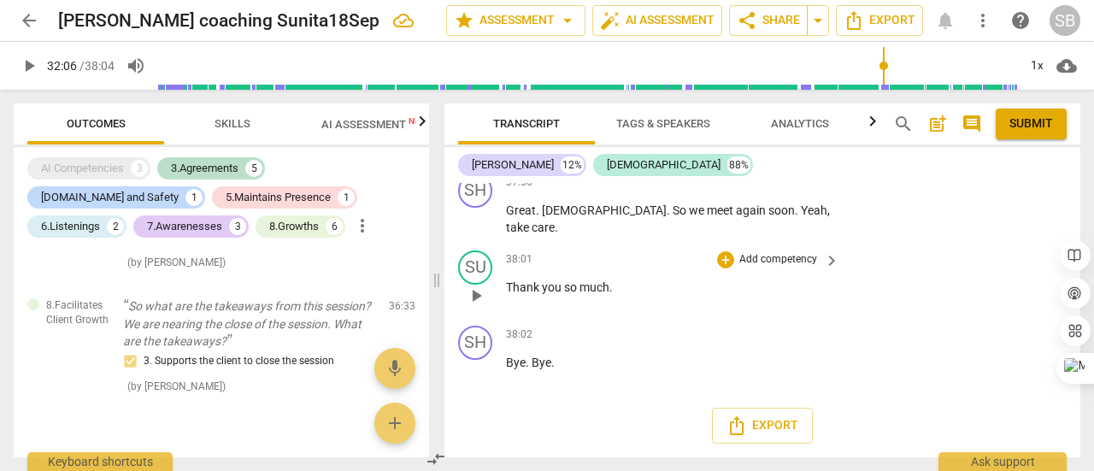
scroll to position [12167, 0]
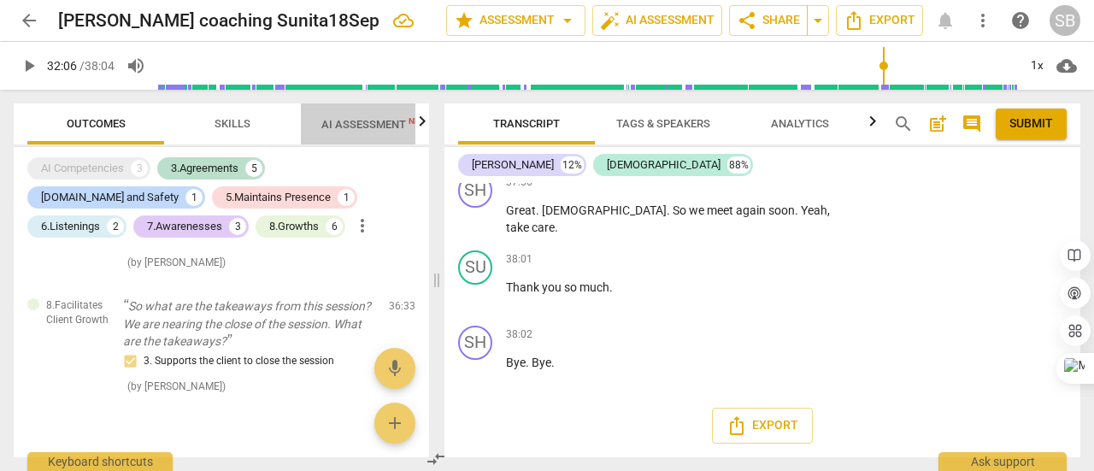
click at [333, 122] on span "AI Assessment New" at bounding box center [374, 124] width 106 height 13
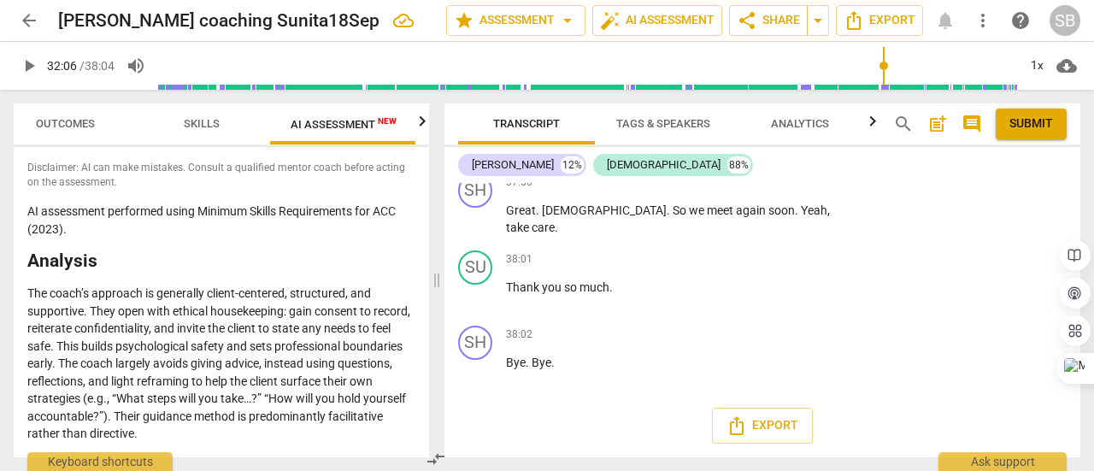
scroll to position [0, 32]
